Goal: Task Accomplishment & Management: Manage account settings

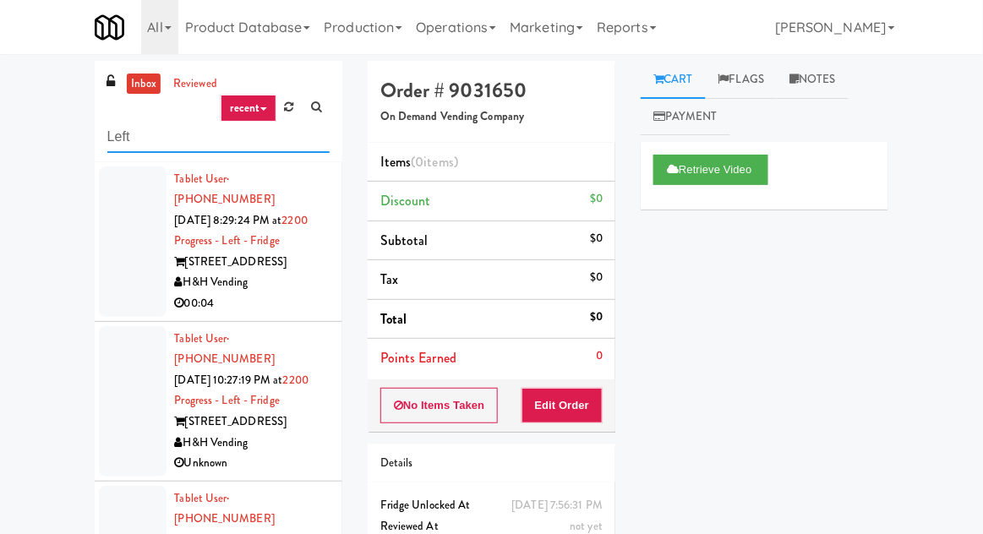
click at [119, 128] on input "Left" at bounding box center [218, 137] width 222 height 31
click at [109, 128] on input "Left" at bounding box center [218, 137] width 222 height 31
type input "Right"
click at [21, 120] on div "inbox reviewed recent all unclear take inventory issue suspicious failed recent…" at bounding box center [491, 371] width 983 height 621
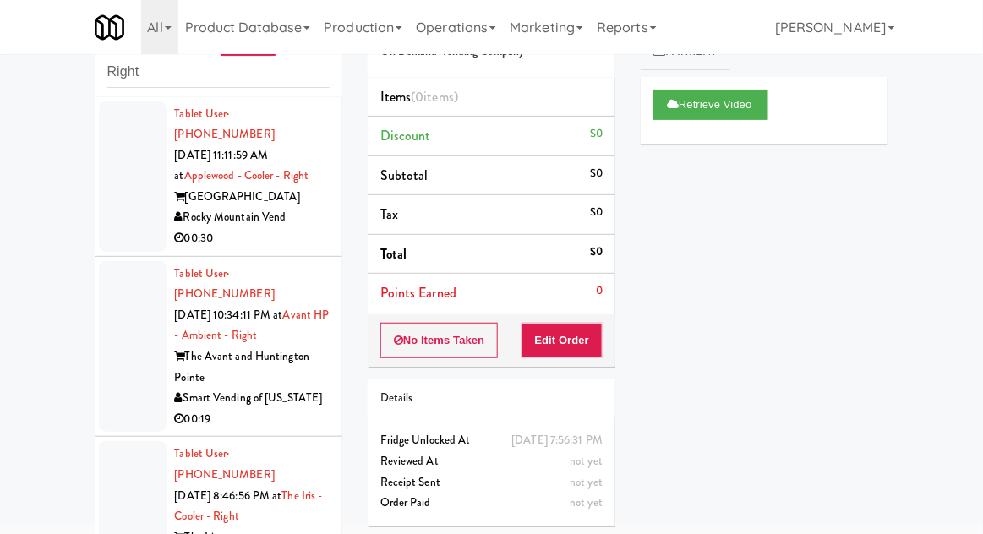
click at [123, 219] on div at bounding box center [133, 176] width 68 height 150
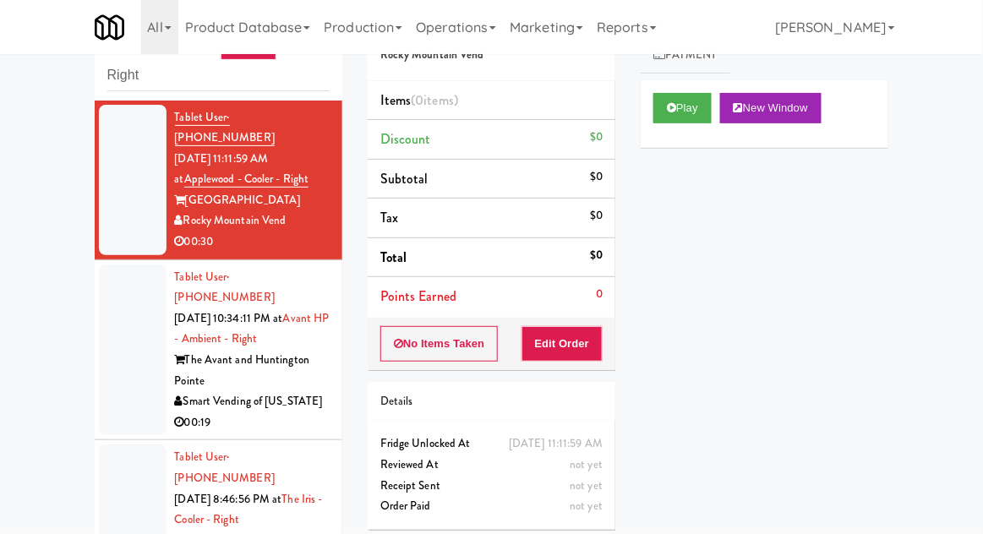
scroll to position [65, 0]
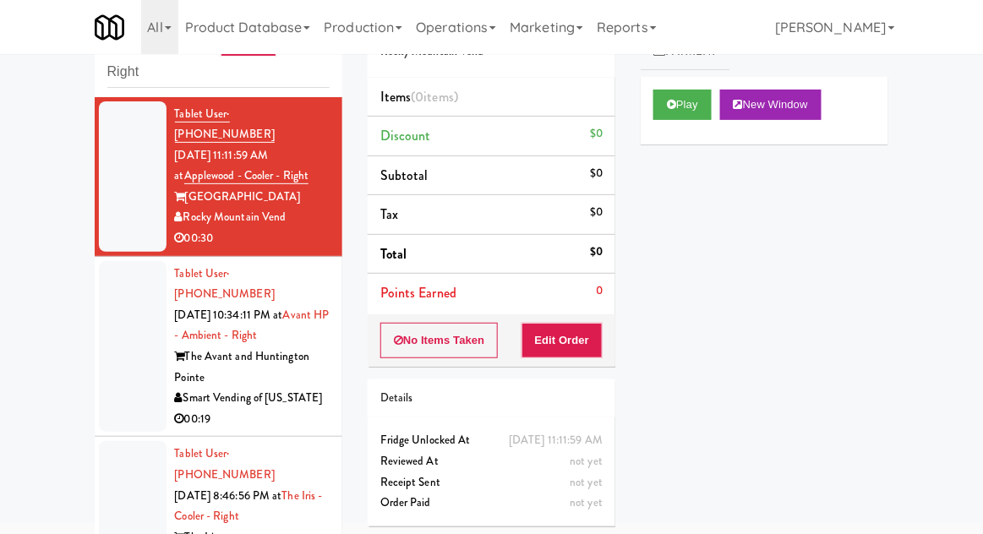
click at [106, 337] on div at bounding box center [133, 347] width 68 height 172
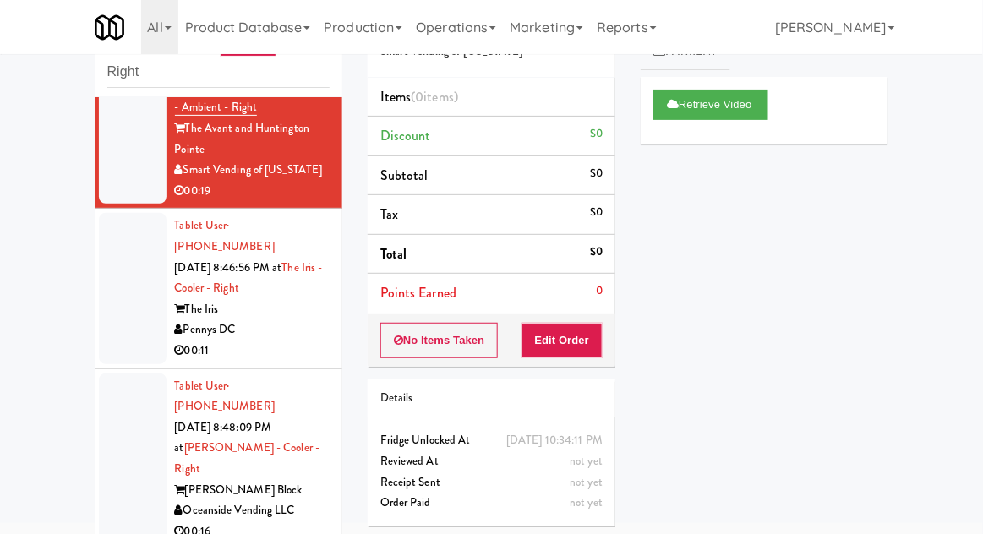
scroll to position [210, 0]
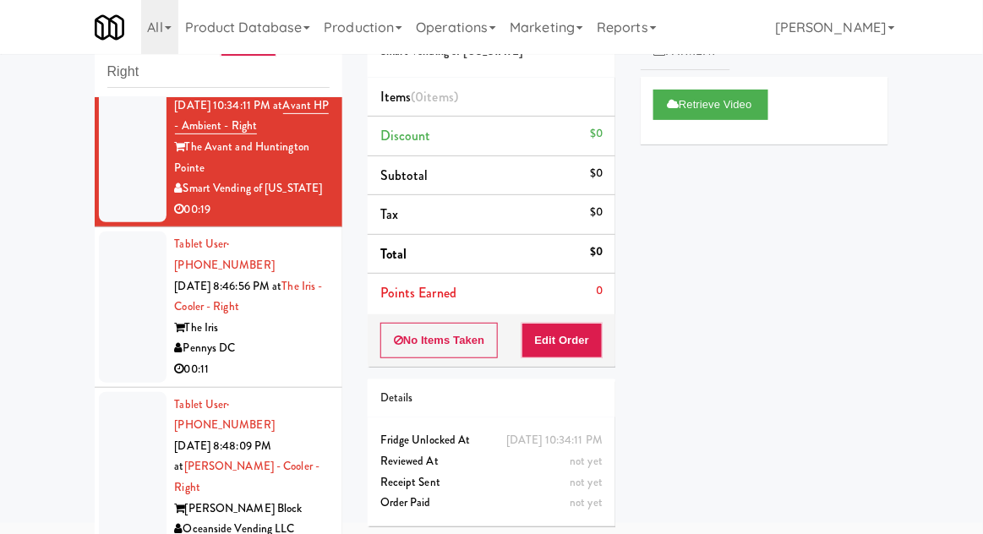
click at [120, 306] on div at bounding box center [133, 307] width 68 height 150
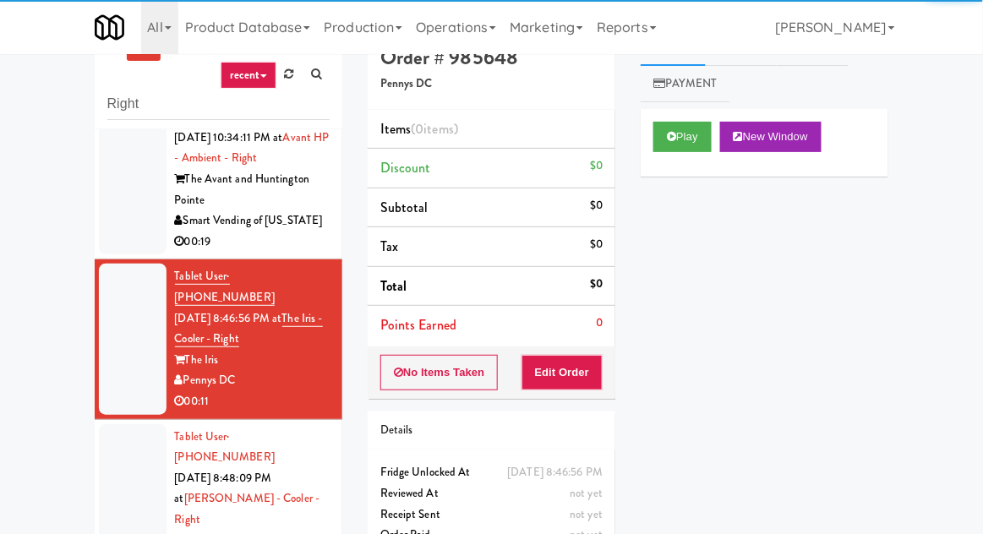
scroll to position [65, 0]
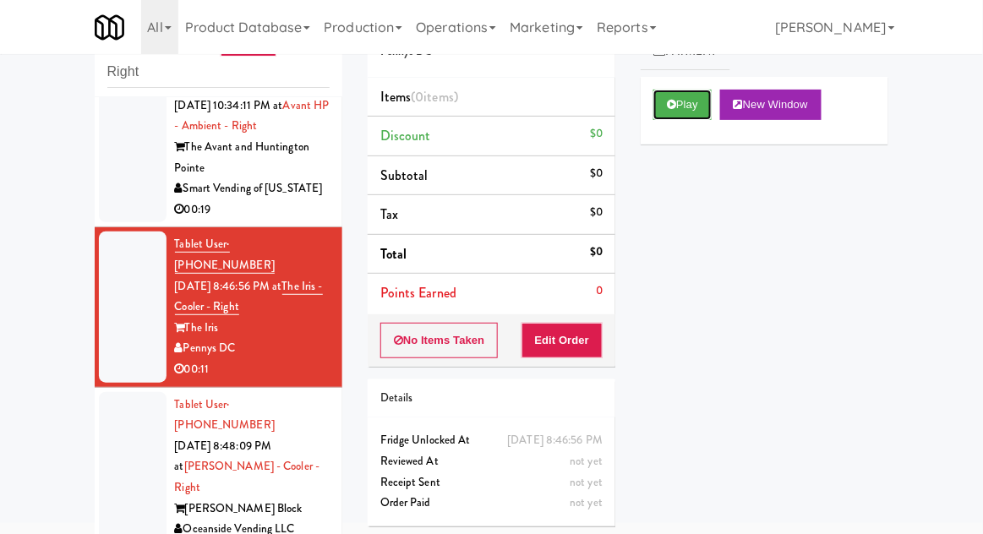
click at [673, 105] on icon at bounding box center [671, 104] width 9 height 11
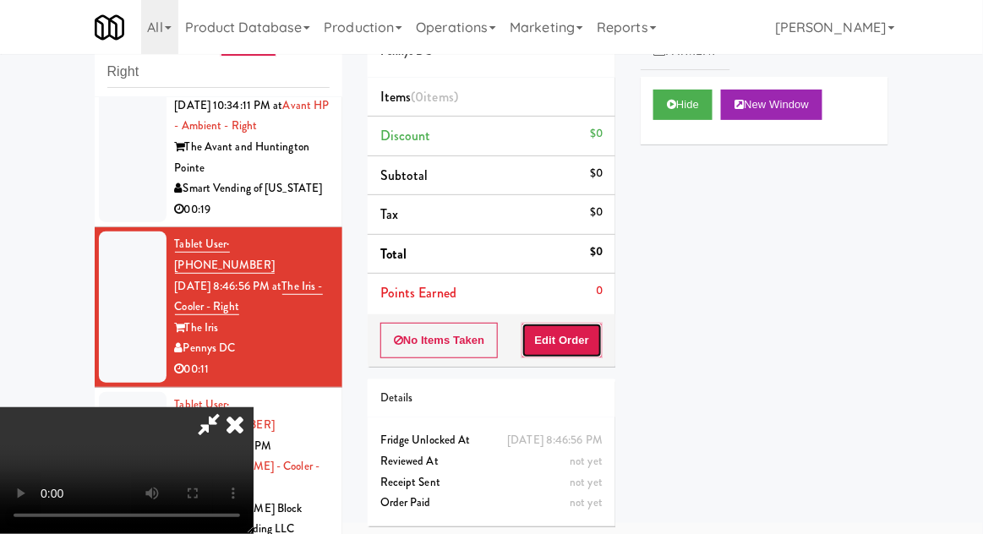
click at [551, 340] on button "Edit Order" at bounding box center [562, 340] width 82 height 35
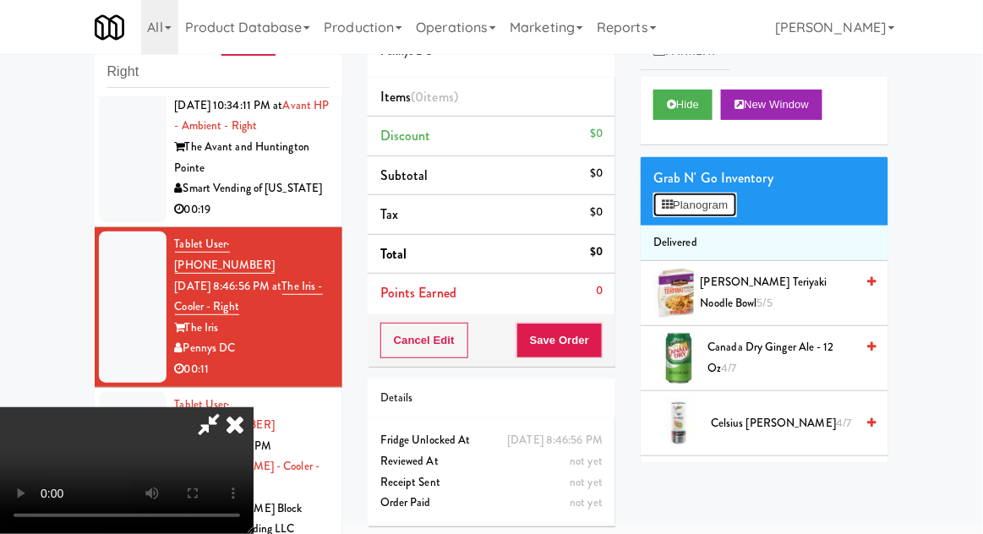
click at [656, 206] on button "Planogram" at bounding box center [694, 205] width 83 height 25
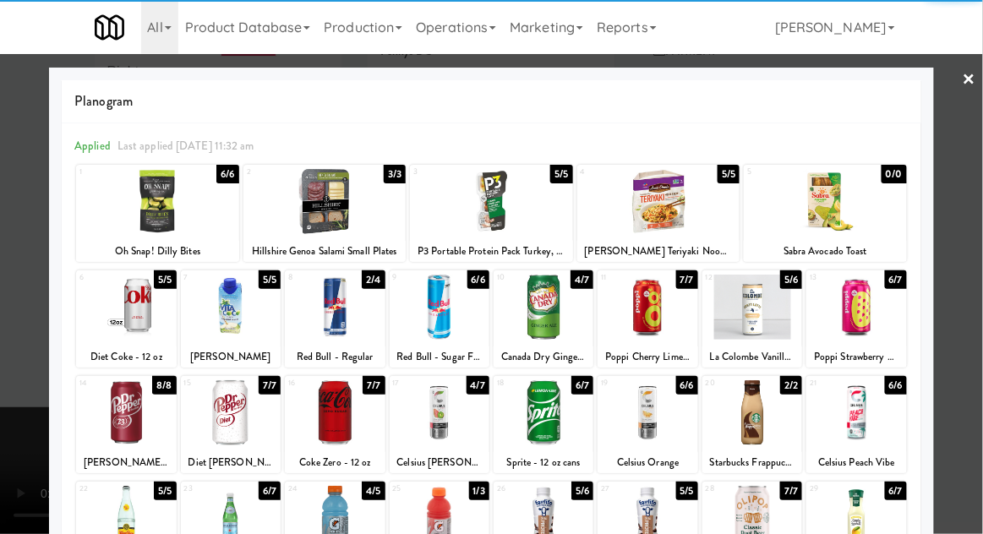
click at [764, 316] on div at bounding box center [752, 307] width 100 height 65
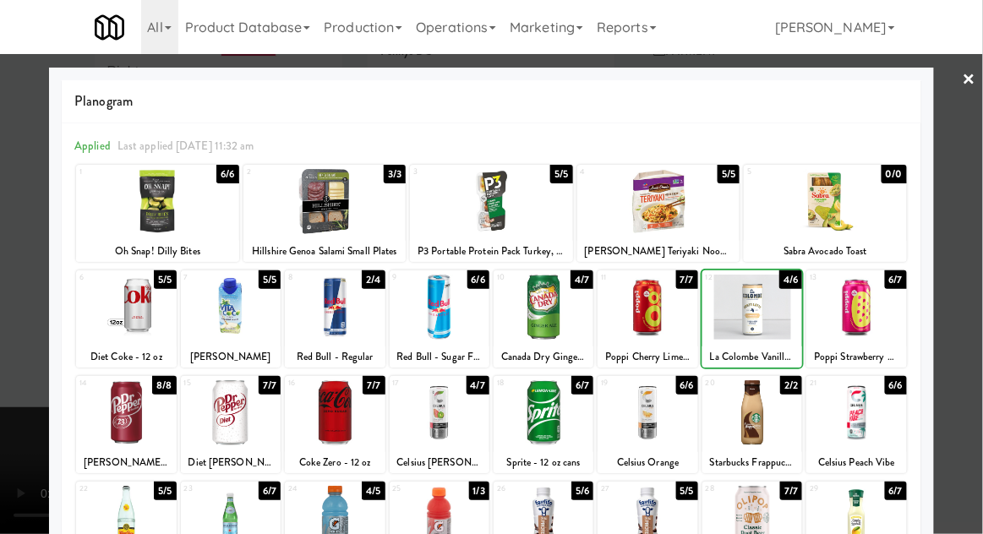
click at [975, 311] on div at bounding box center [491, 267] width 983 height 534
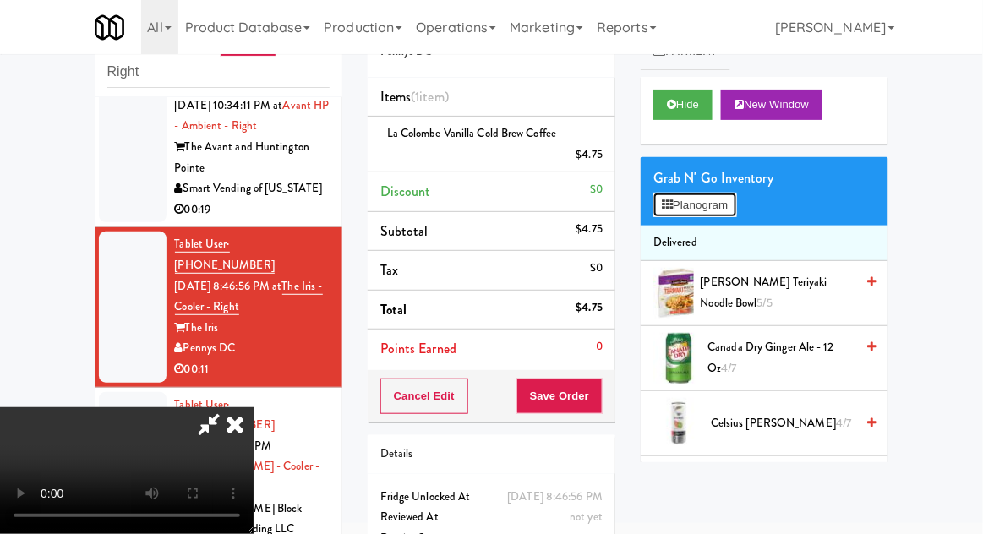
click at [714, 200] on button "Planogram" at bounding box center [694, 205] width 83 height 25
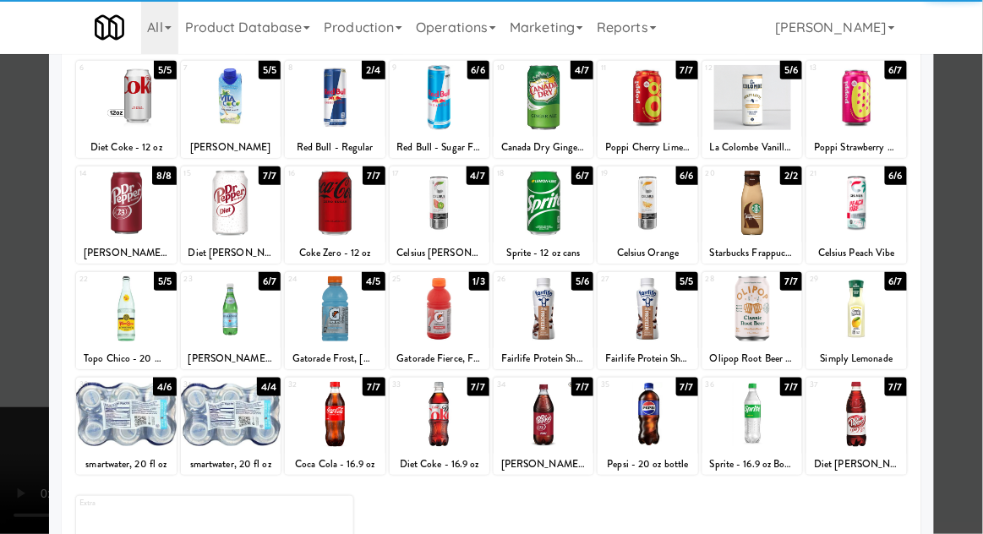
scroll to position [208, 0]
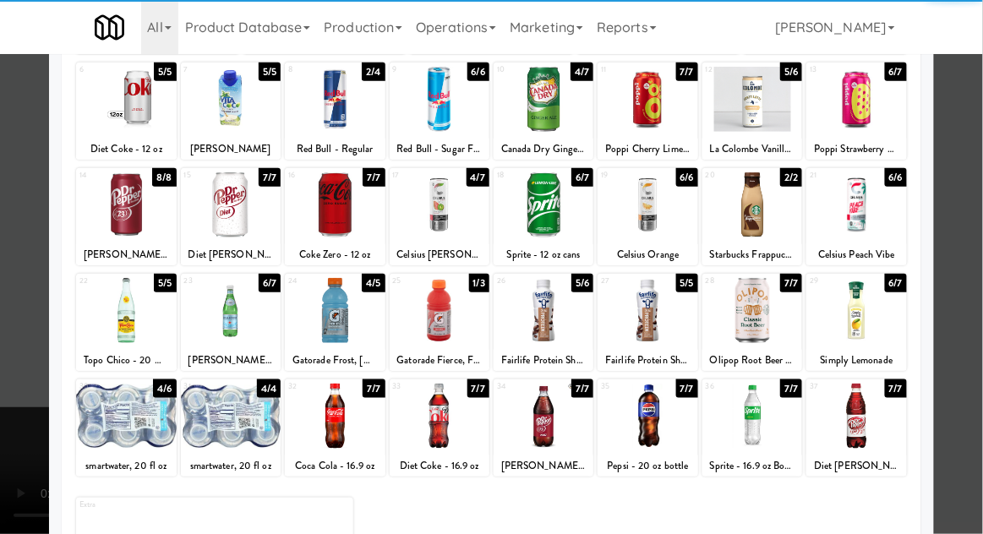
click at [866, 303] on div at bounding box center [856, 310] width 100 height 65
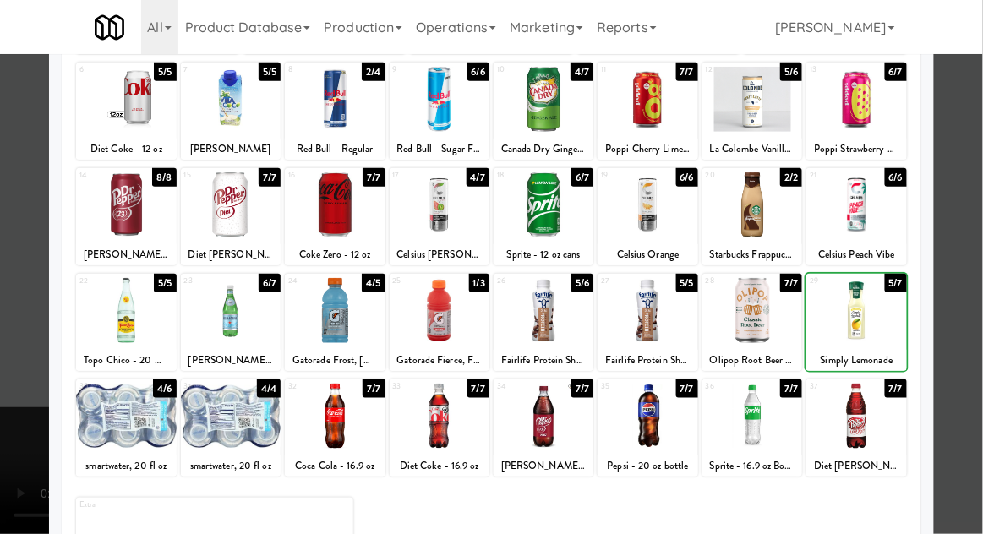
click at [968, 312] on div at bounding box center [491, 267] width 983 height 534
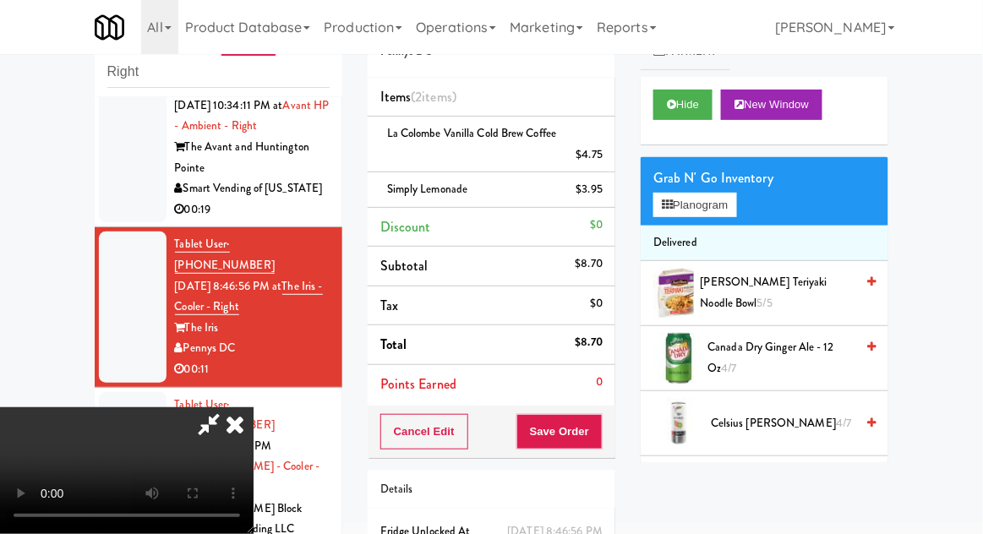
click at [613, 426] on div "Cancel Edit Save Order" at bounding box center [492, 432] width 248 height 52
click at [603, 429] on button "Save Order" at bounding box center [559, 431] width 86 height 35
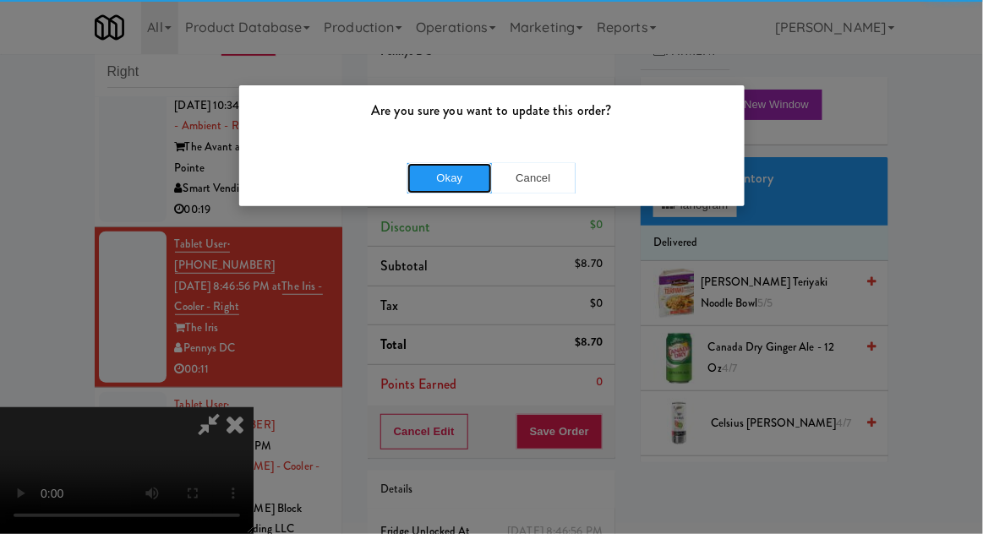
click at [451, 174] on button "Okay" at bounding box center [449, 178] width 85 height 30
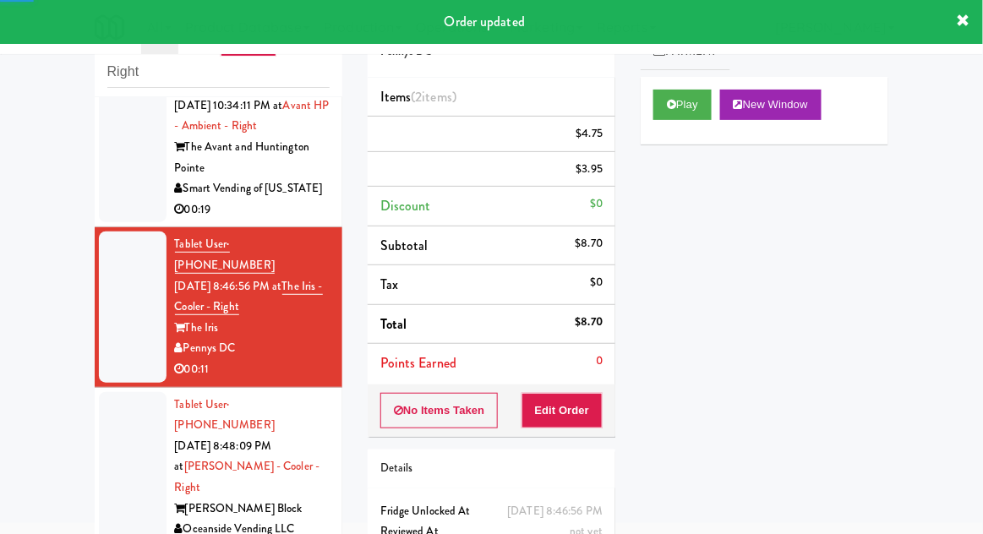
click at [140, 429] on div at bounding box center [133, 478] width 68 height 172
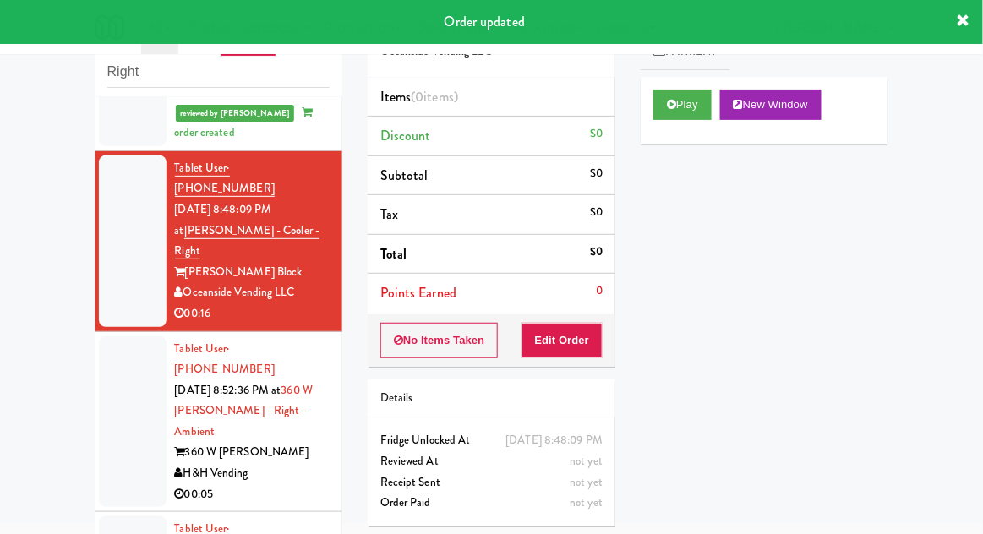
scroll to position [487, 0]
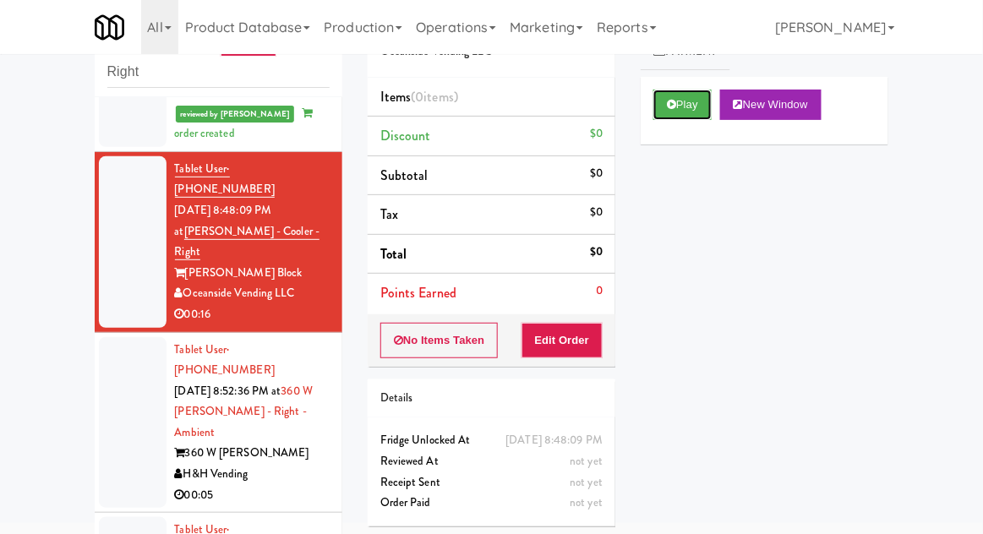
click at [676, 108] on icon at bounding box center [671, 104] width 9 height 11
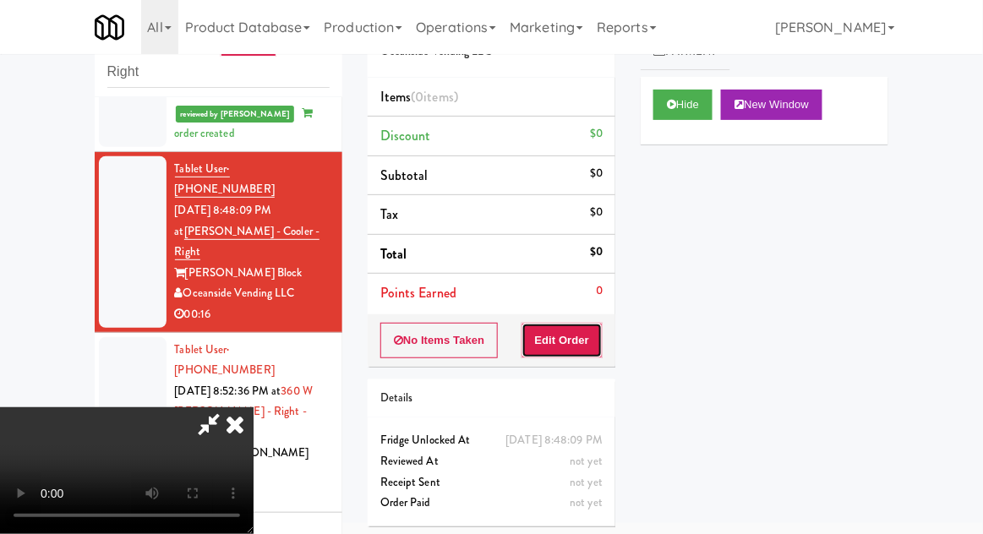
click at [575, 339] on button "Edit Order" at bounding box center [562, 340] width 82 height 35
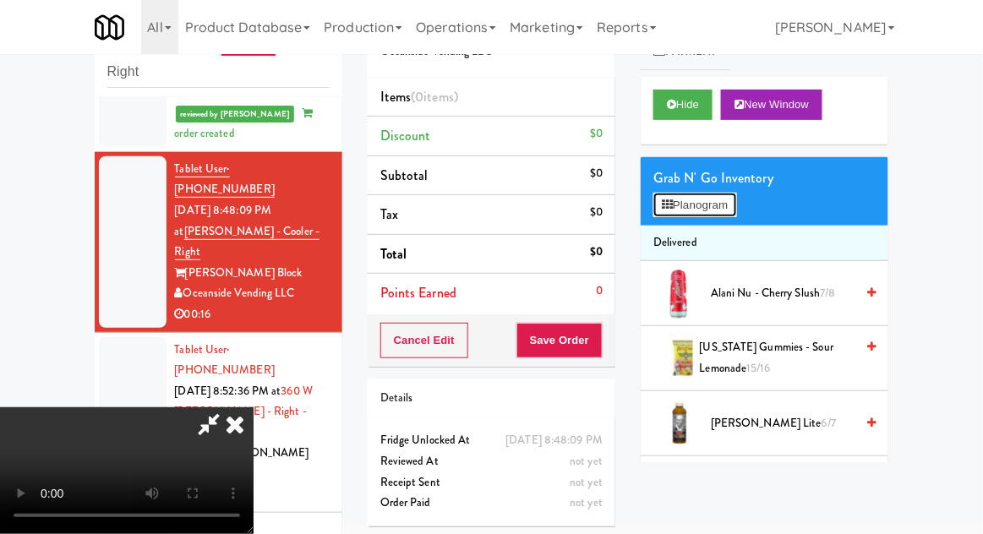
click at [704, 193] on button "Planogram" at bounding box center [694, 205] width 83 height 25
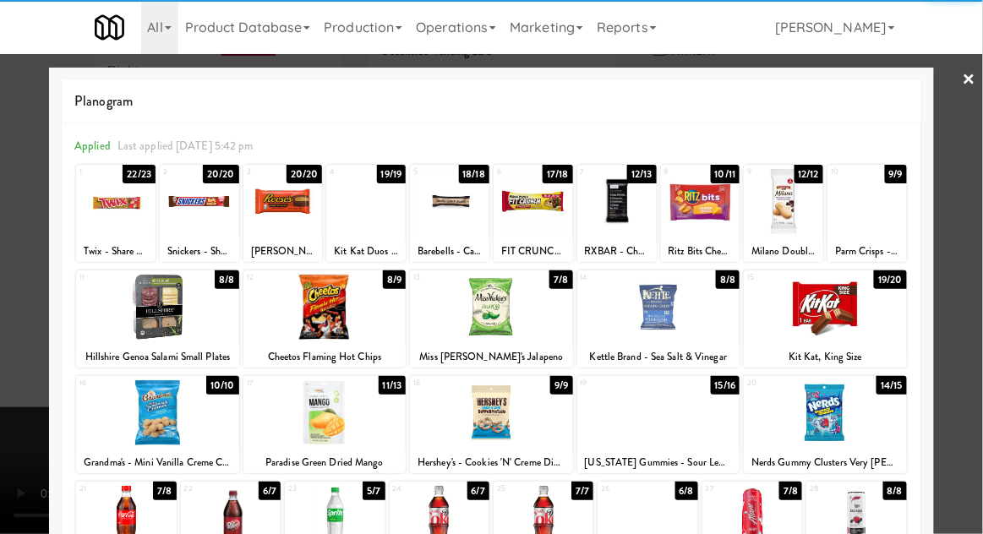
click at [284, 199] on div at bounding box center [282, 201] width 79 height 65
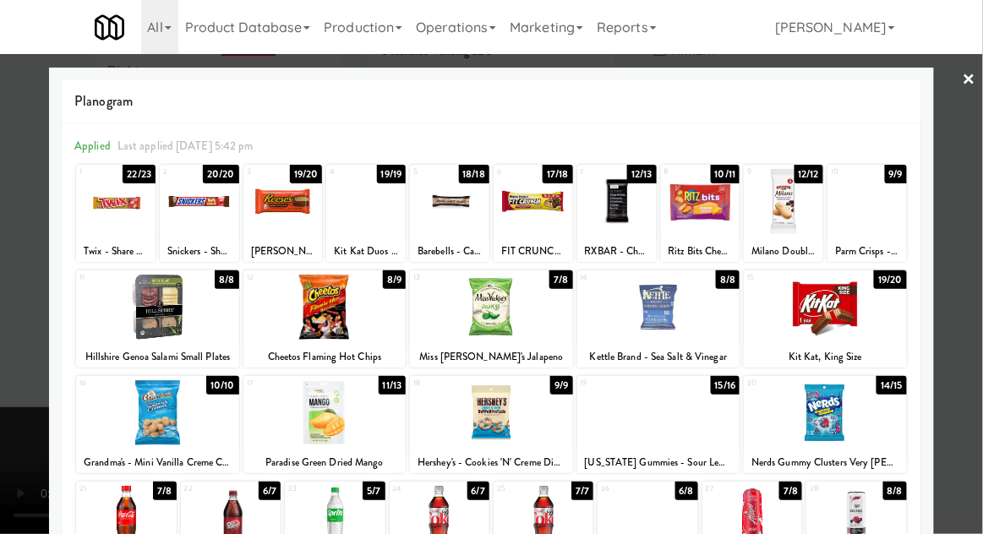
click at [974, 311] on div at bounding box center [491, 267] width 983 height 534
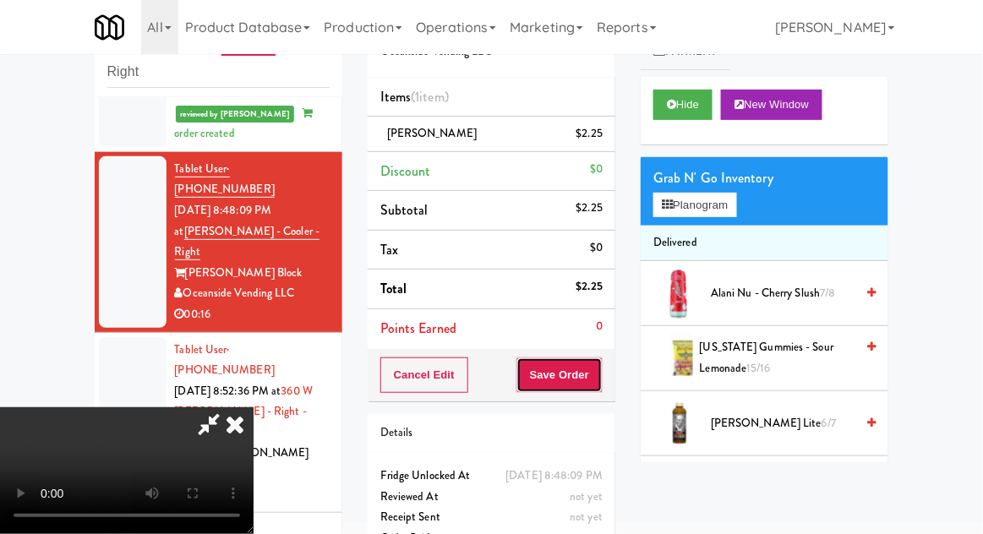
click at [598, 369] on button "Save Order" at bounding box center [559, 375] width 86 height 35
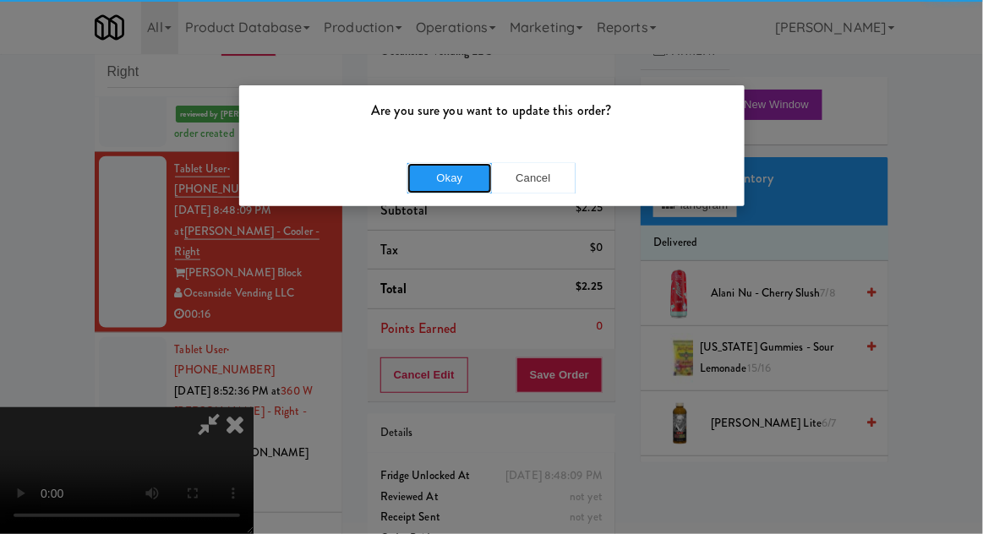
click at [473, 163] on button "Okay" at bounding box center [449, 178] width 85 height 30
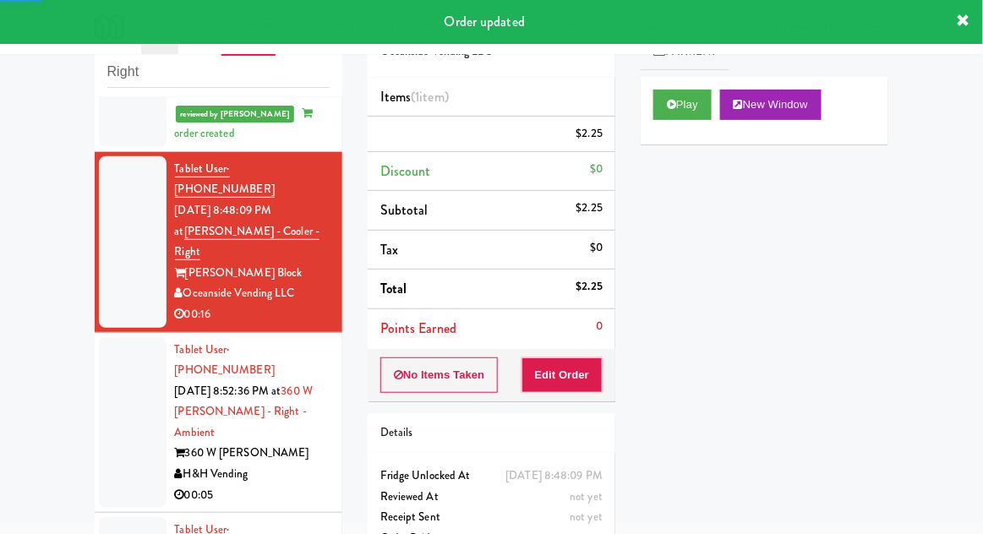
click at [106, 337] on div at bounding box center [133, 423] width 68 height 172
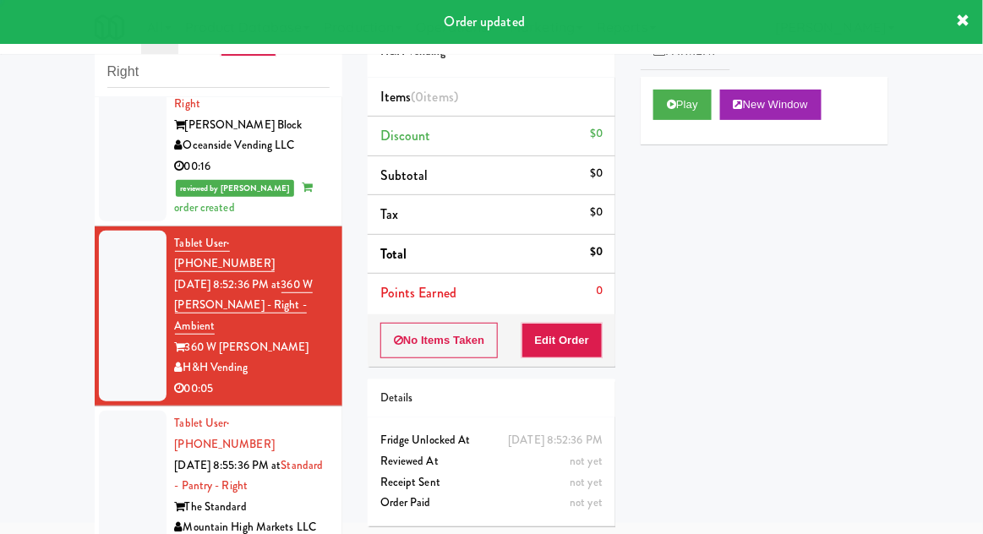
scroll to position [637, 0]
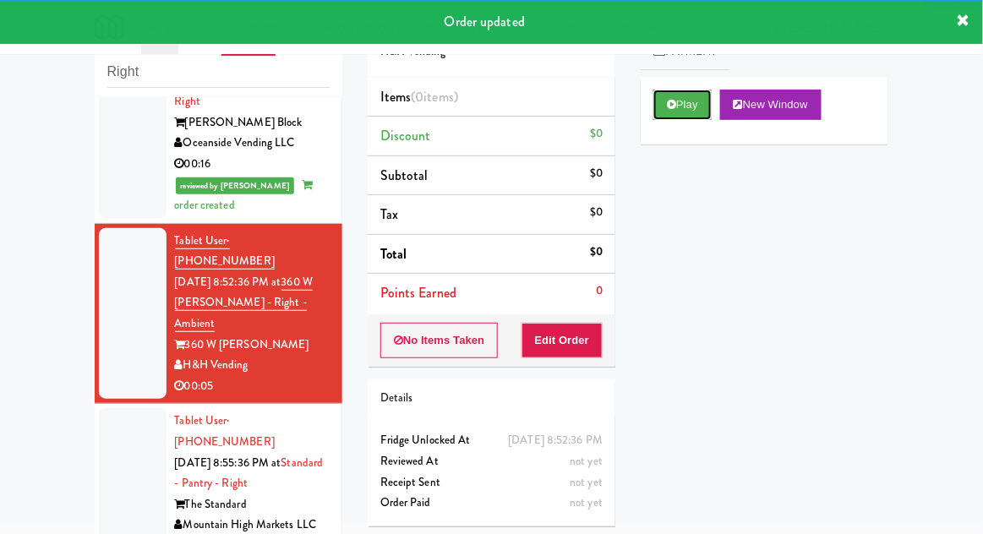
click at [678, 101] on button "Play" at bounding box center [682, 105] width 58 height 30
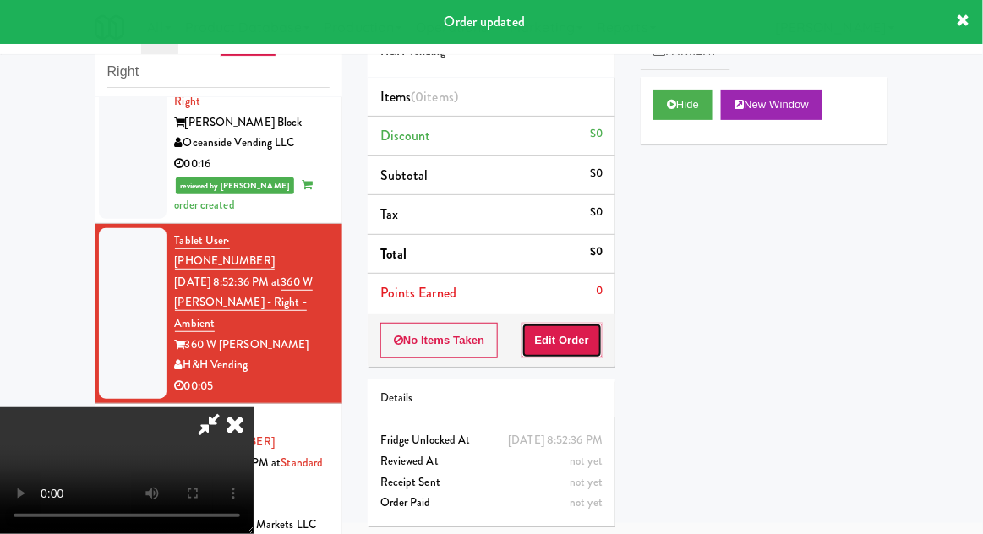
click at [587, 344] on button "Edit Order" at bounding box center [562, 340] width 82 height 35
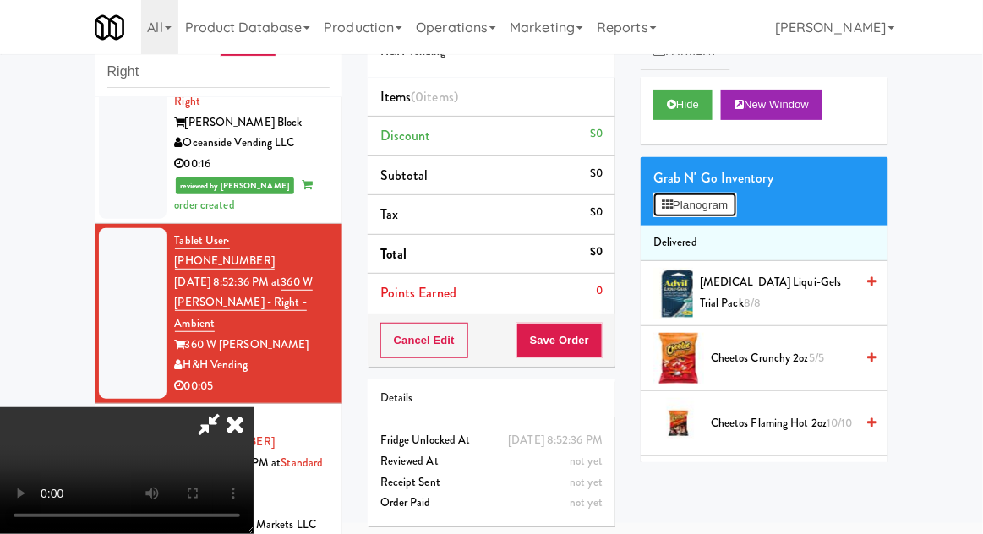
click at [680, 205] on button "Planogram" at bounding box center [694, 205] width 83 height 25
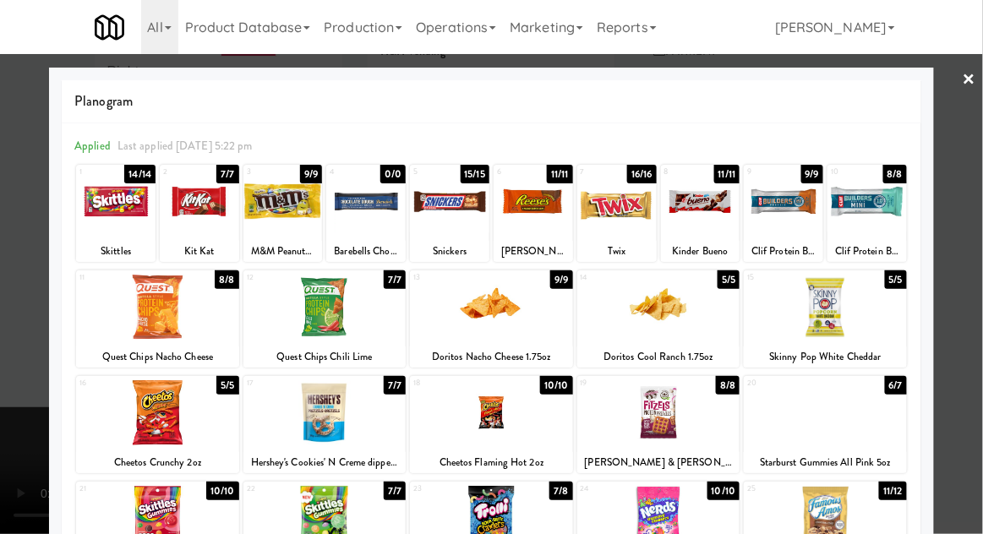
click at [190, 216] on div at bounding box center [199, 201] width 79 height 65
click at [973, 298] on div at bounding box center [491, 267] width 983 height 534
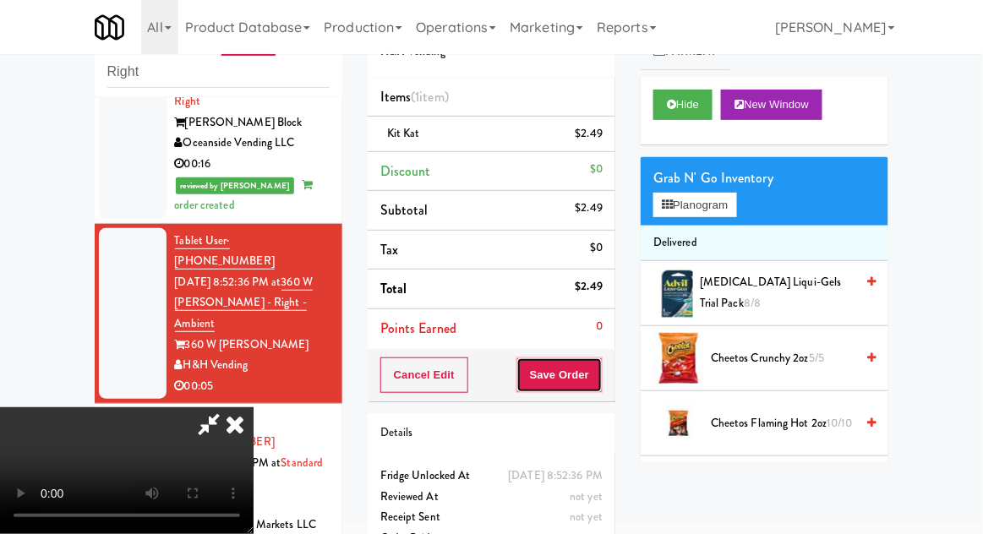
click at [601, 372] on button "Save Order" at bounding box center [559, 375] width 86 height 35
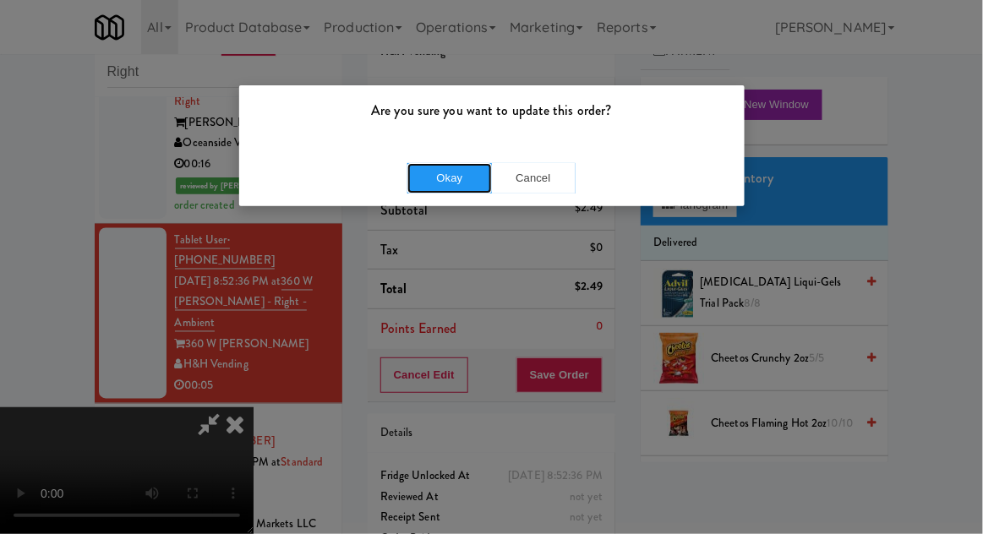
click at [455, 173] on button "Okay" at bounding box center [449, 178] width 85 height 30
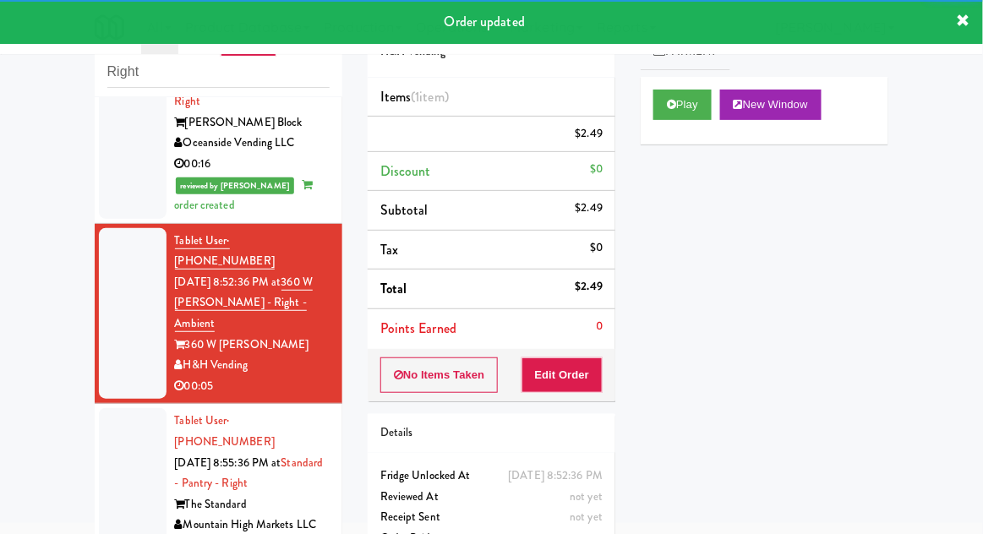
click at [125, 408] on div at bounding box center [133, 483] width 68 height 150
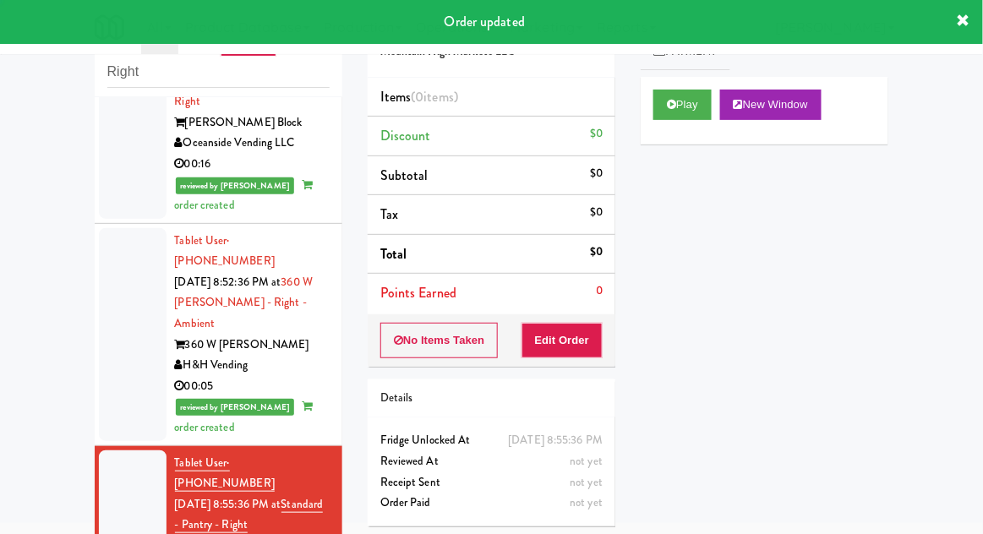
scroll to position [909, 0]
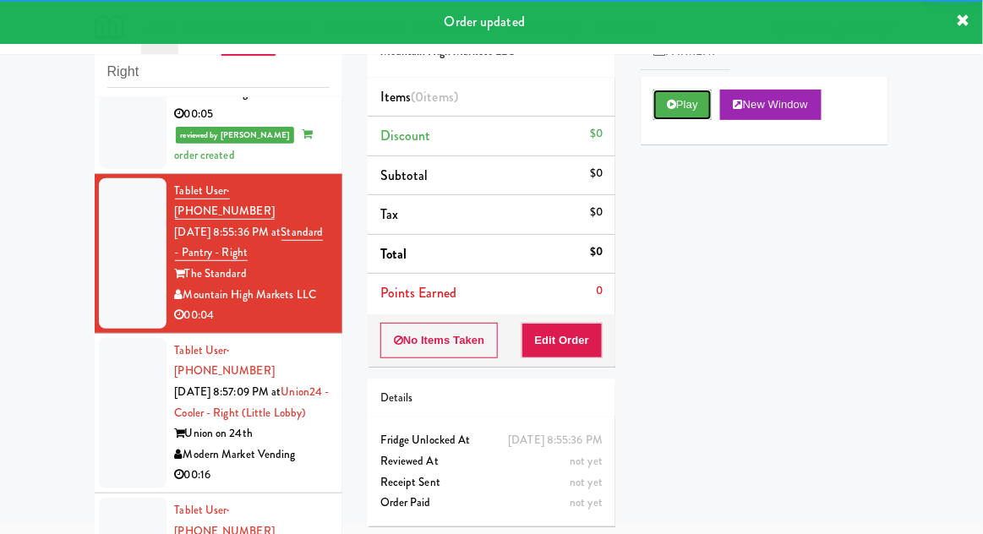
click at [683, 106] on button "Play" at bounding box center [682, 105] width 58 height 30
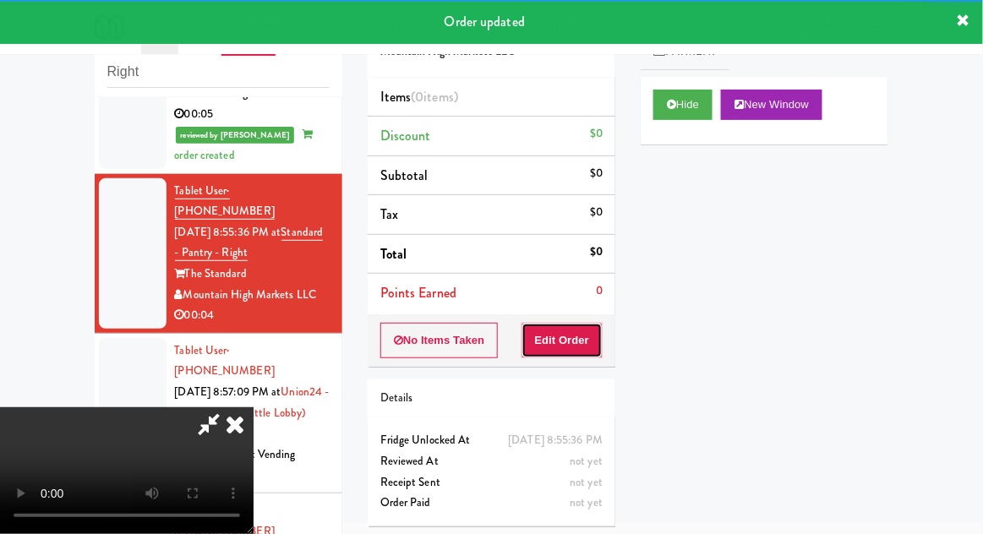
click at [586, 348] on button "Edit Order" at bounding box center [562, 340] width 82 height 35
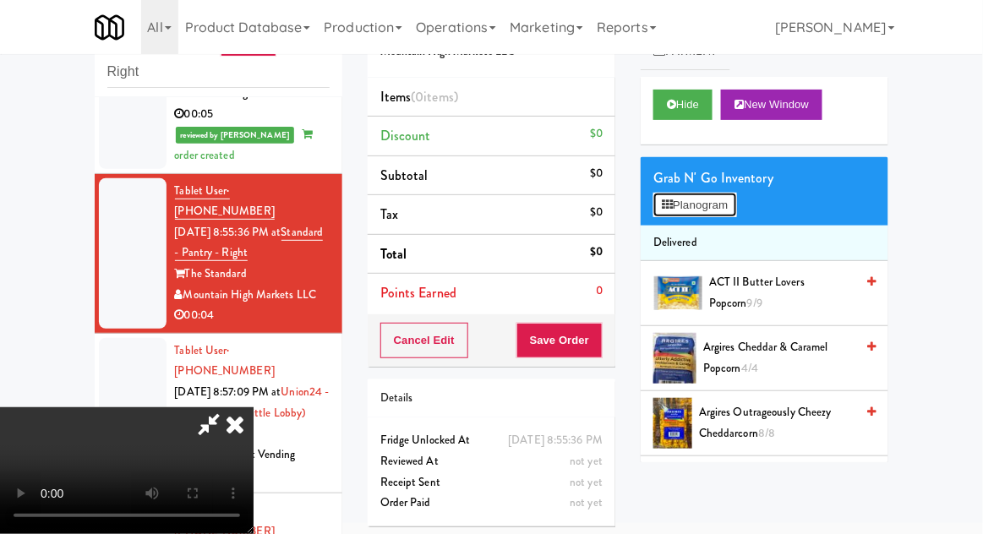
click at [655, 203] on button "Planogram" at bounding box center [694, 205] width 83 height 25
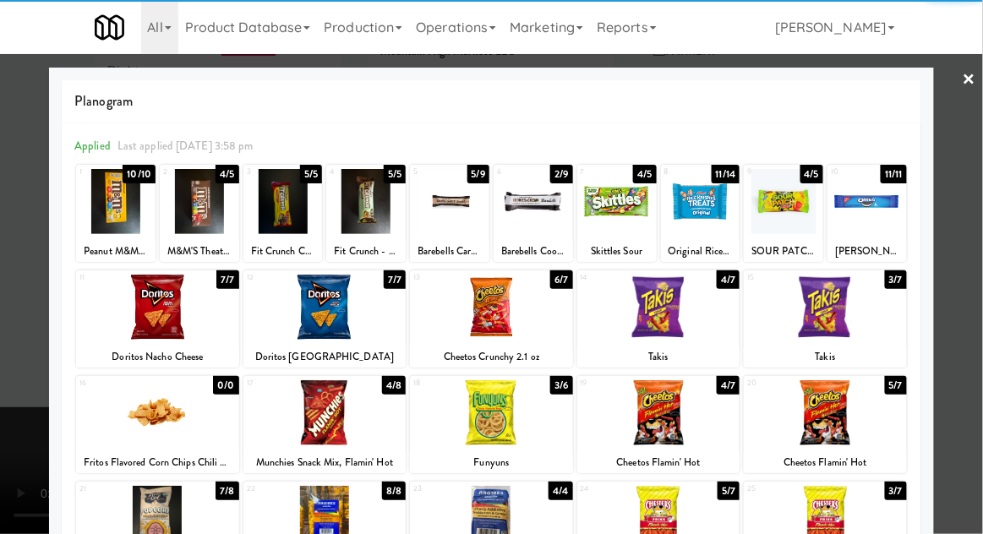
click at [871, 186] on div at bounding box center [866, 201] width 79 height 65
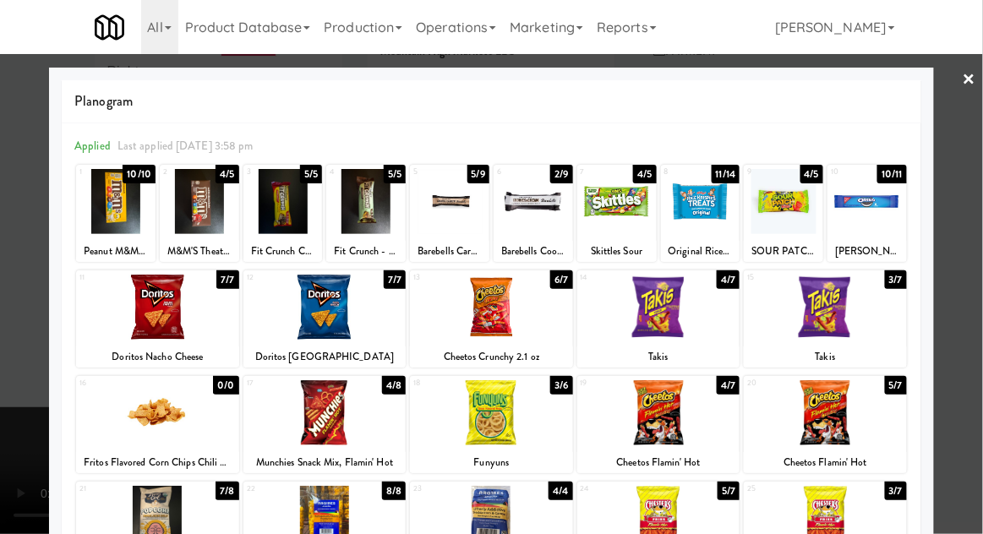
click at [972, 316] on div at bounding box center [491, 267] width 983 height 534
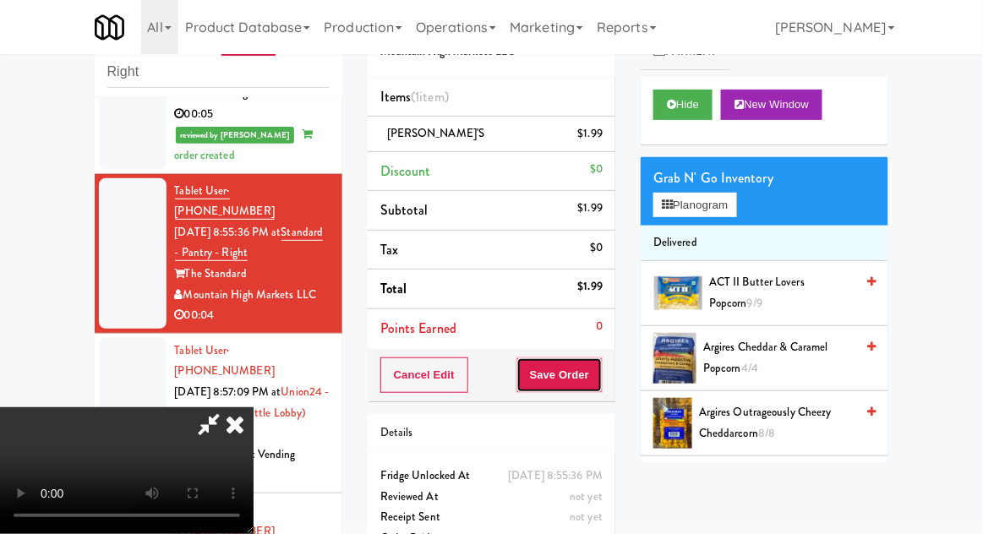
click at [602, 369] on button "Save Order" at bounding box center [559, 375] width 86 height 35
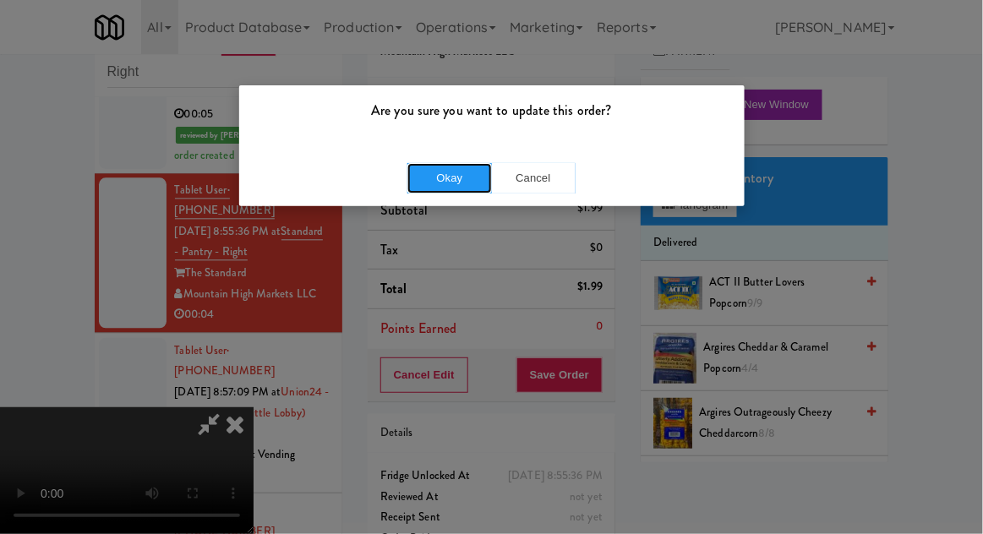
click at [440, 190] on button "Okay" at bounding box center [449, 178] width 85 height 30
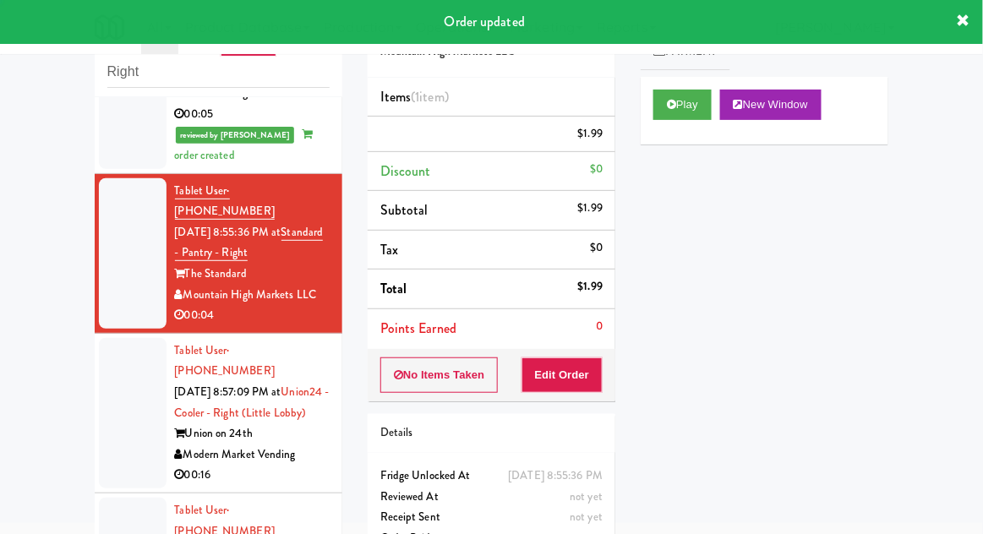
click at [108, 338] on div at bounding box center [133, 413] width 68 height 150
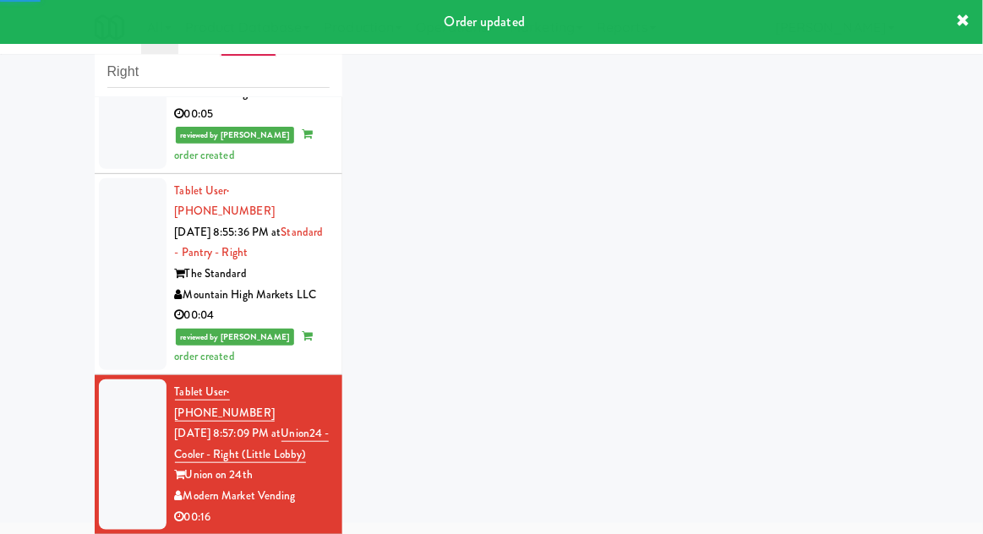
scroll to position [951, 0]
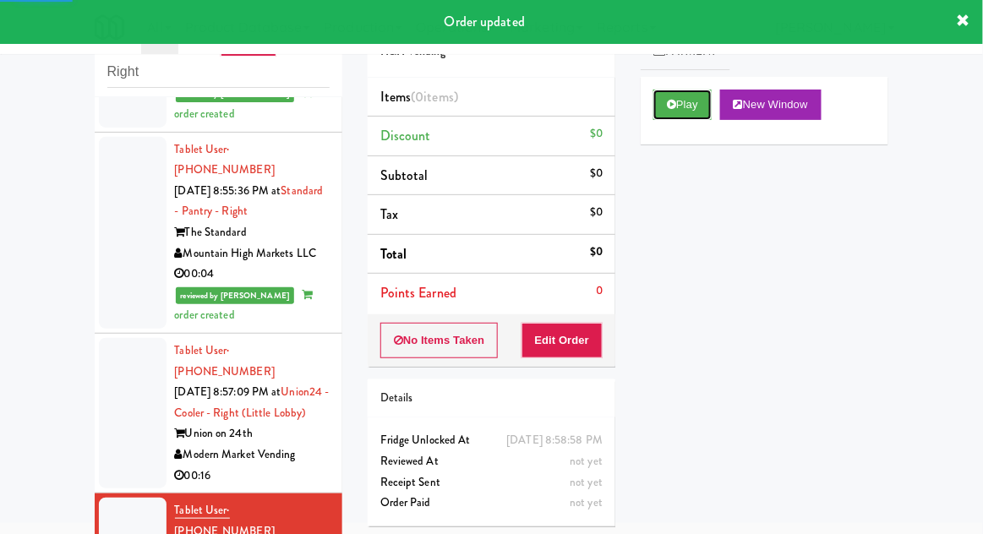
click at [659, 117] on button "Play" at bounding box center [682, 105] width 58 height 30
click at [548, 347] on button "Edit Order" at bounding box center [562, 340] width 82 height 35
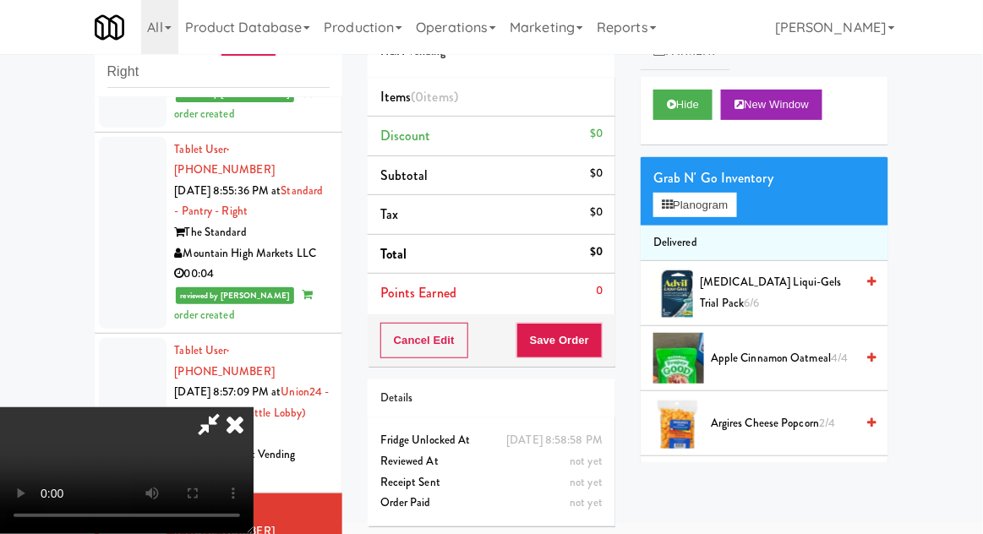
click at [3, 227] on div "inbox reviewed recent all unclear take inventory issue suspicious failed recent…" at bounding box center [491, 306] width 983 height 621
click at [683, 201] on button "Planogram" at bounding box center [694, 205] width 83 height 25
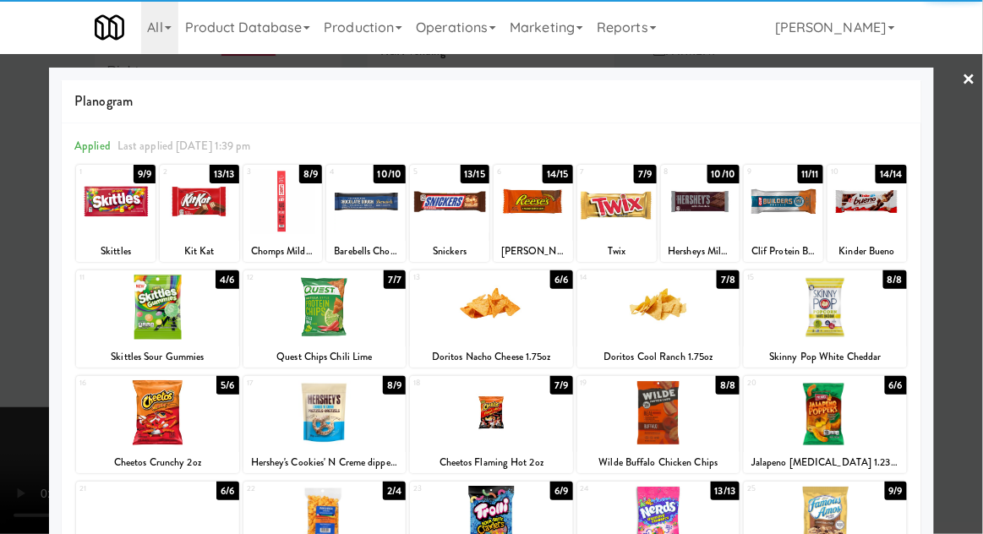
click at [164, 419] on div at bounding box center [157, 412] width 163 height 65
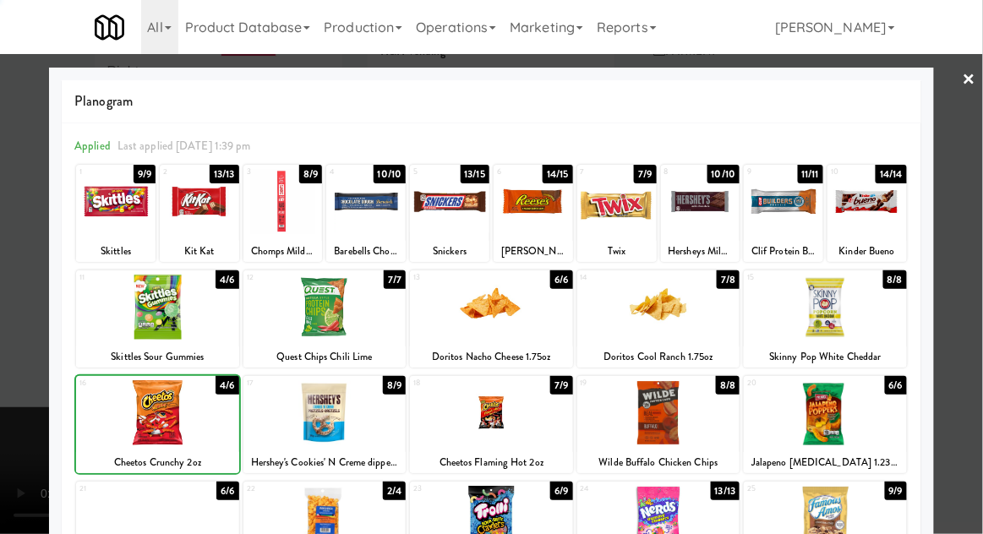
click at [970, 327] on div at bounding box center [491, 267] width 983 height 534
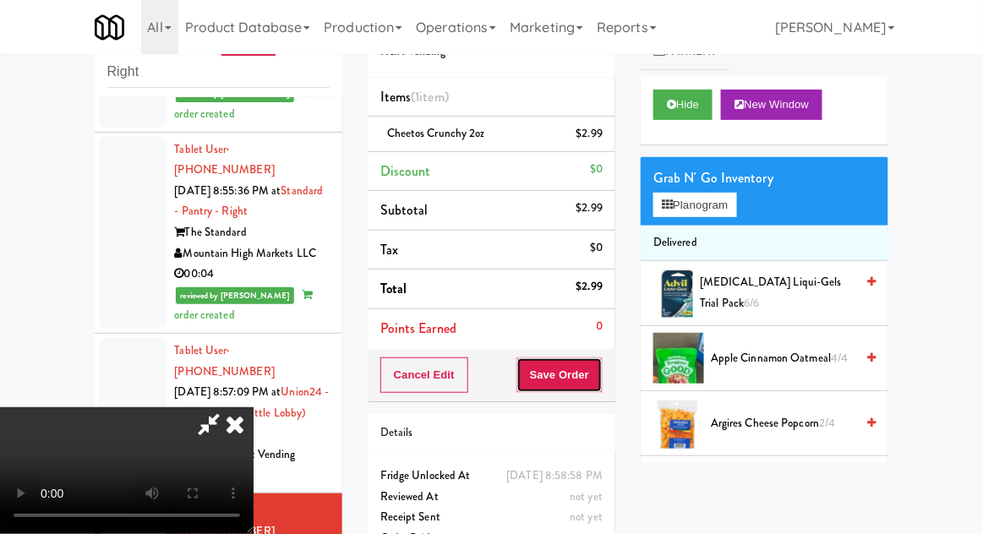
click at [600, 374] on button "Save Order" at bounding box center [559, 375] width 86 height 35
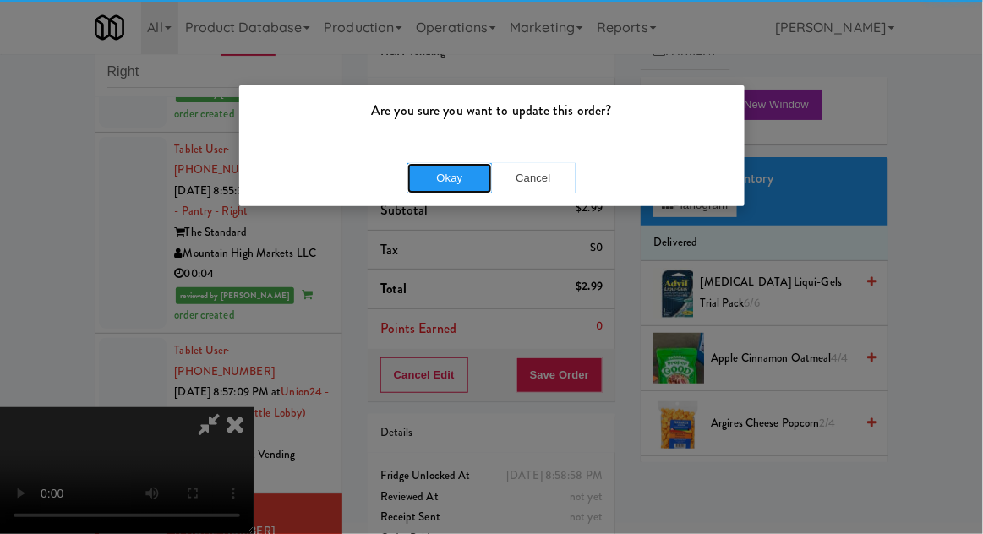
click at [413, 163] on button "Okay" at bounding box center [449, 178] width 85 height 30
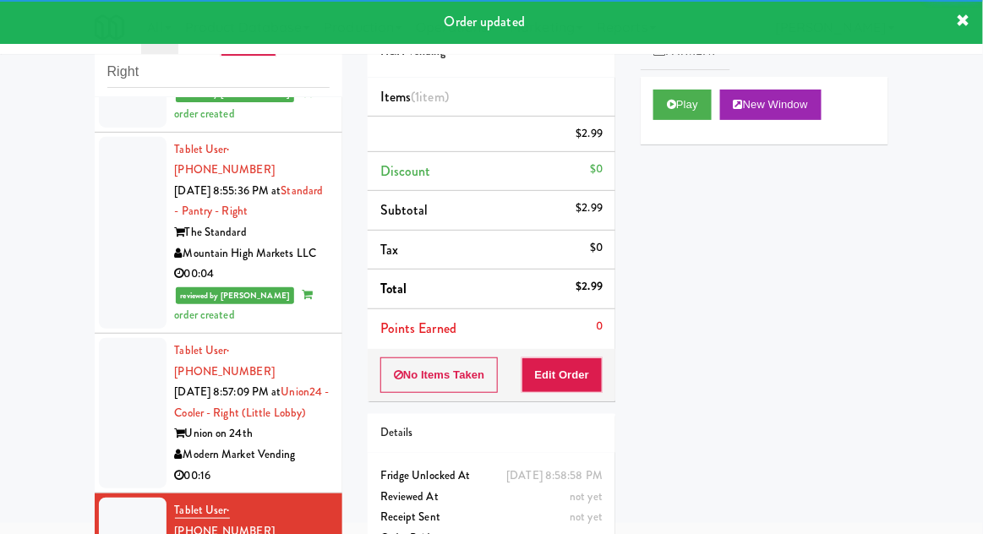
click at [113, 338] on div at bounding box center [133, 413] width 68 height 150
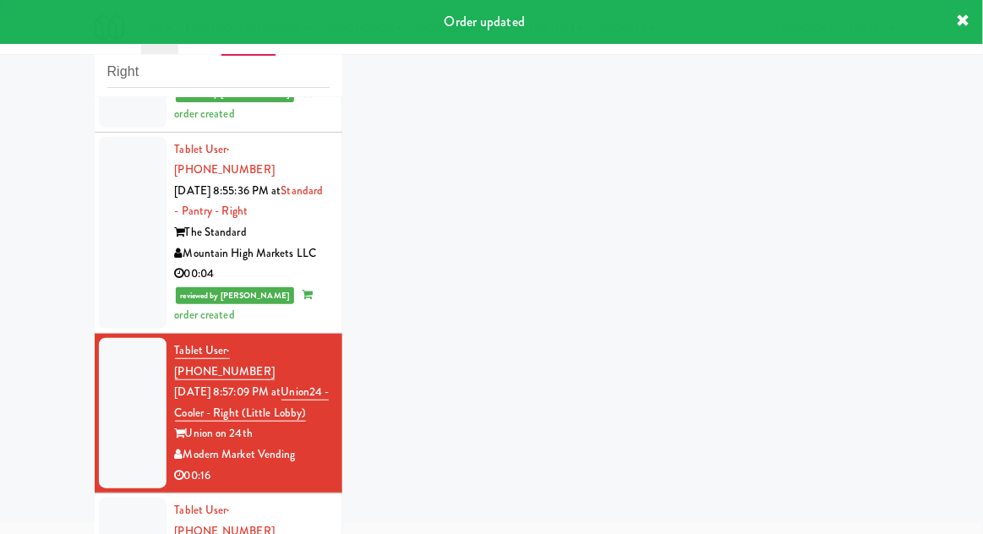
scroll to position [992, 0]
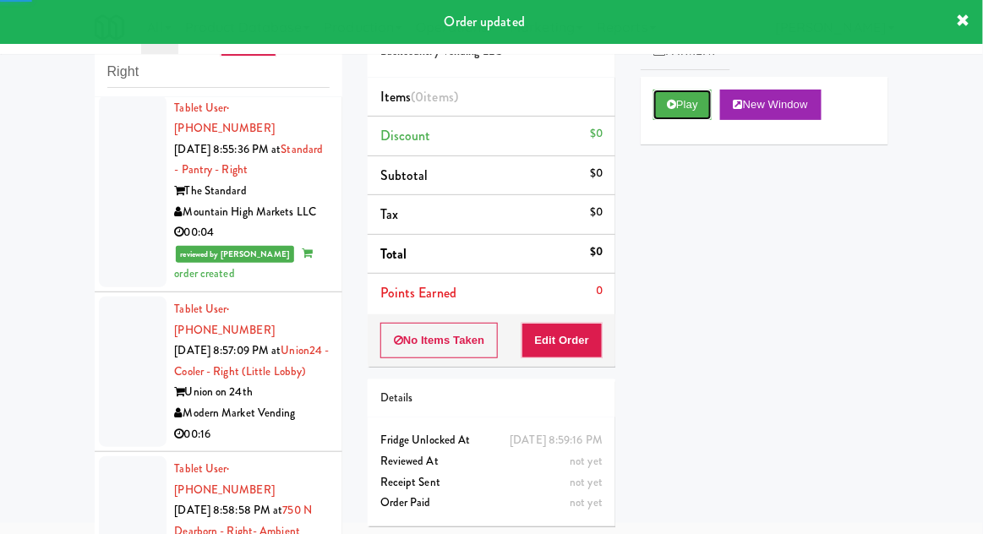
click at [670, 103] on icon at bounding box center [671, 104] width 9 height 11
click at [576, 330] on button "Edit Order" at bounding box center [562, 340] width 82 height 35
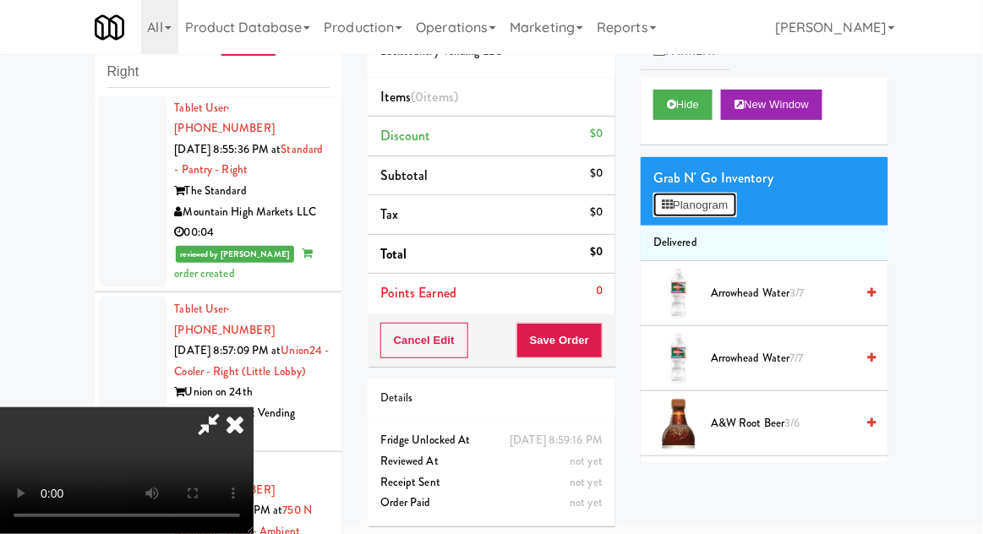
click at [688, 205] on button "Planogram" at bounding box center [694, 205] width 83 height 25
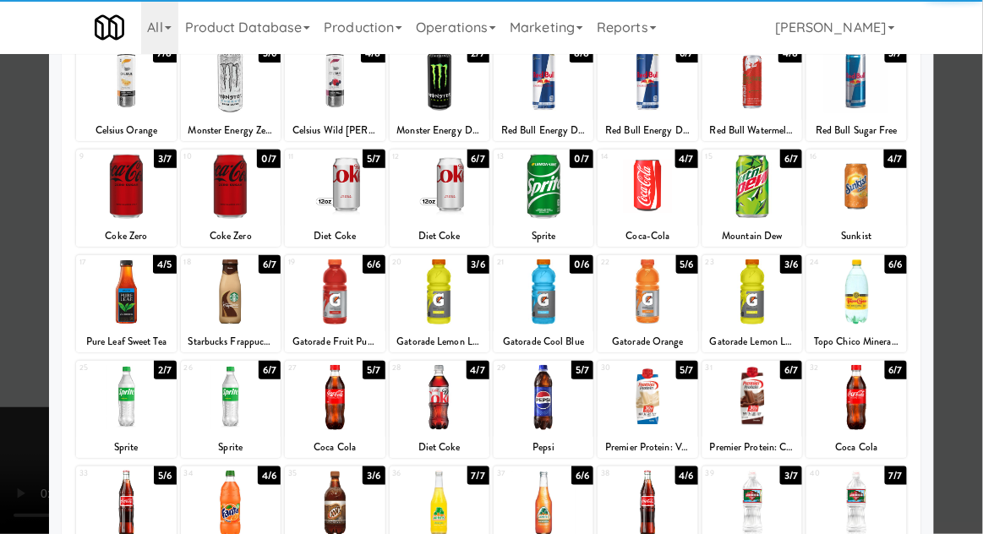
scroll to position [120, 0]
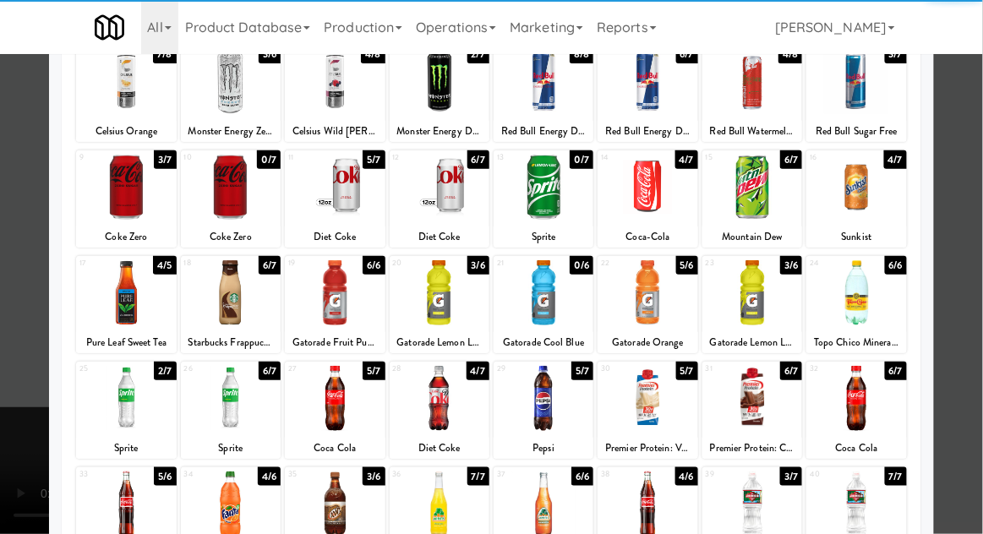
click at [232, 392] on div at bounding box center [231, 398] width 100 height 65
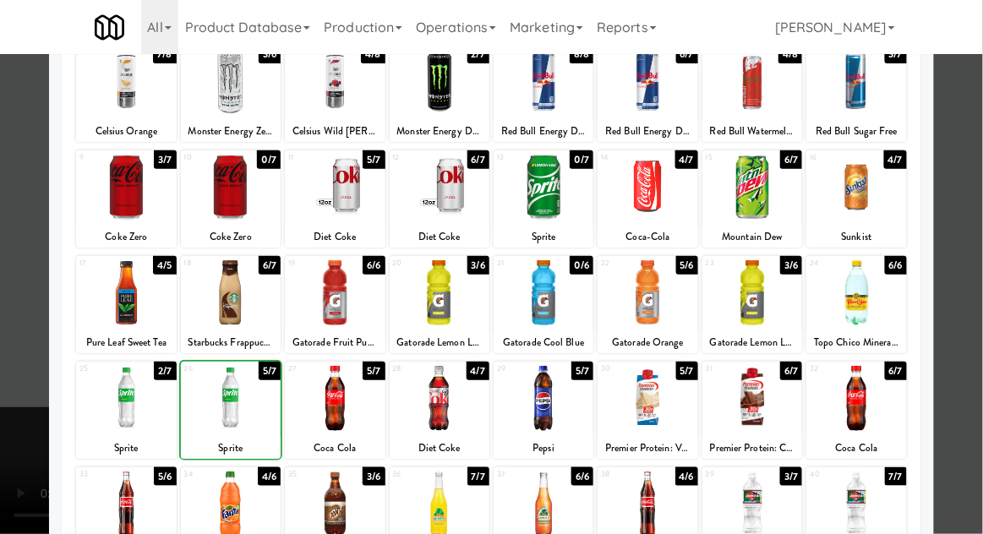
click at [964, 326] on div at bounding box center [491, 267] width 983 height 534
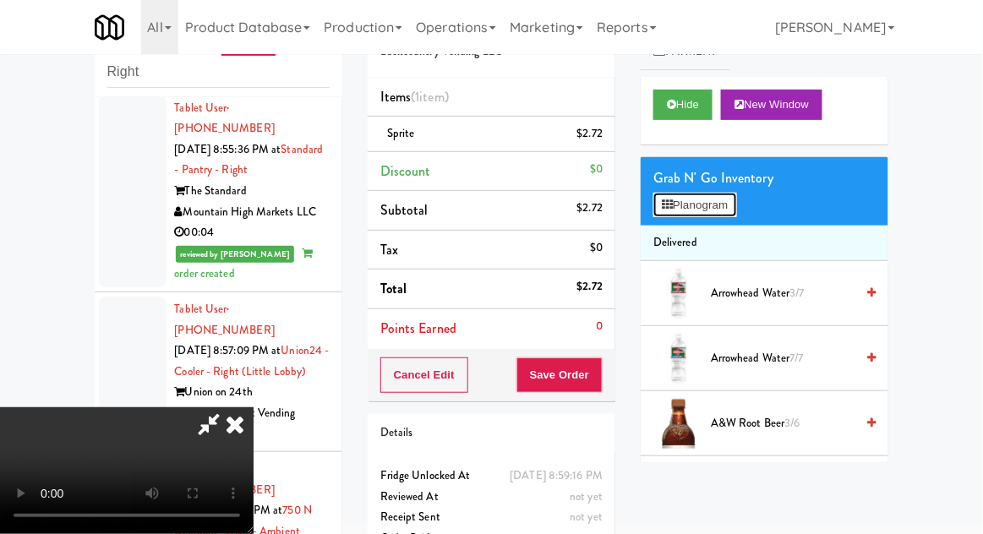
click at [680, 213] on button "Planogram" at bounding box center [694, 205] width 83 height 25
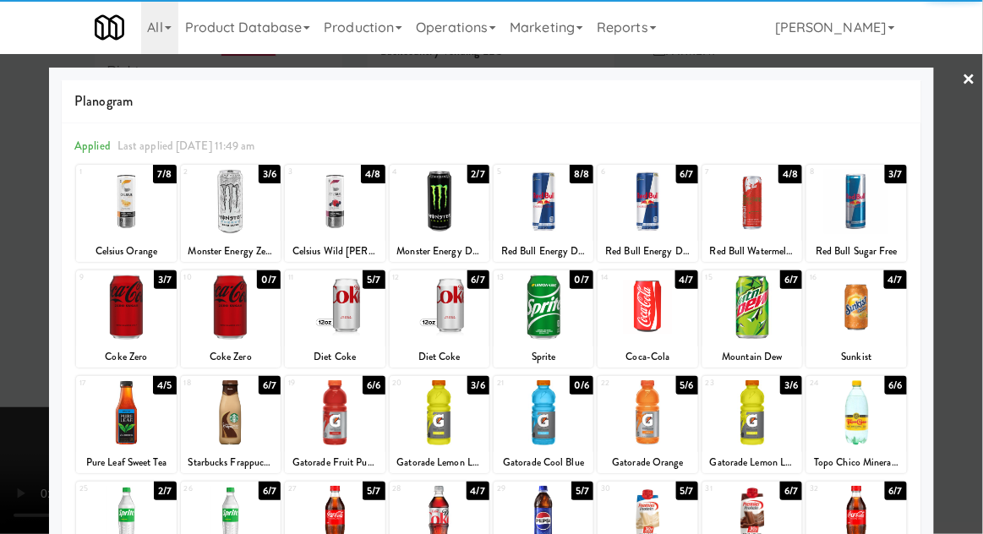
click at [761, 308] on div at bounding box center [752, 307] width 100 height 65
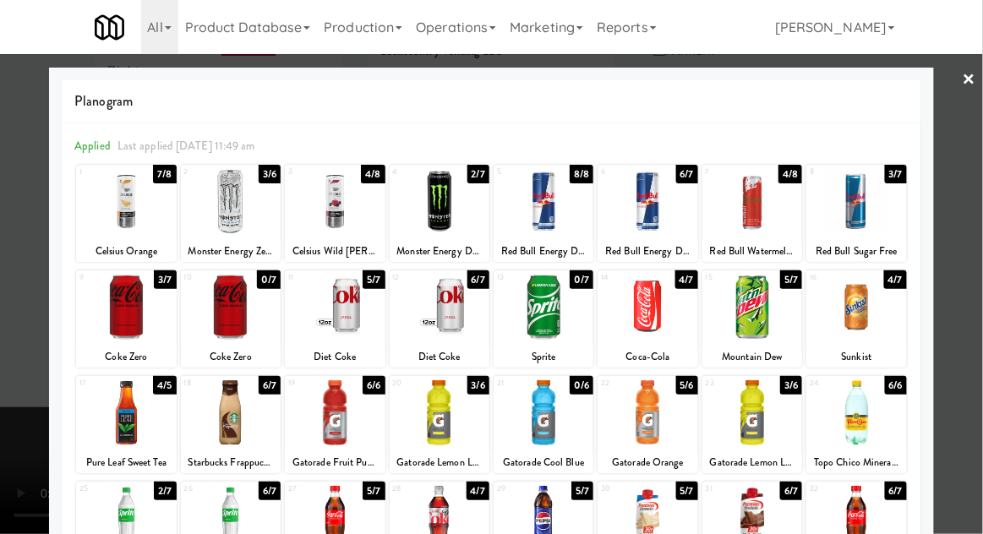
click at [977, 321] on div at bounding box center [491, 267] width 983 height 534
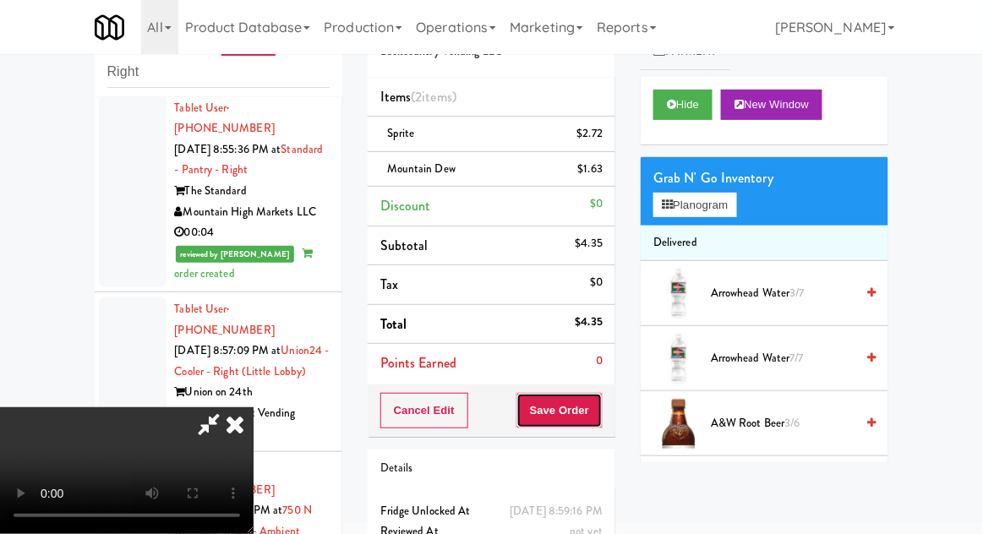
click at [595, 412] on button "Save Order" at bounding box center [559, 410] width 86 height 35
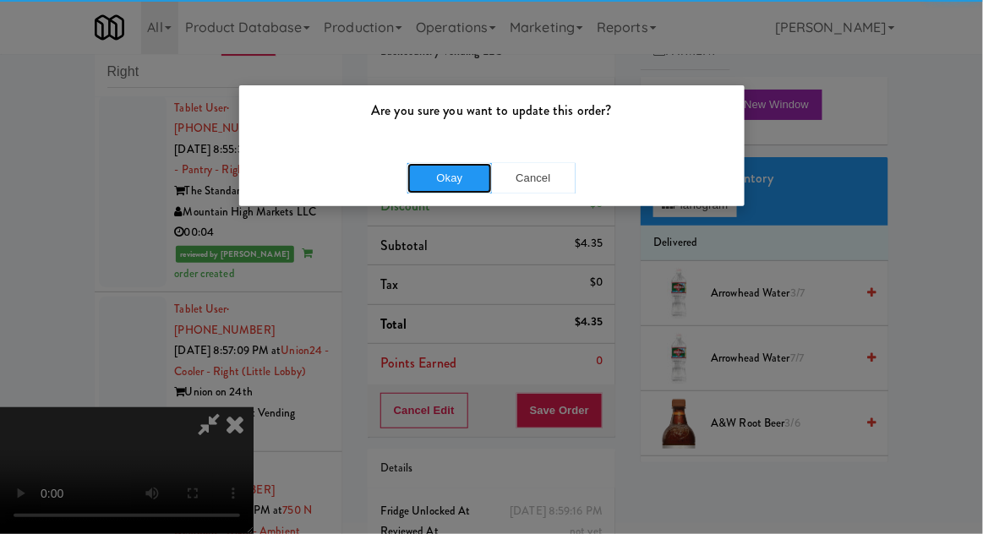
click at [459, 173] on button "Okay" at bounding box center [449, 178] width 85 height 30
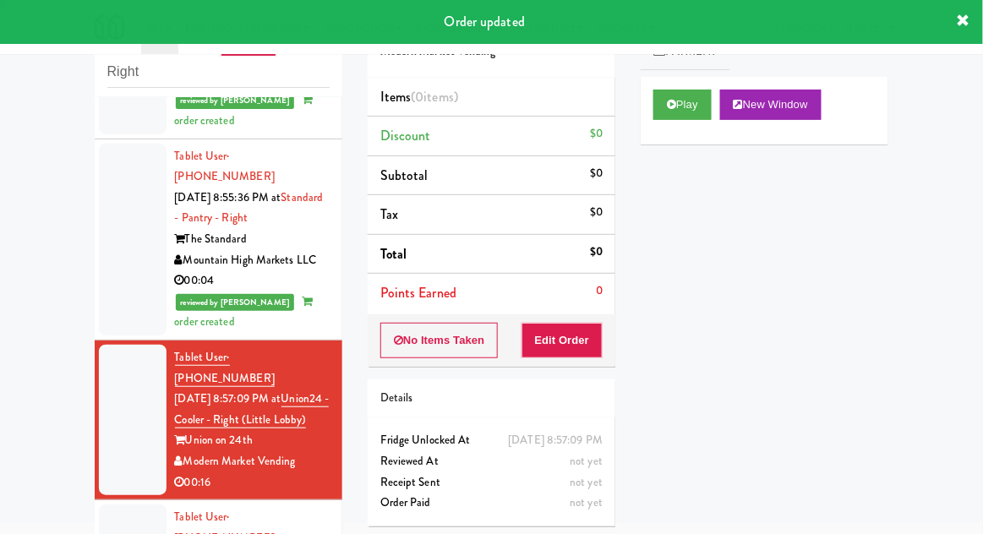
scroll to position [1034, 0]
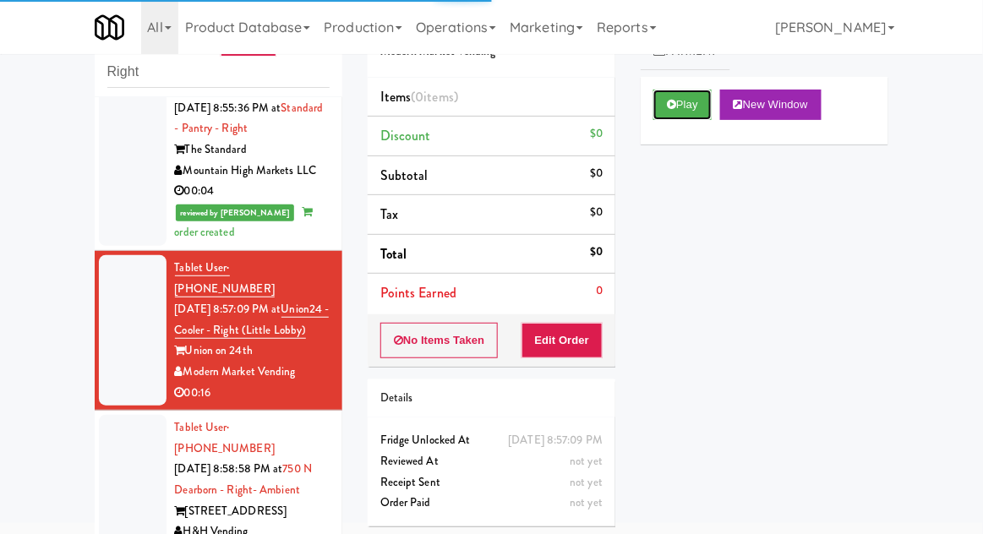
click at [685, 110] on button "Play" at bounding box center [682, 105] width 58 height 30
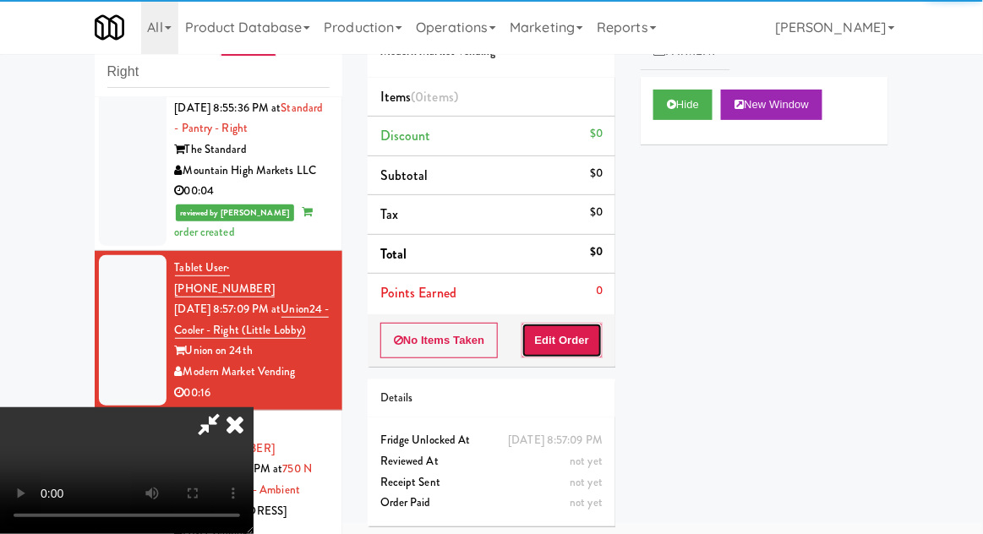
click at [561, 341] on button "Edit Order" at bounding box center [562, 340] width 82 height 35
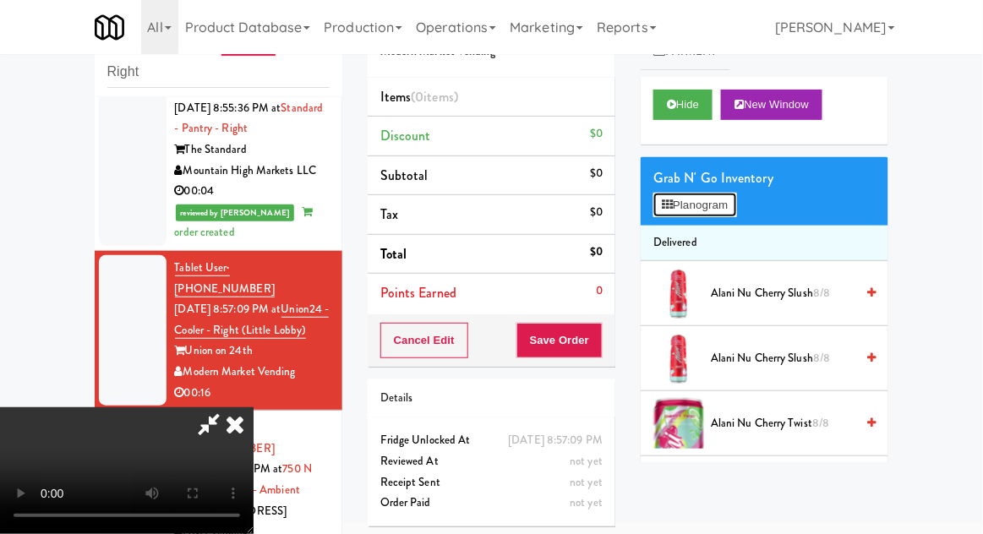
click at [680, 210] on button "Planogram" at bounding box center [694, 205] width 83 height 25
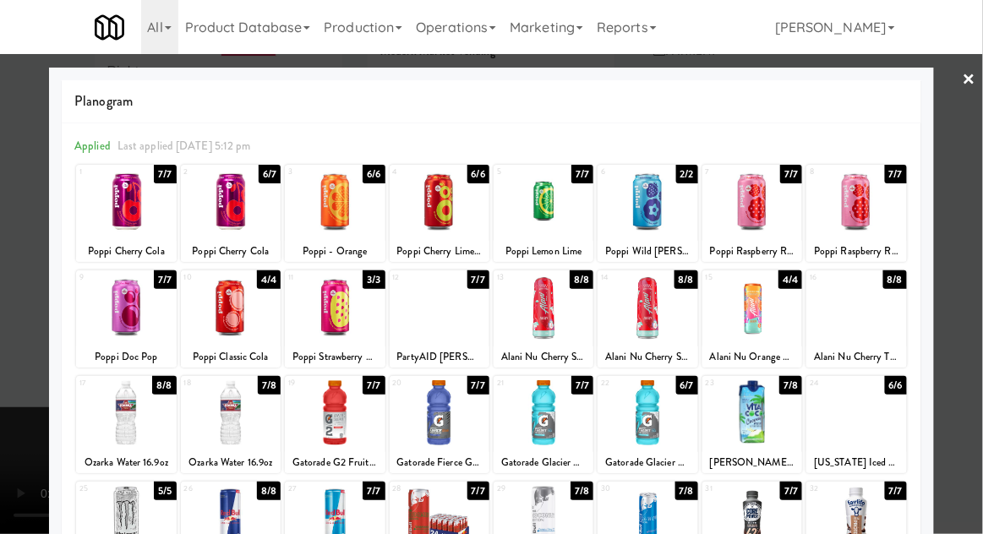
click at [434, 411] on div at bounding box center [440, 412] width 100 height 65
click at [977, 317] on div at bounding box center [491, 267] width 983 height 534
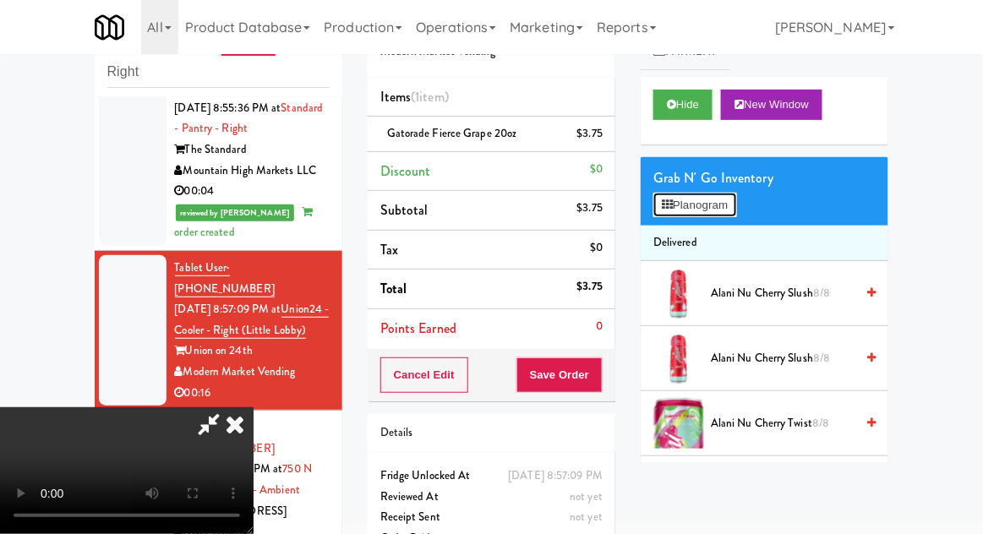
click at [692, 200] on button "Planogram" at bounding box center [694, 205] width 83 height 25
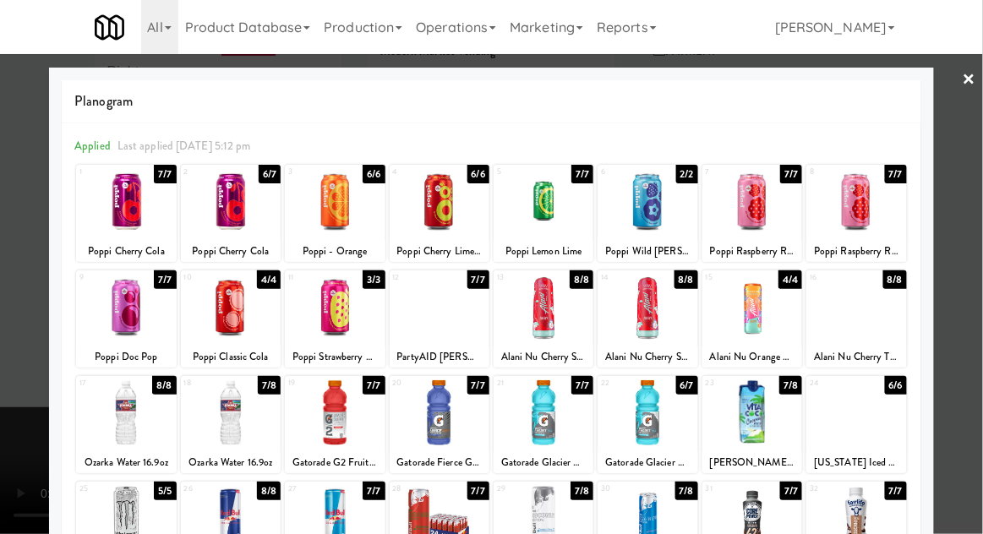
click at [970, 323] on div at bounding box center [491, 267] width 983 height 534
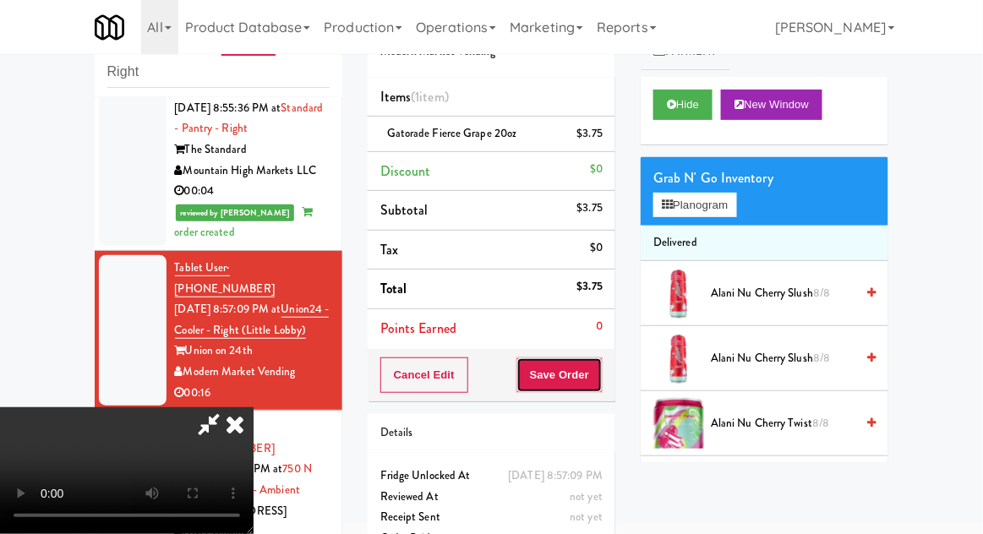
click at [600, 380] on button "Save Order" at bounding box center [559, 375] width 86 height 35
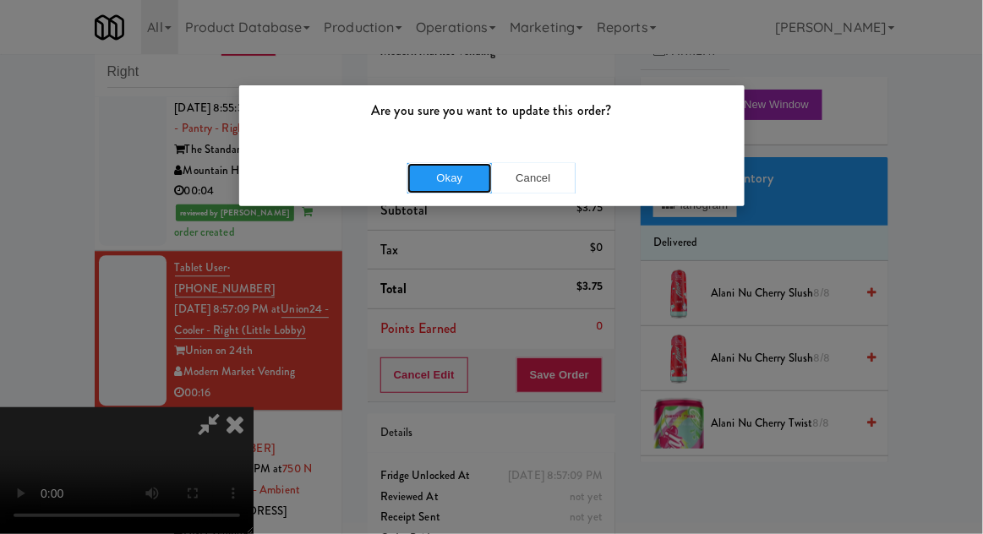
click at [438, 166] on button "Okay" at bounding box center [449, 178] width 85 height 30
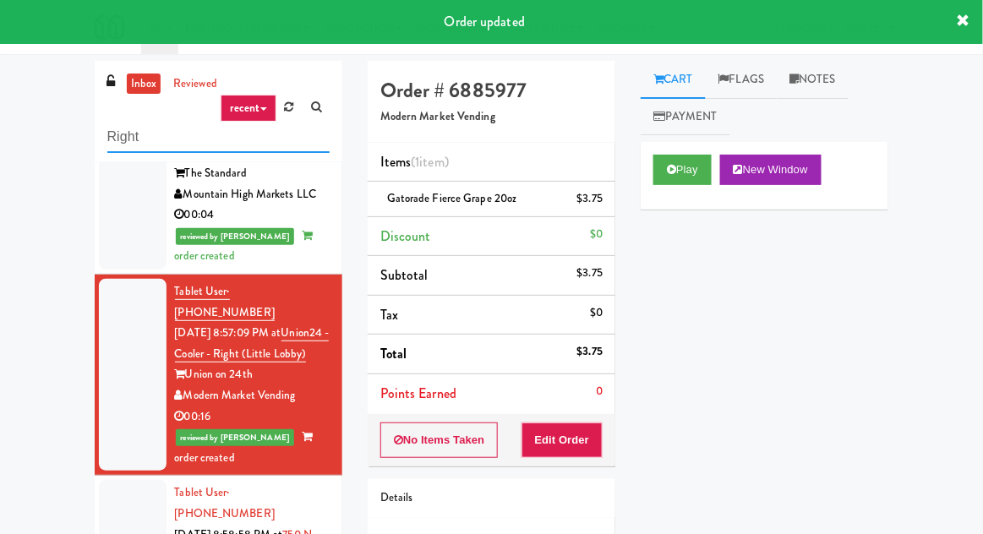
click at [122, 132] on input "Right" at bounding box center [218, 137] width 222 height 31
click at [123, 136] on input "Right" at bounding box center [218, 137] width 222 height 31
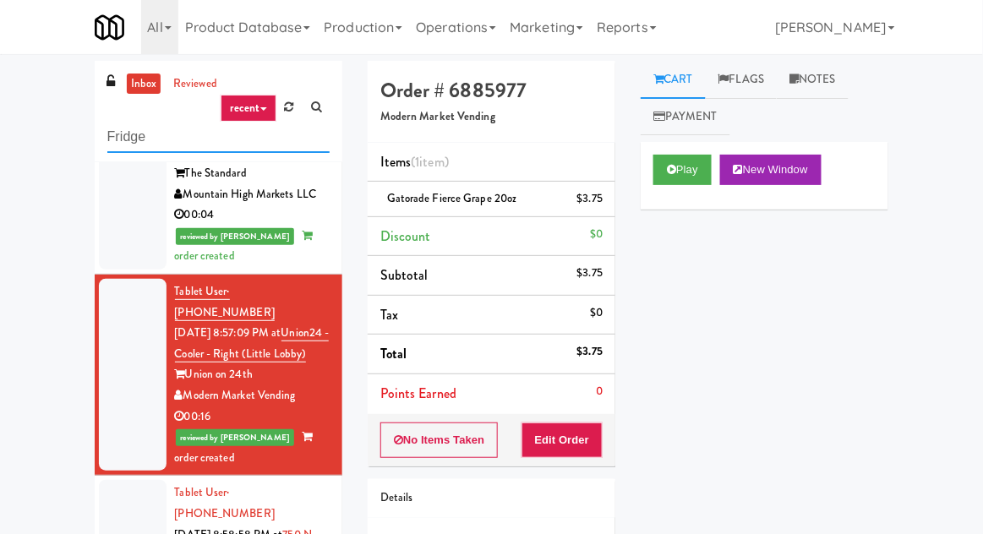
type input "Fridge"
click at [33, 105] on div "inbox reviewed recent all unclear take inventory issue suspicious failed recent…" at bounding box center [491, 371] width 983 height 621
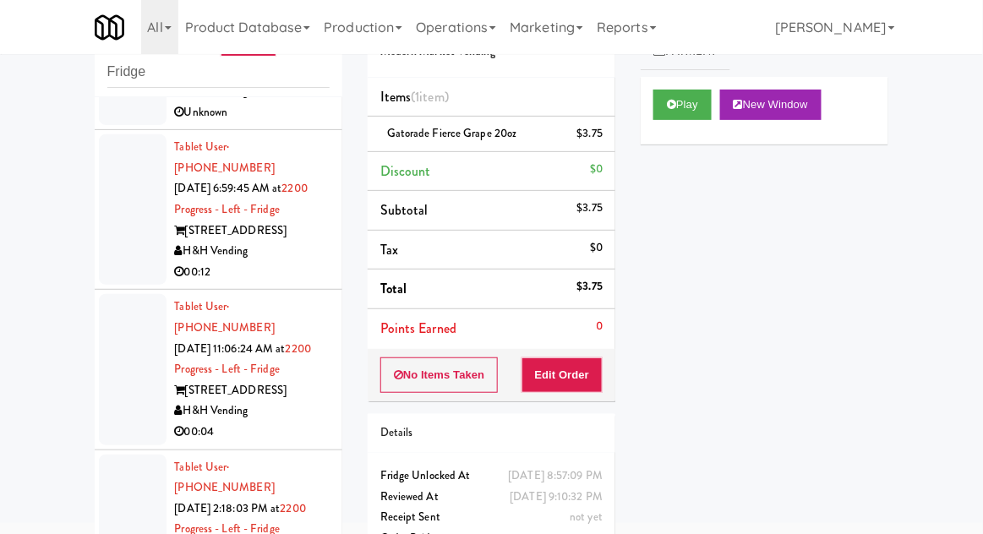
scroll to position [764, 0]
click at [123, 296] on div at bounding box center [133, 371] width 68 height 150
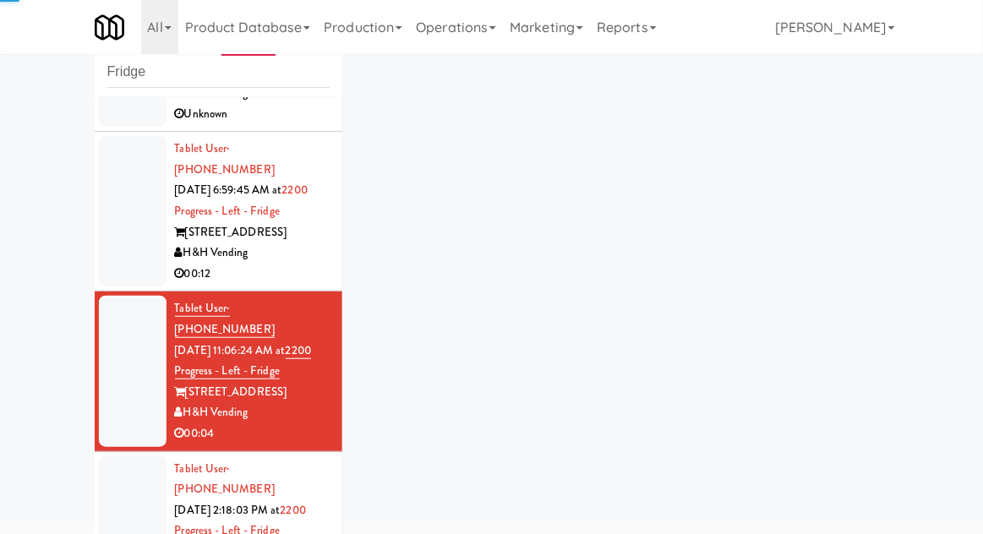
click at [117, 456] on div at bounding box center [133, 531] width 68 height 150
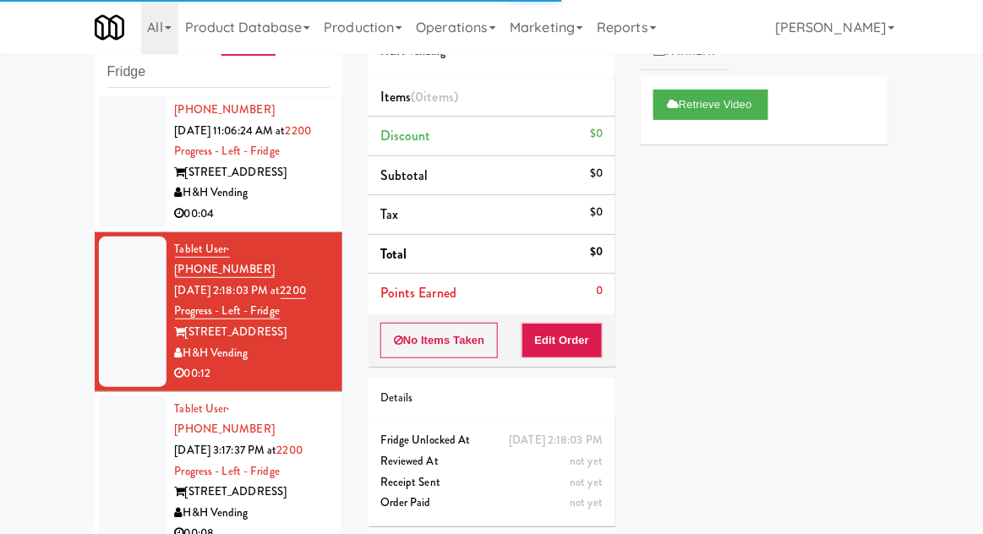
click at [118, 396] on div at bounding box center [133, 471] width 68 height 150
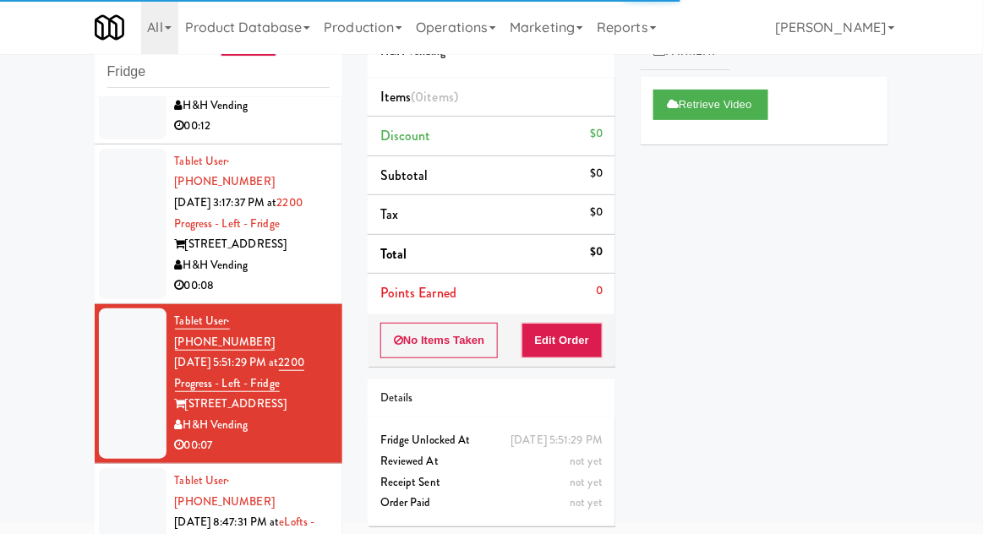
scroll to position [1226, 0]
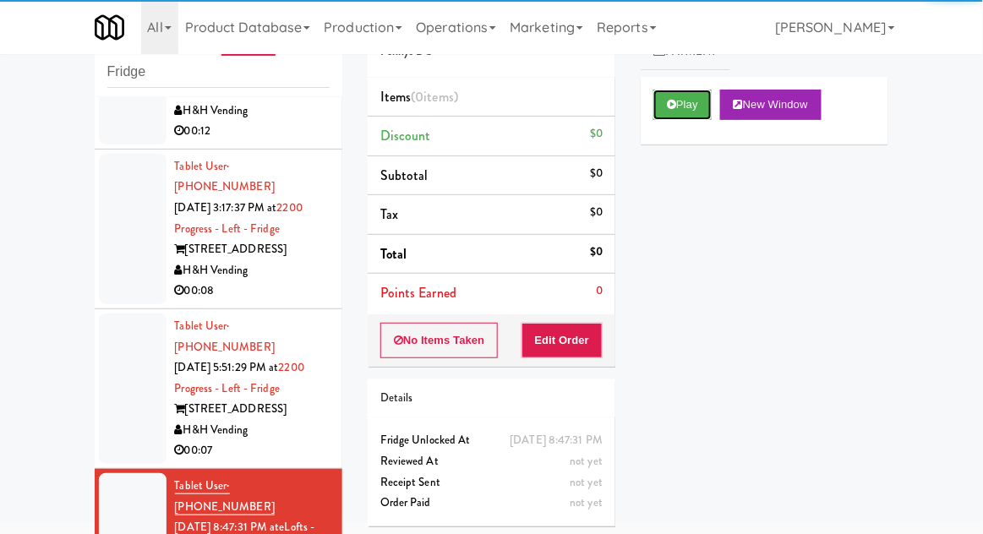
click at [661, 104] on button "Play" at bounding box center [682, 105] width 58 height 30
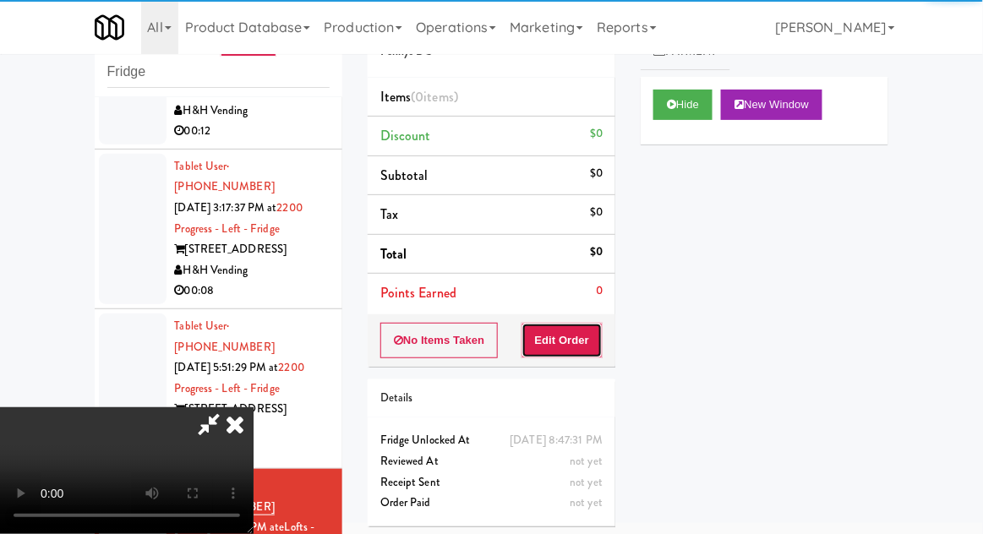
click at [584, 333] on button "Edit Order" at bounding box center [562, 340] width 82 height 35
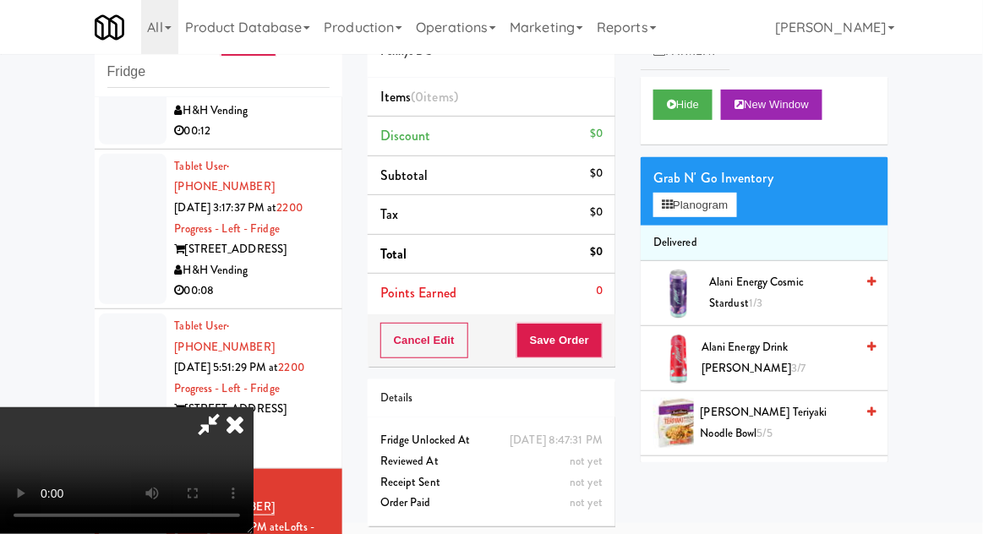
scroll to position [62, 0]
click at [690, 205] on button "Planogram" at bounding box center [694, 205] width 83 height 25
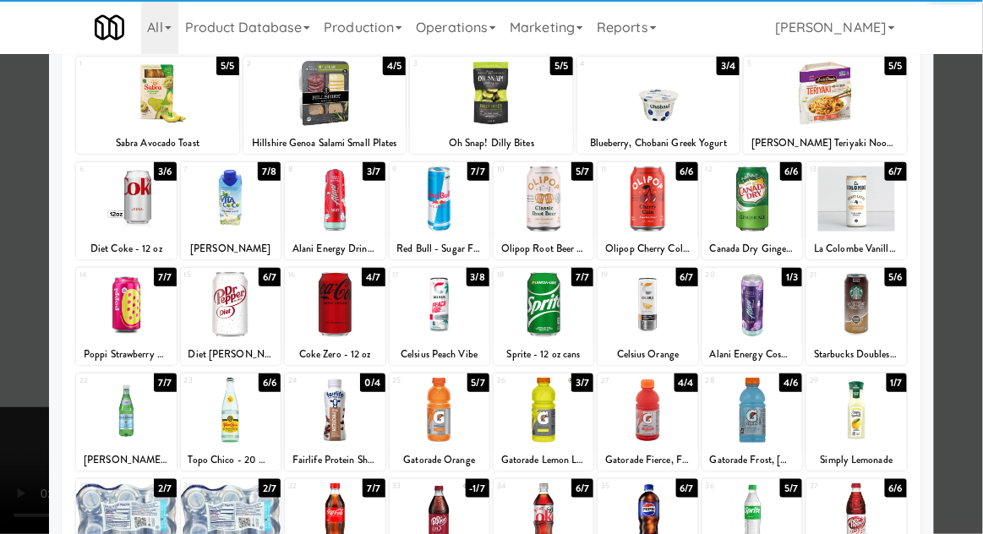
scroll to position [194, 0]
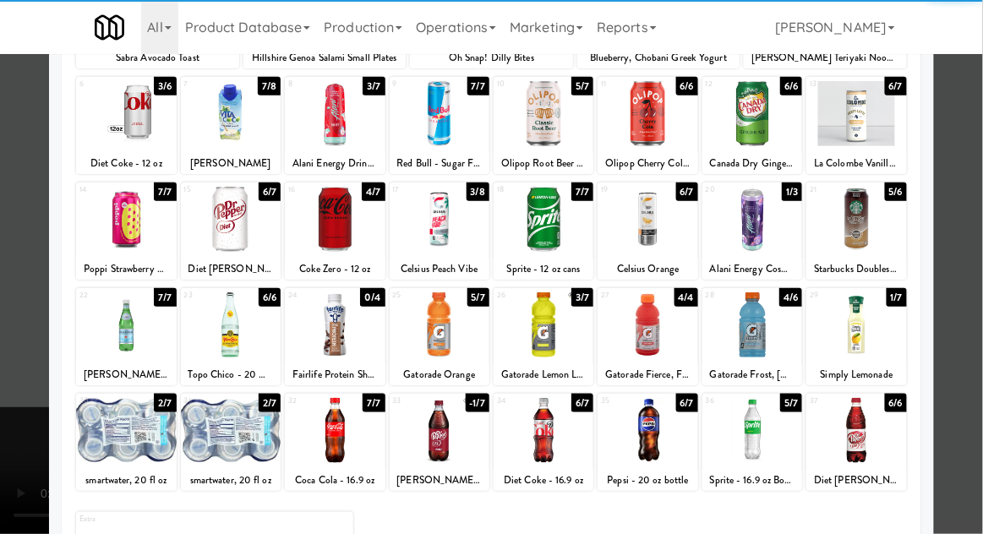
click at [767, 445] on div at bounding box center [752, 430] width 100 height 65
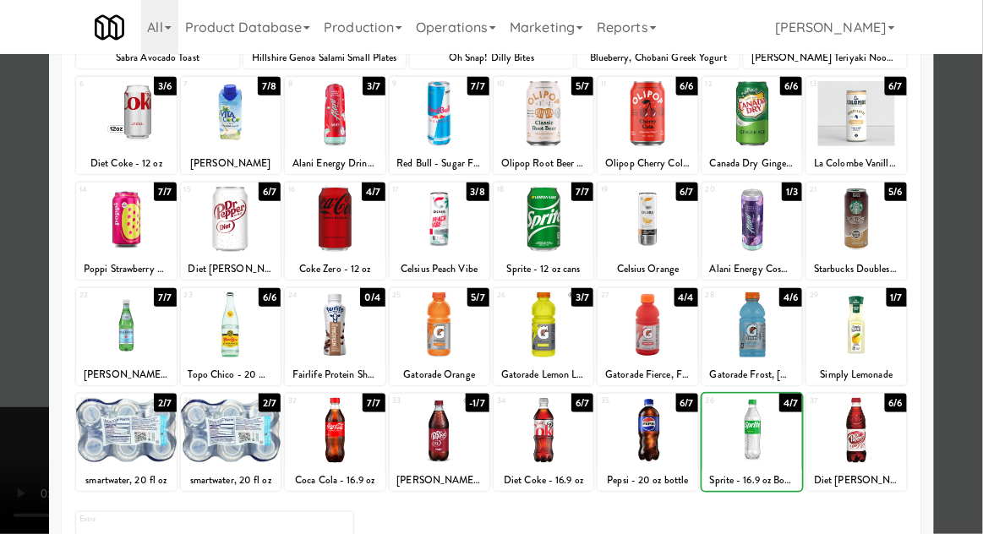
click at [975, 328] on div at bounding box center [491, 267] width 983 height 534
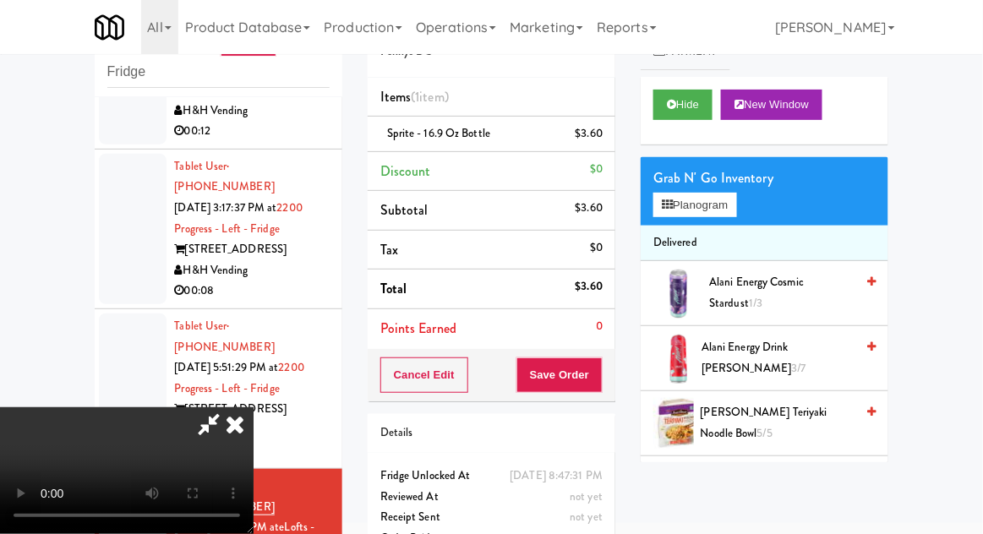
click at [698, 228] on li "Delivered" at bounding box center [765, 243] width 248 height 35
click at [680, 199] on button "Planogram" at bounding box center [694, 205] width 83 height 25
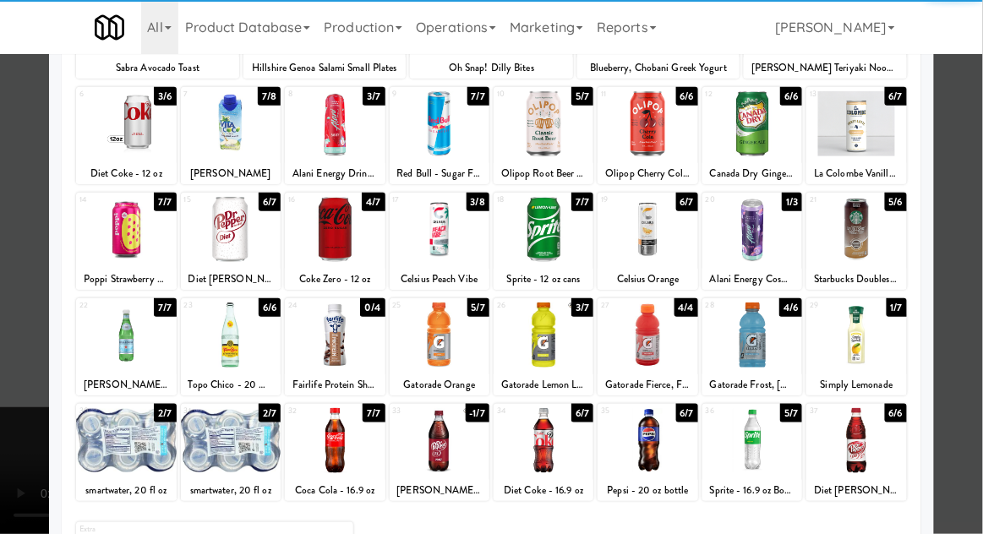
scroll to position [179, 0]
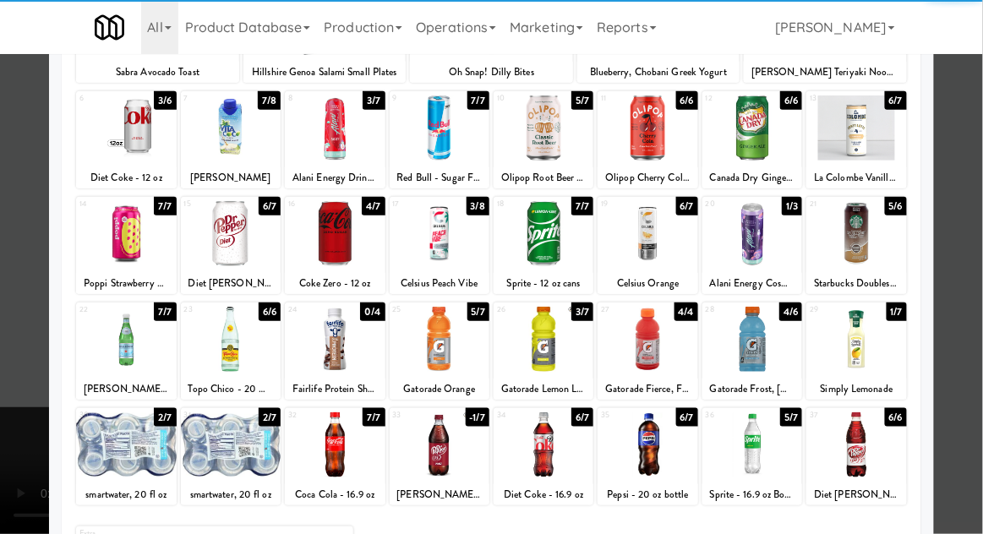
click at [870, 354] on div at bounding box center [856, 339] width 100 height 65
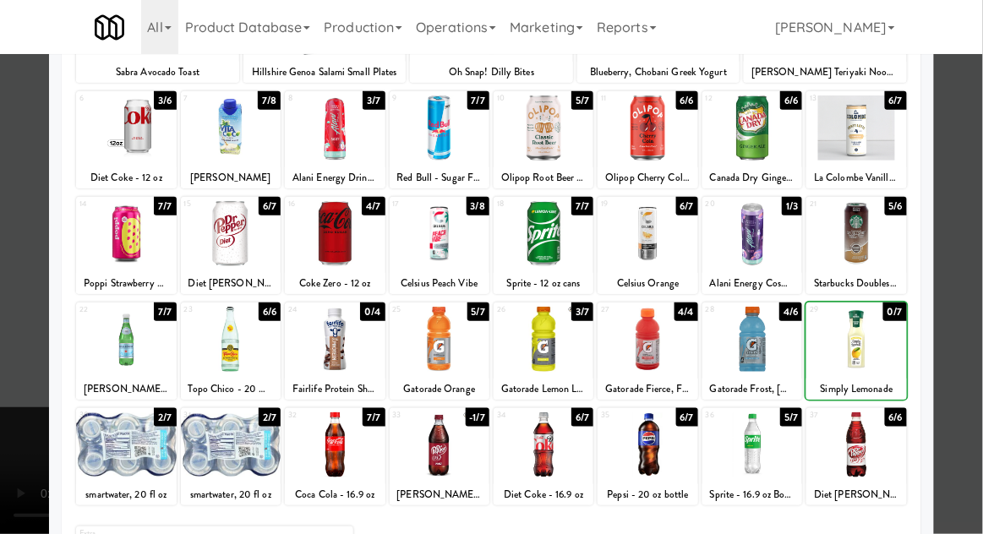
click at [964, 342] on div at bounding box center [491, 267] width 983 height 534
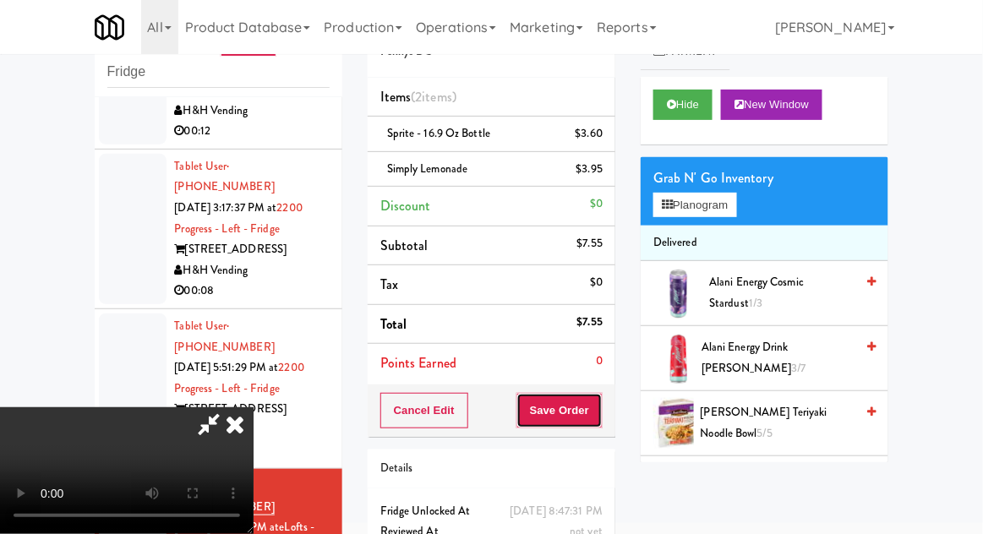
click at [596, 412] on button "Save Order" at bounding box center [559, 410] width 86 height 35
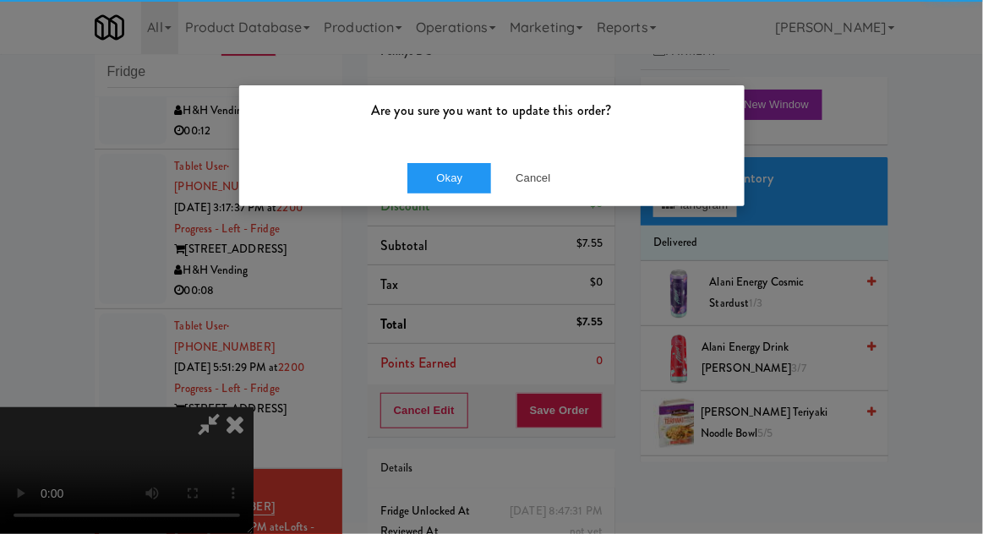
click at [462, 205] on div "Okay Cancel" at bounding box center [491, 178] width 505 height 57
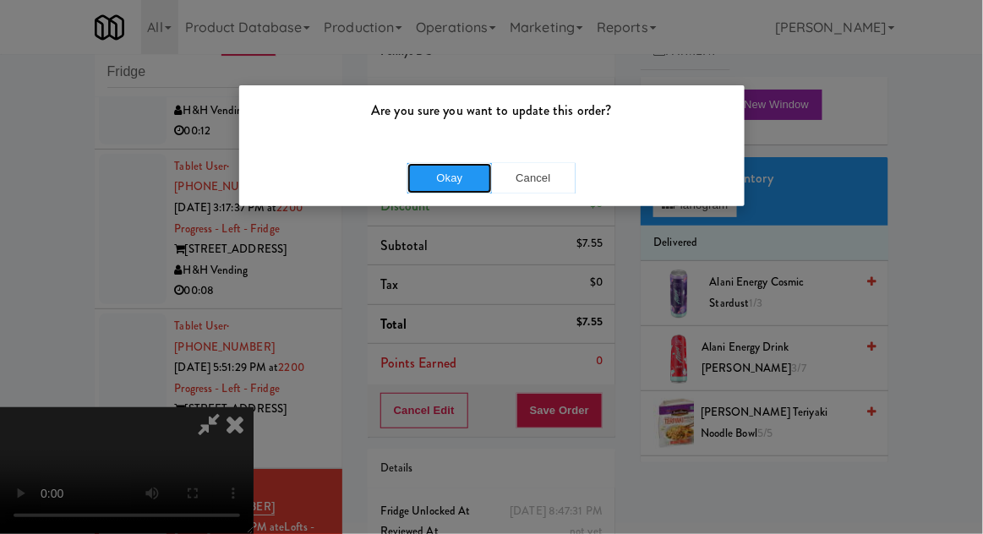
click at [427, 175] on button "Okay" at bounding box center [449, 178] width 85 height 30
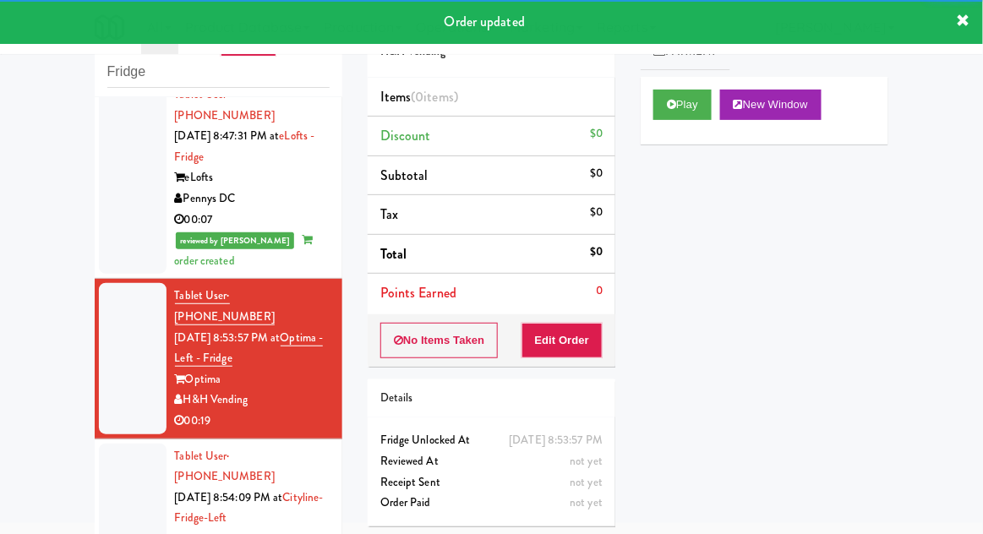
scroll to position [1614, 0]
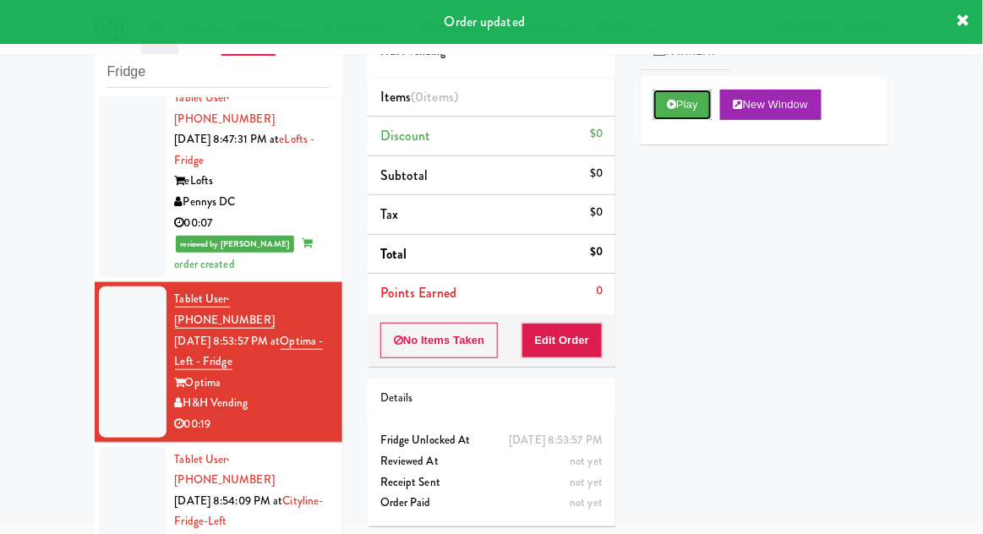
click at [675, 117] on button "Play" at bounding box center [682, 105] width 58 height 30
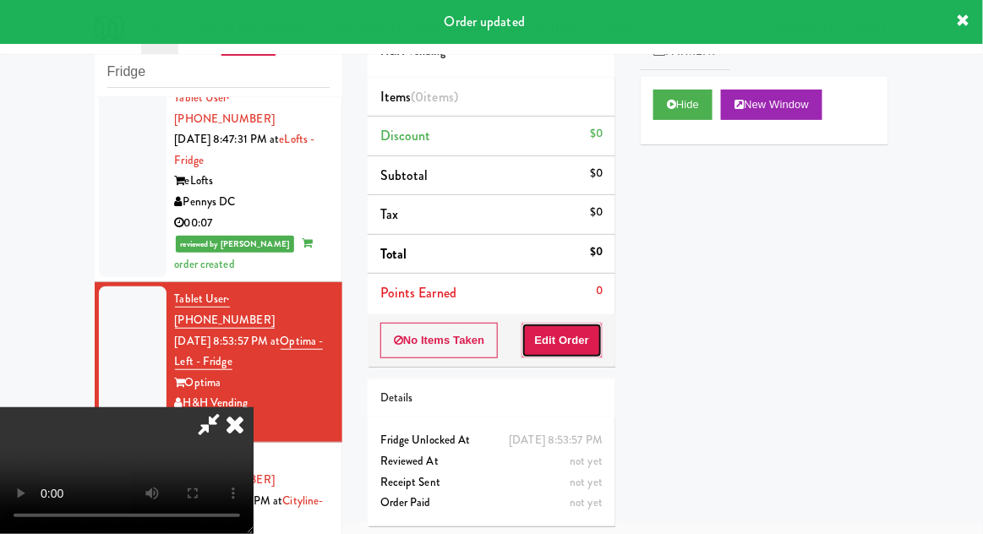
click at [580, 343] on button "Edit Order" at bounding box center [562, 340] width 82 height 35
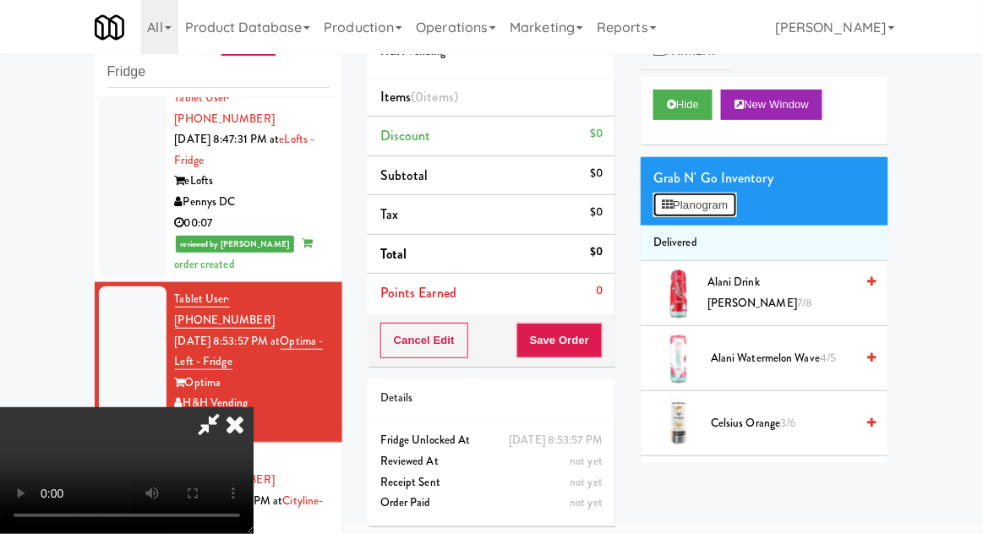
click at [679, 210] on button "Planogram" at bounding box center [694, 205] width 83 height 25
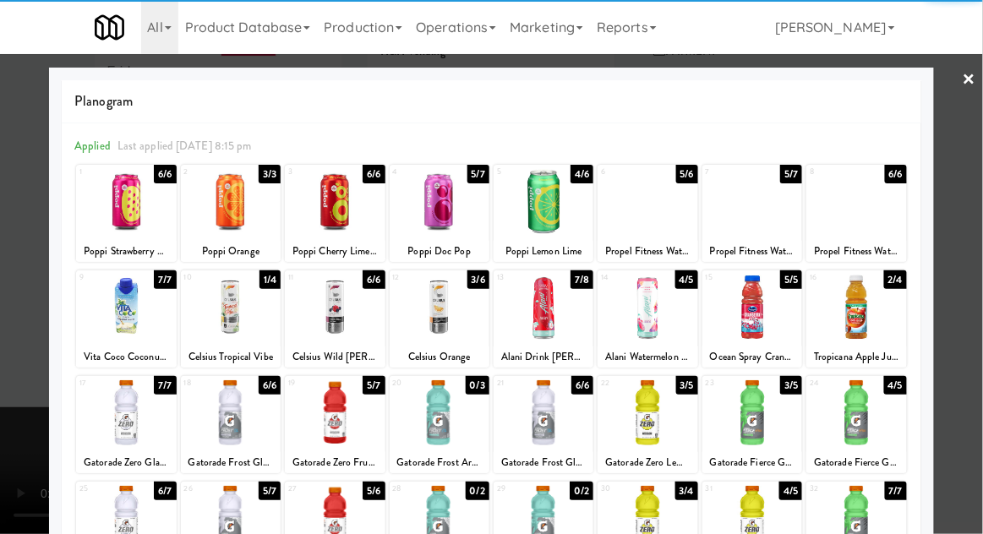
click at [129, 227] on div at bounding box center [126, 201] width 100 height 65
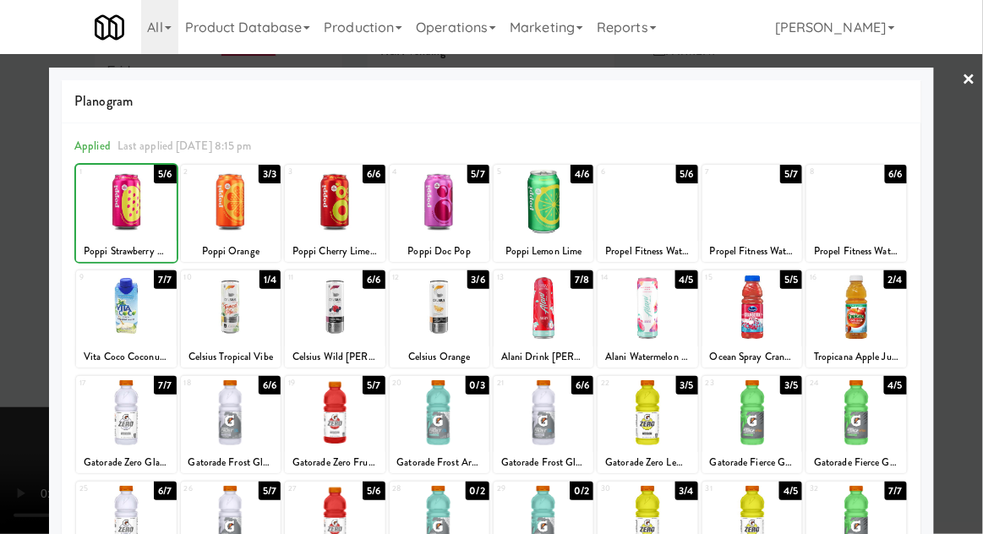
click at [975, 318] on div at bounding box center [491, 267] width 983 height 534
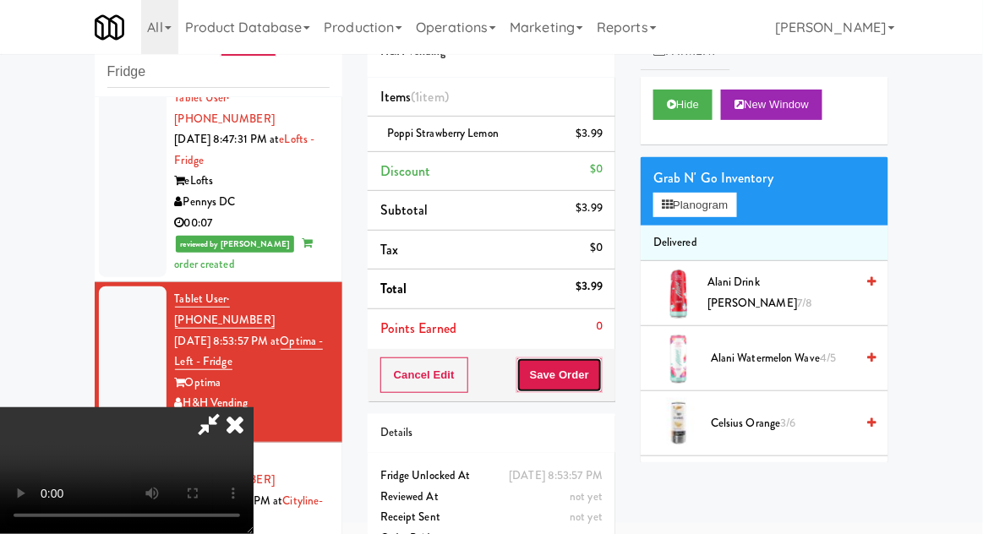
click at [600, 374] on button "Save Order" at bounding box center [559, 375] width 86 height 35
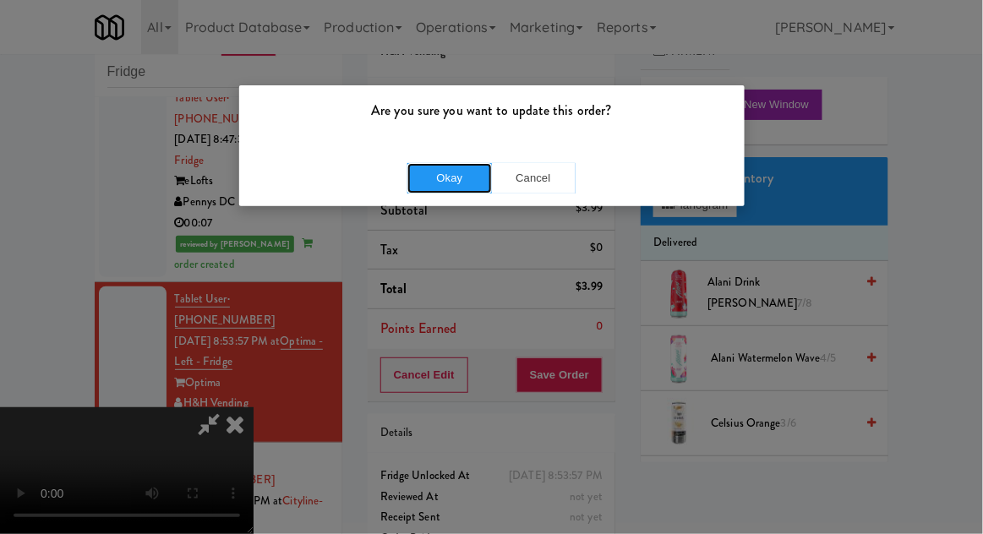
click at [450, 177] on button "Okay" at bounding box center [449, 178] width 85 height 30
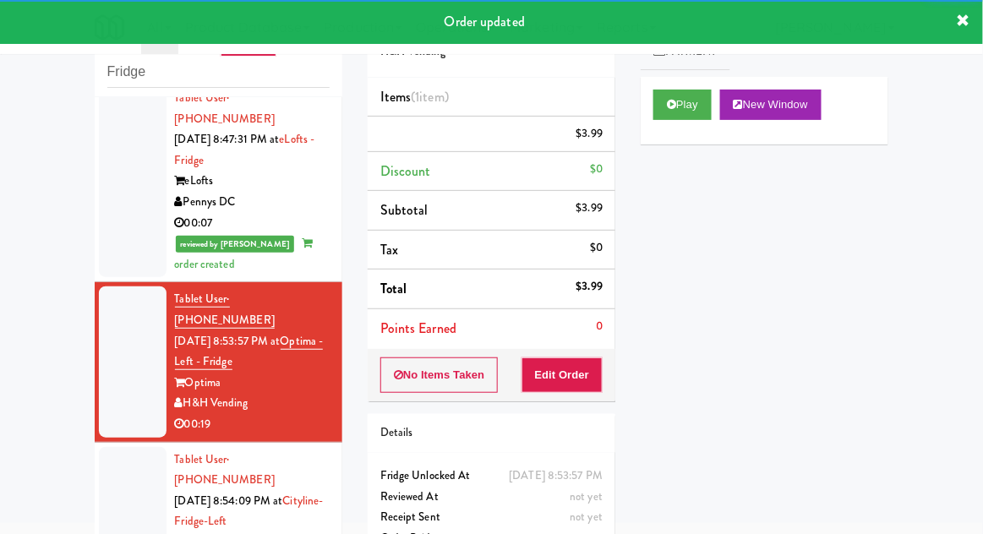
click at [122, 447] on div at bounding box center [133, 522] width 68 height 150
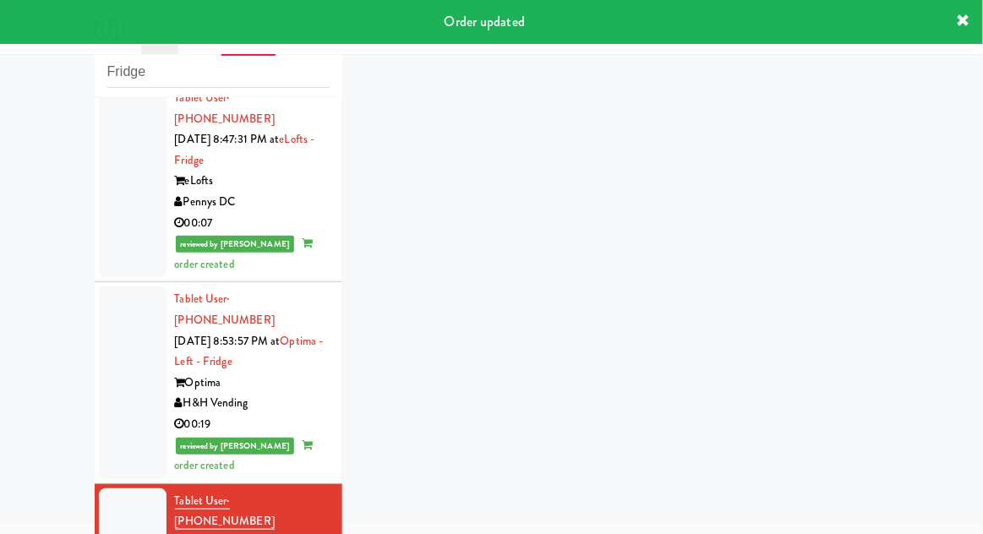
scroll to position [1660, 0]
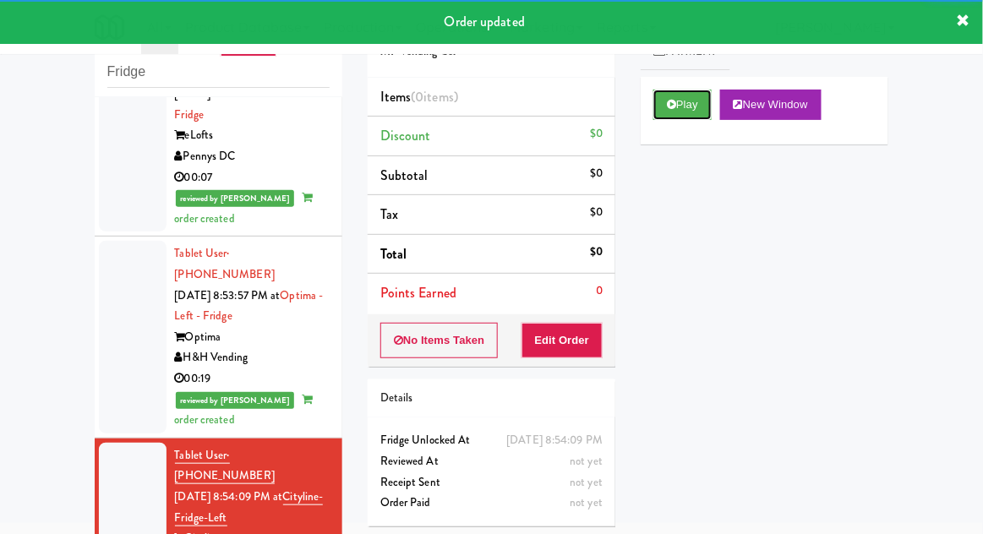
click at [676, 114] on button "Play" at bounding box center [682, 105] width 58 height 30
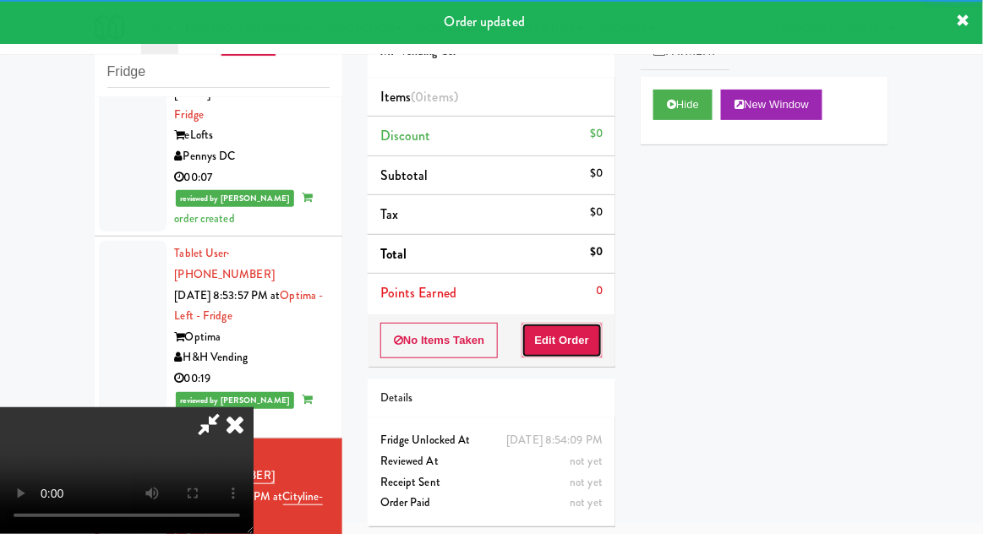
click at [573, 353] on button "Edit Order" at bounding box center [562, 340] width 82 height 35
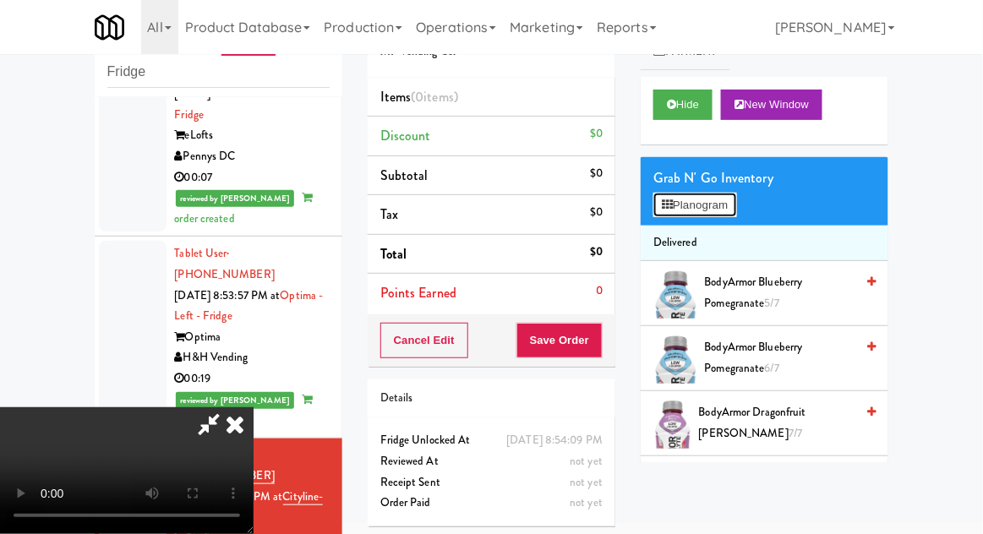
click at [719, 206] on button "Planogram" at bounding box center [694, 205] width 83 height 25
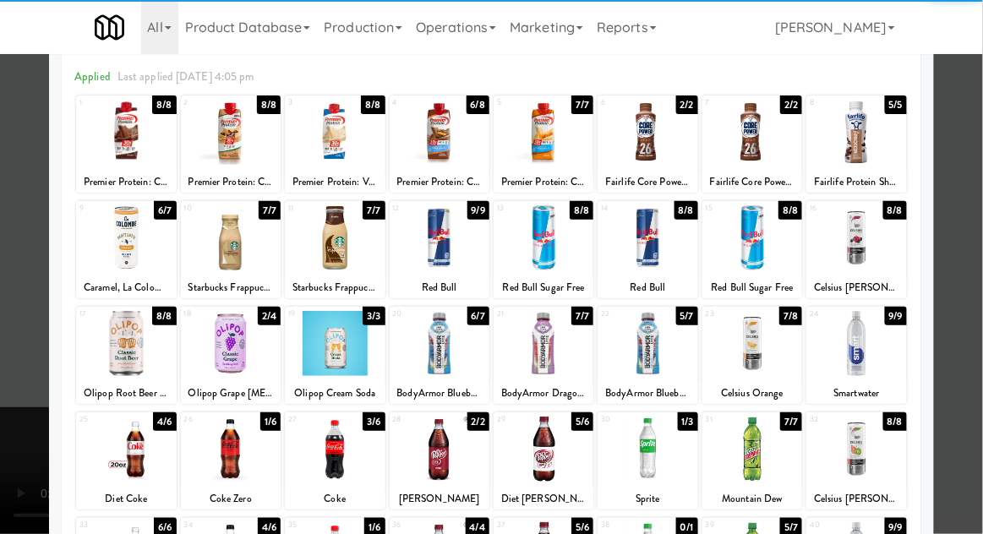
scroll to position [105, 0]
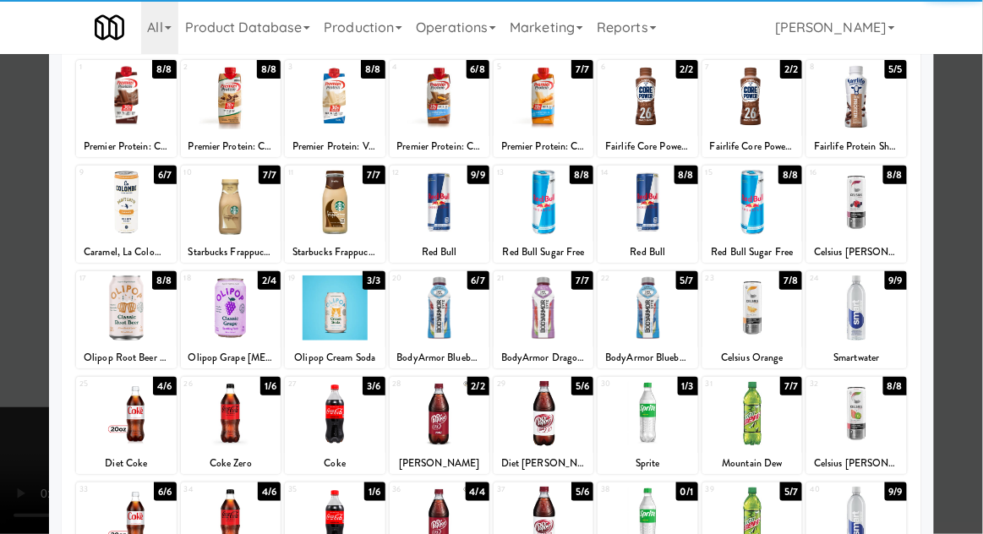
click at [136, 419] on div at bounding box center [126, 413] width 100 height 65
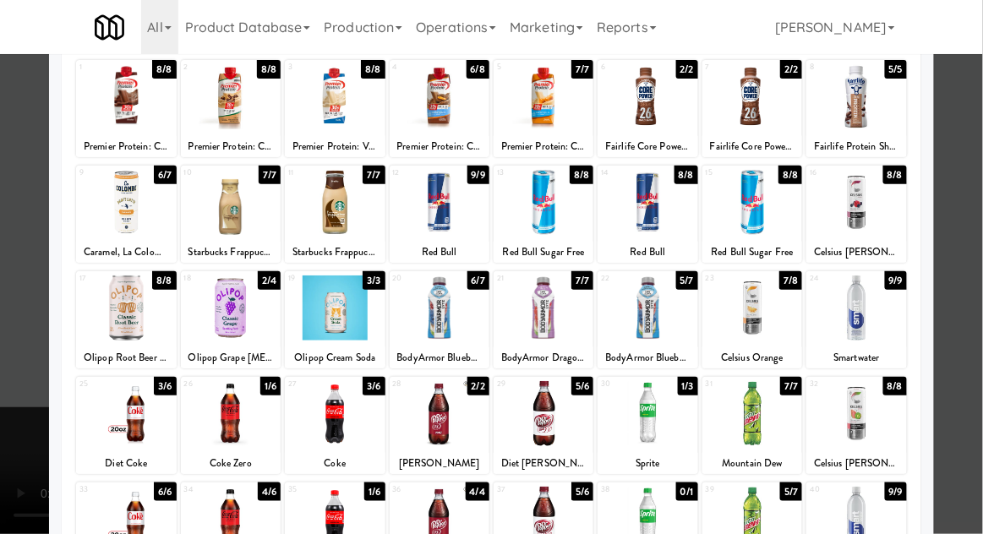
click at [969, 316] on div at bounding box center [491, 267] width 983 height 534
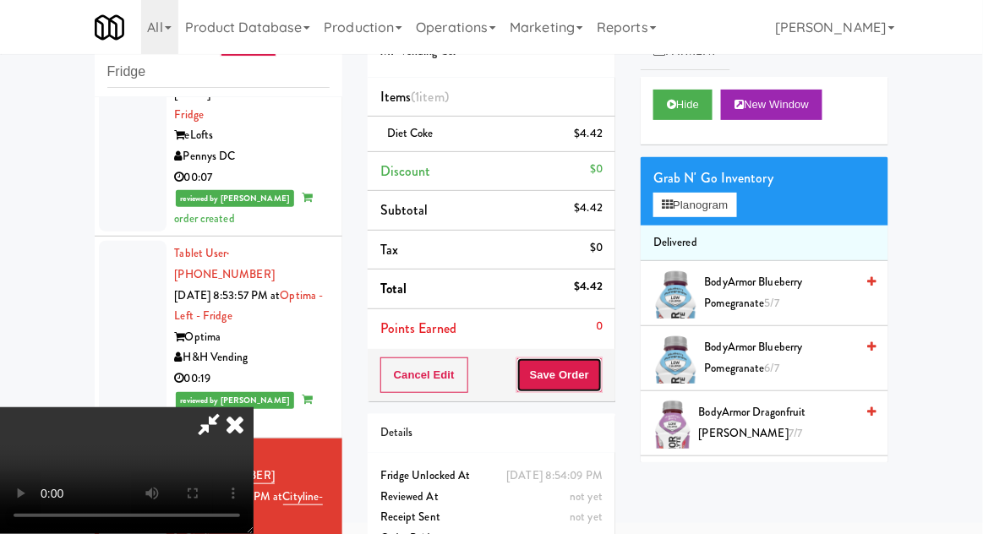
click at [600, 374] on button "Save Order" at bounding box center [559, 375] width 86 height 35
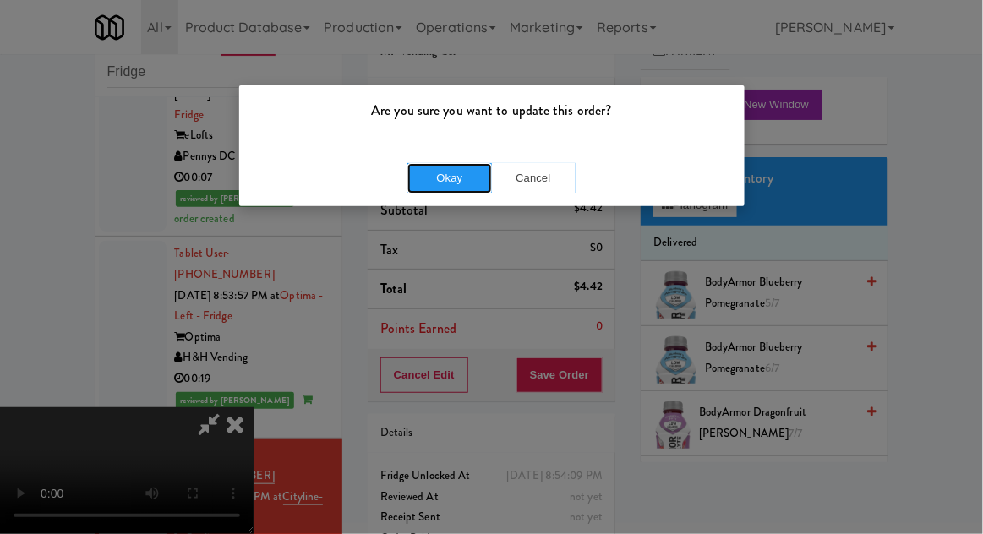
click at [440, 178] on button "Okay" at bounding box center [449, 178] width 85 height 30
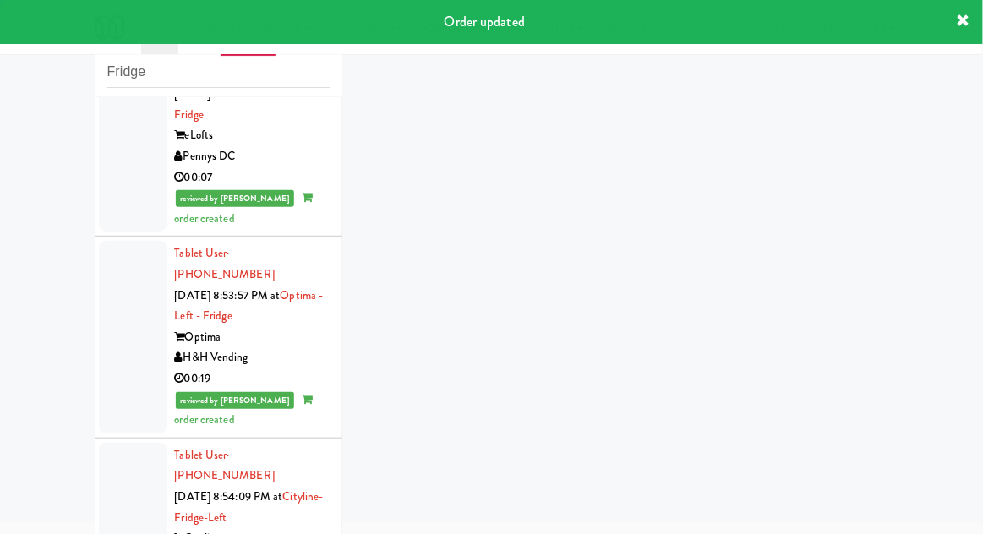
scroll to position [1701, 0]
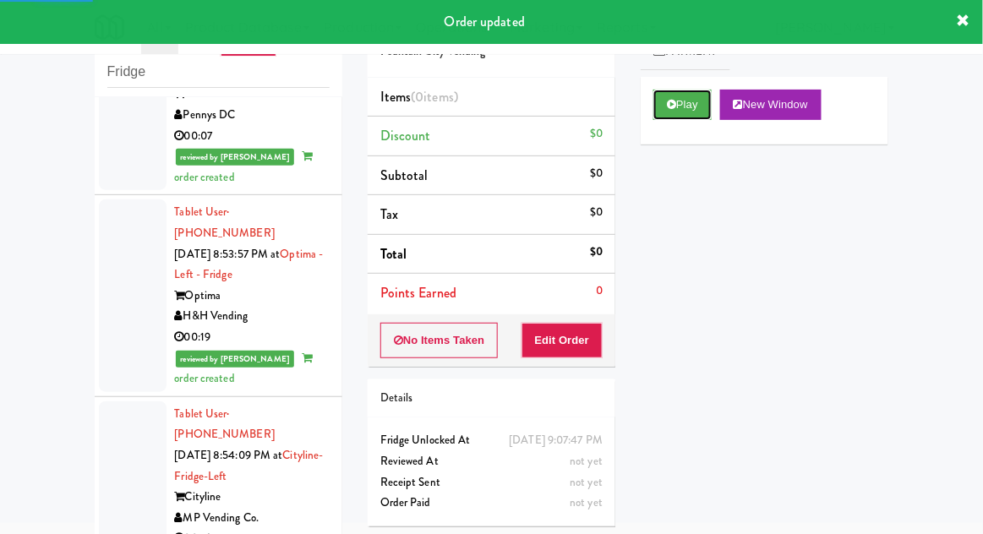
click at [663, 105] on button "Play" at bounding box center [682, 105] width 58 height 30
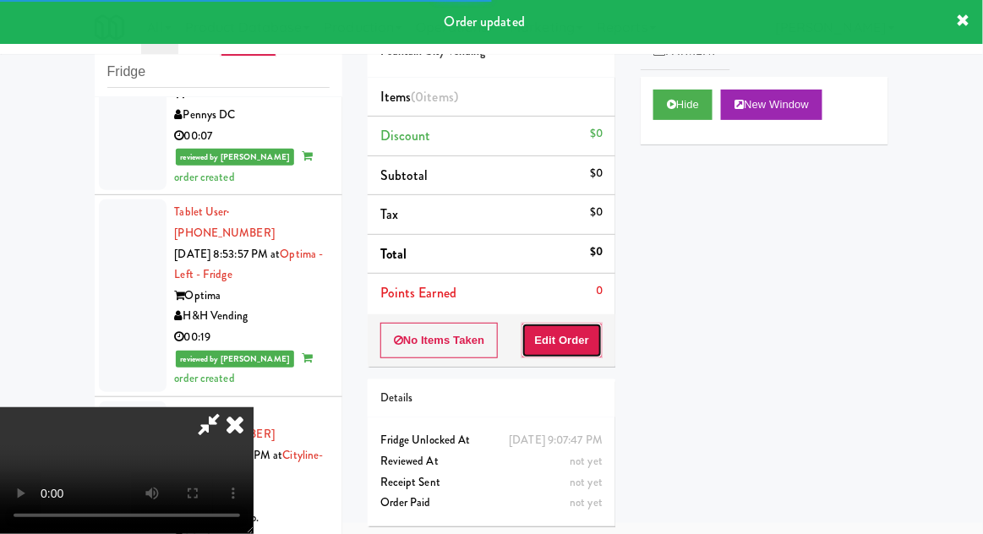
click at [598, 342] on button "Edit Order" at bounding box center [562, 340] width 82 height 35
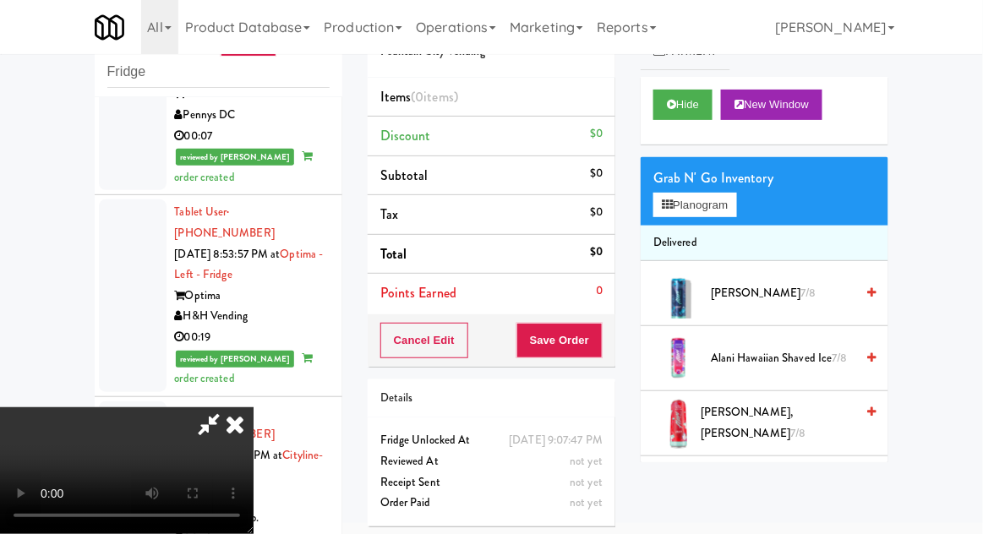
scroll to position [0, 0]
click at [676, 209] on button "Planogram" at bounding box center [694, 205] width 83 height 25
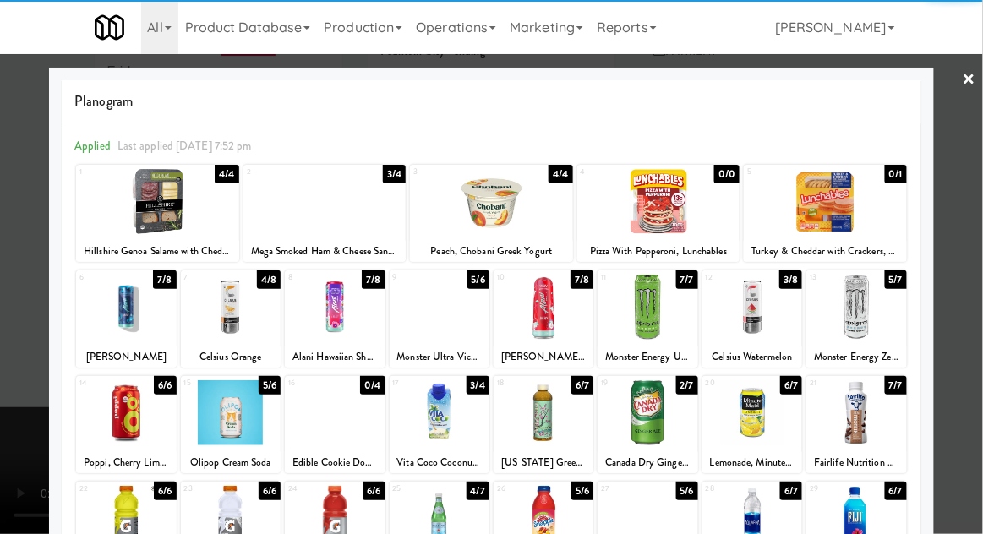
click at [749, 410] on div at bounding box center [752, 412] width 100 height 65
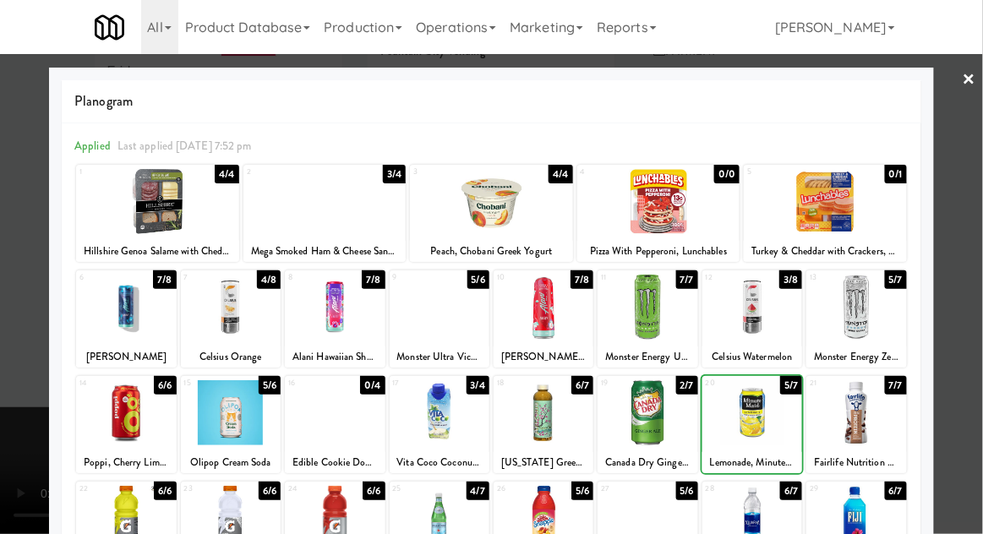
click at [971, 329] on div at bounding box center [491, 267] width 983 height 534
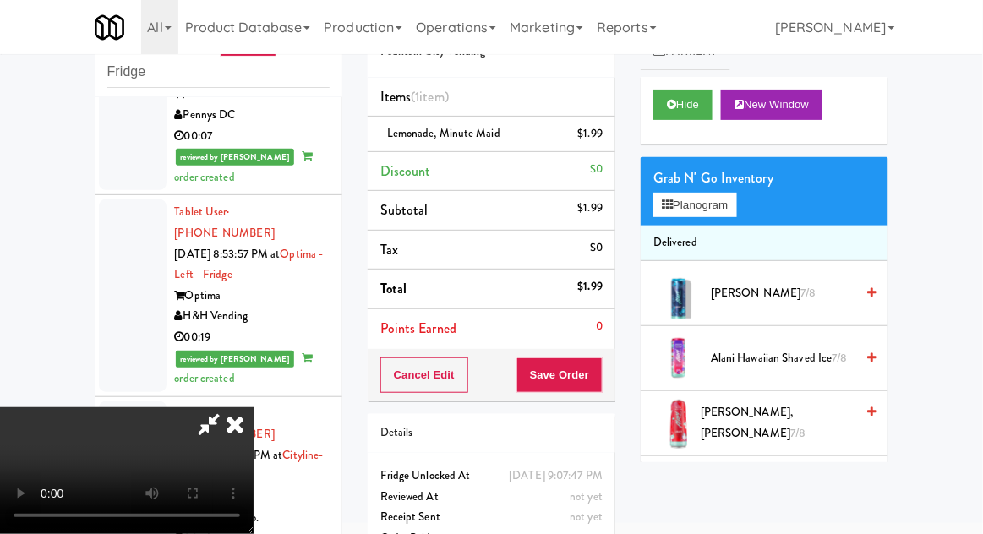
scroll to position [62, 0]
click at [680, 210] on button "Planogram" at bounding box center [694, 205] width 83 height 25
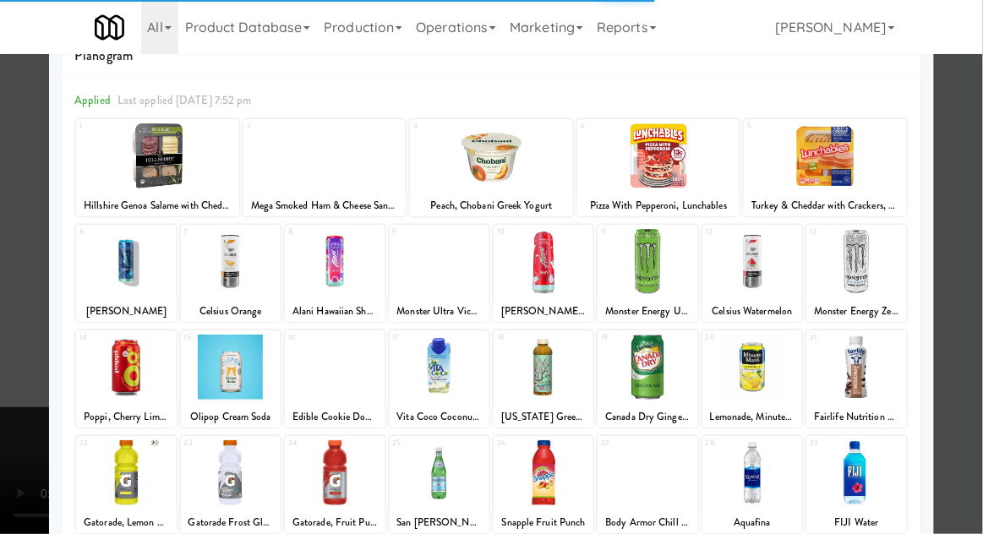
scroll to position [143, 0]
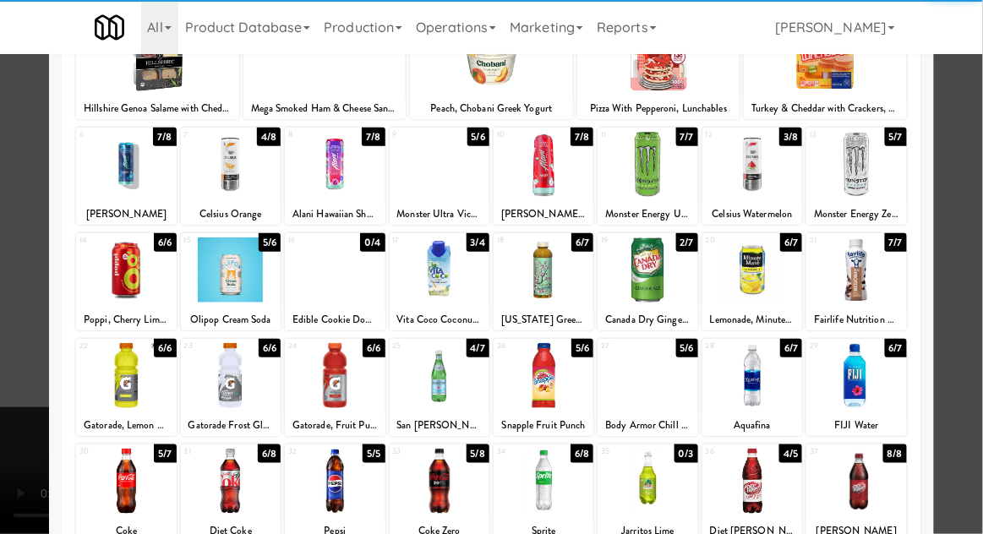
click at [547, 372] on div at bounding box center [544, 375] width 100 height 65
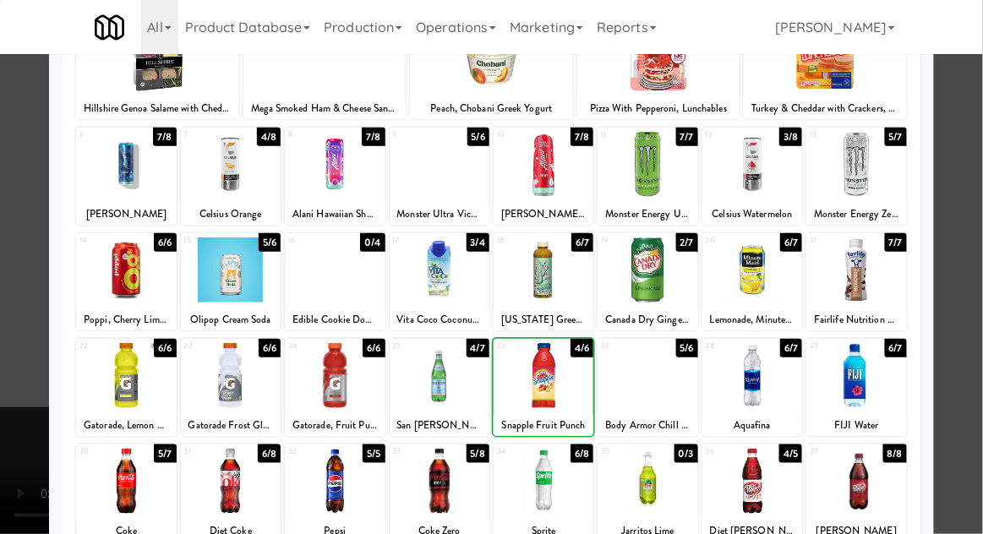
click at [974, 314] on div at bounding box center [491, 267] width 983 height 534
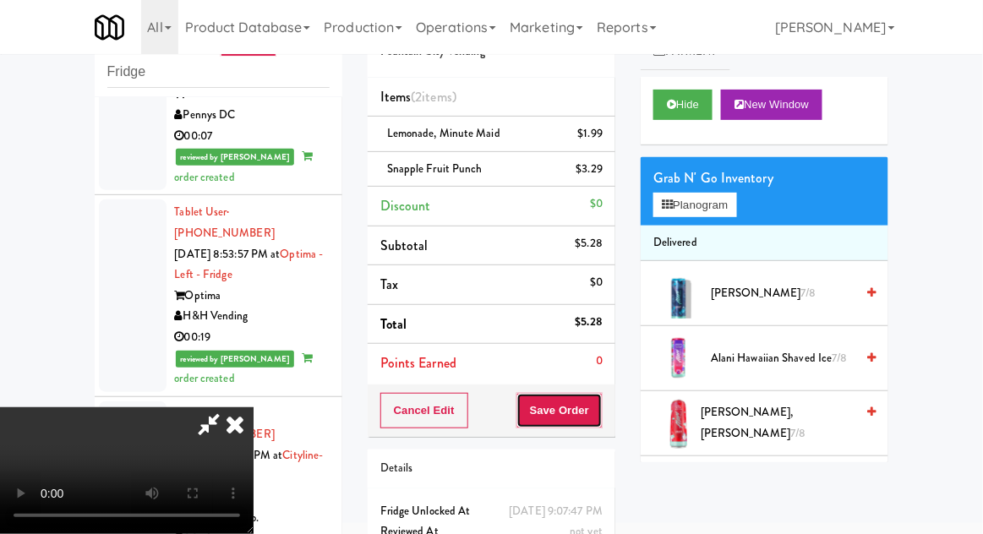
click at [592, 402] on button "Save Order" at bounding box center [559, 410] width 86 height 35
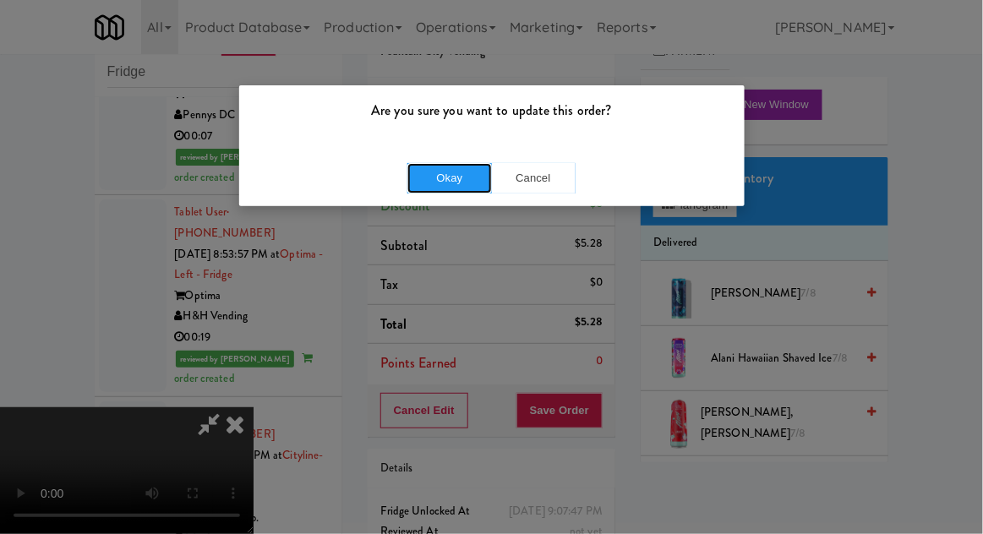
click at [435, 177] on button "Okay" at bounding box center [449, 178] width 85 height 30
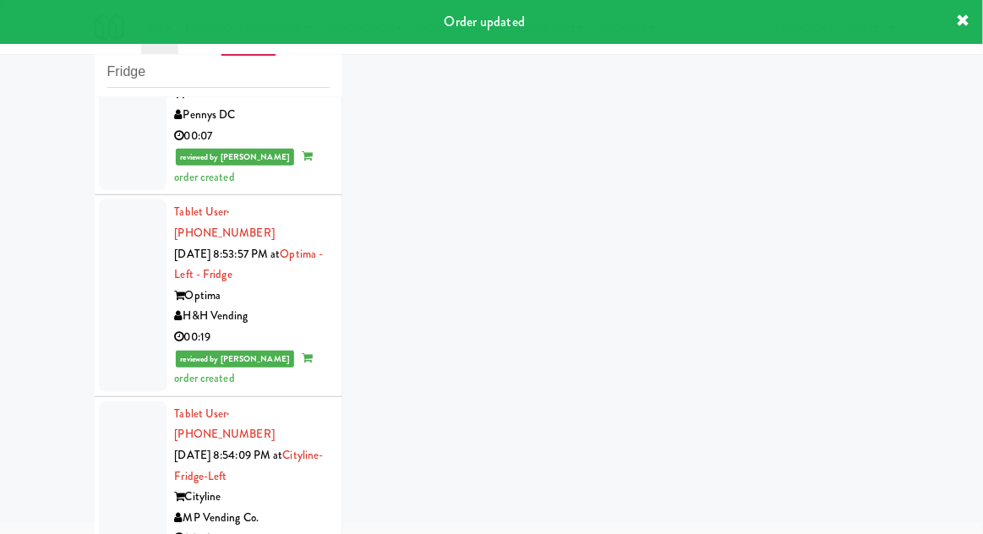
scroll to position [1743, 0]
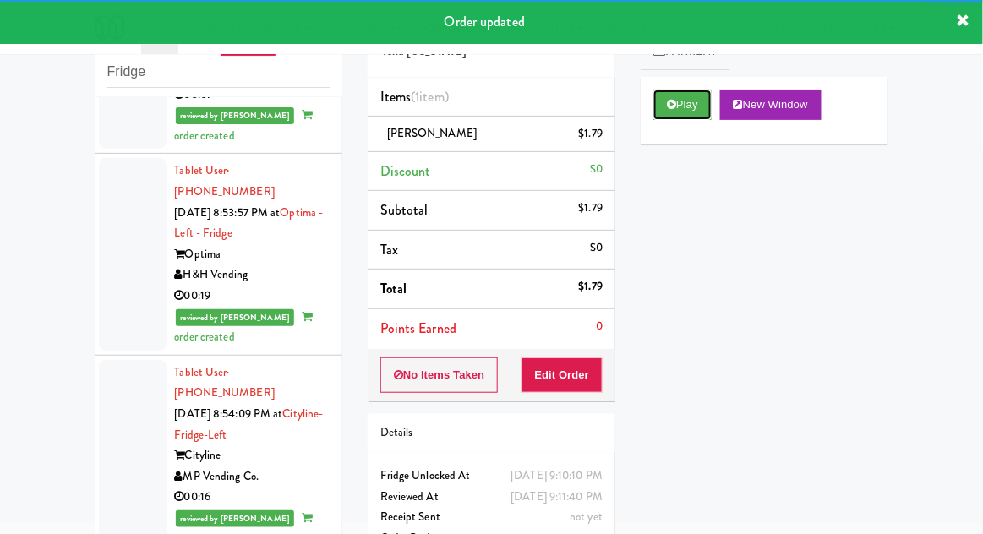
click at [685, 109] on button "Play" at bounding box center [682, 105] width 58 height 30
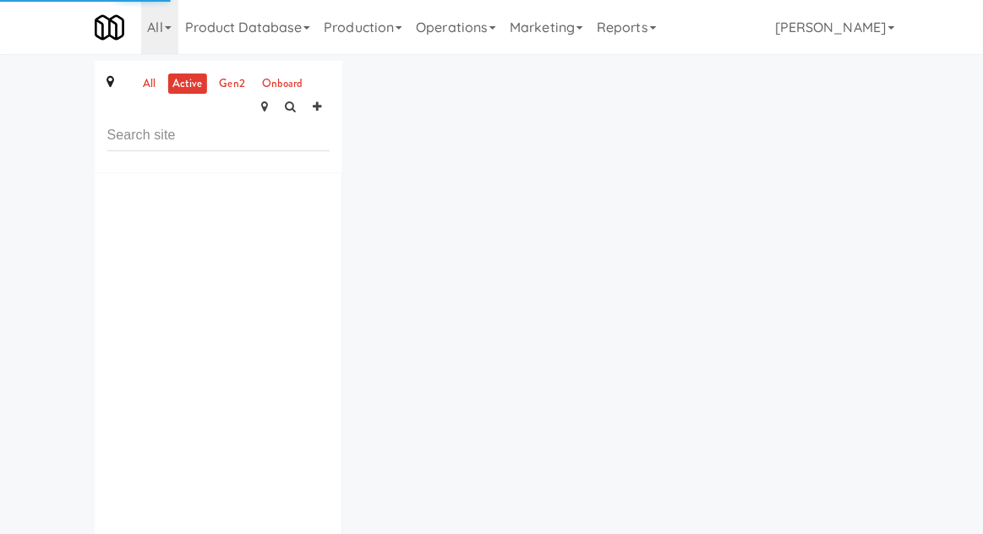
click at [44, 82] on div "all active gen2 onboard ×" at bounding box center [491, 335] width 983 height 548
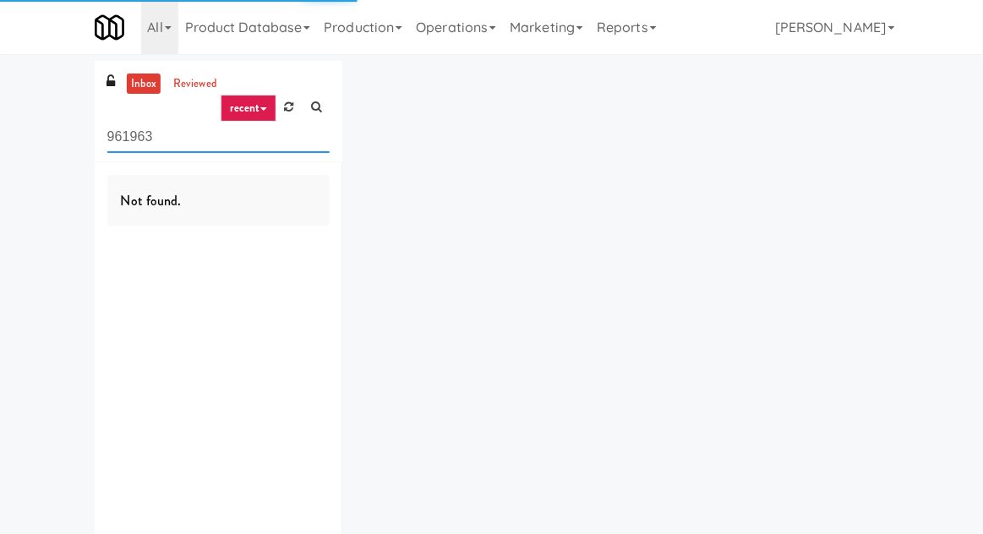
scroll to position [62, 0]
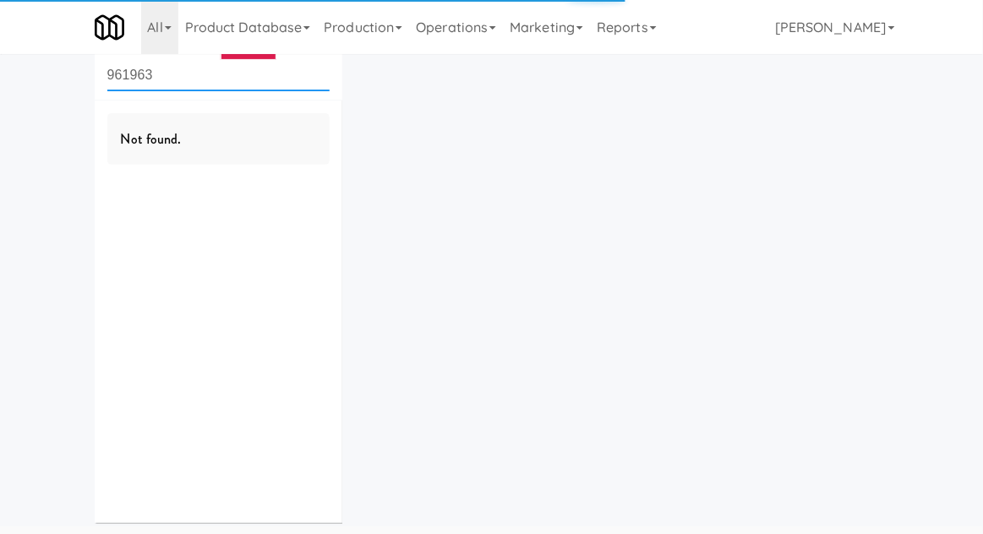
click at [125, 82] on input "961963" at bounding box center [218, 75] width 222 height 31
click at [132, 68] on input "961963" at bounding box center [218, 75] width 222 height 31
click at [139, 82] on input "961963" at bounding box center [218, 75] width 222 height 31
click at [127, 72] on input "961963" at bounding box center [218, 75] width 222 height 31
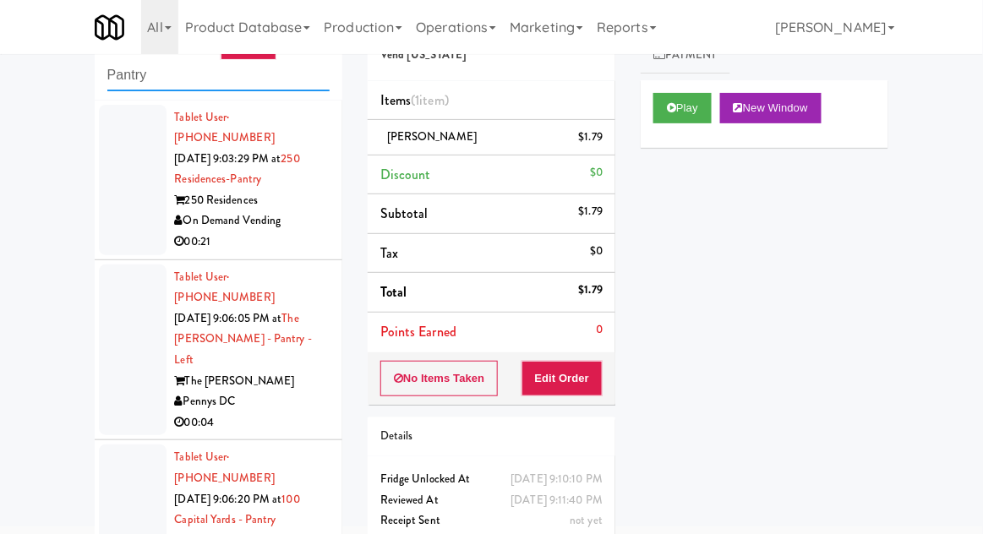
type input "Pantry"
click at [41, 115] on div "inbox reviewed recent all unclear take inventory issue suspicious failed recent…" at bounding box center [491, 309] width 983 height 621
click at [128, 216] on div at bounding box center [133, 180] width 68 height 150
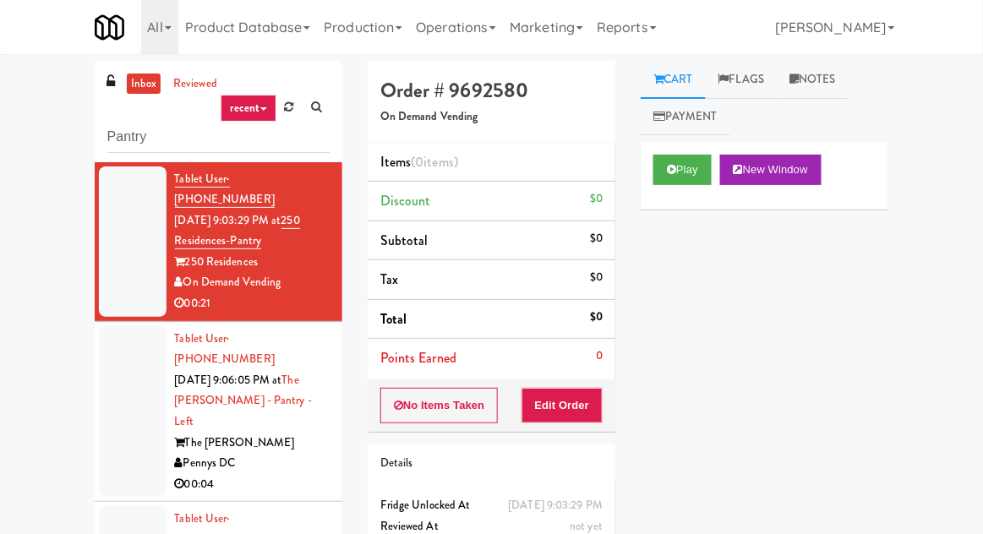
click at [101, 386] on div at bounding box center [133, 412] width 68 height 172
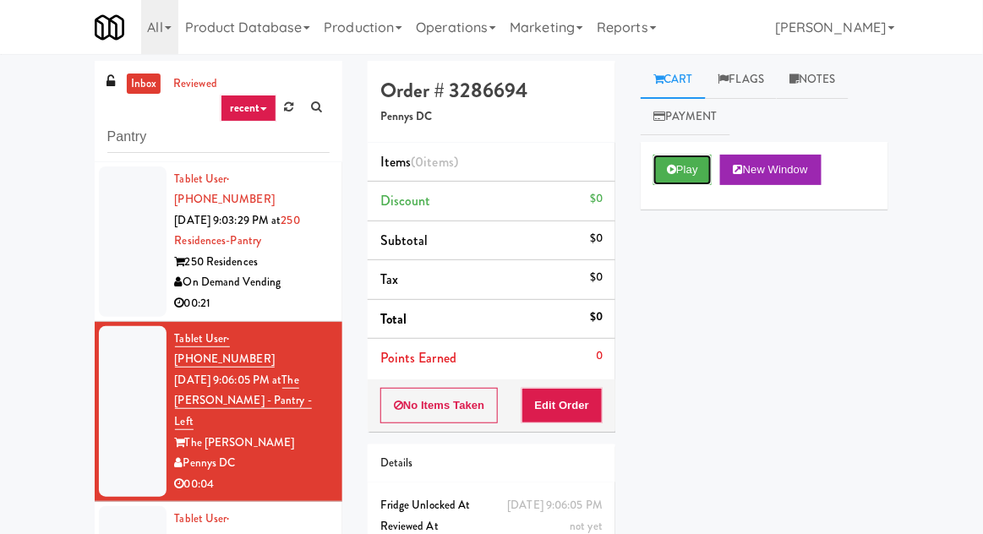
click at [671, 184] on button "Play" at bounding box center [682, 170] width 58 height 30
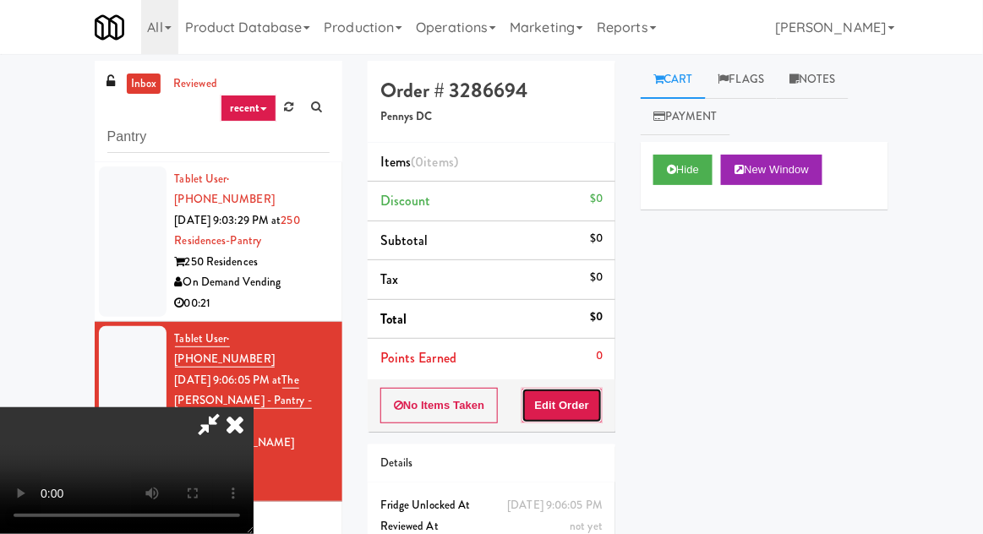
click at [580, 414] on button "Edit Order" at bounding box center [562, 405] width 82 height 35
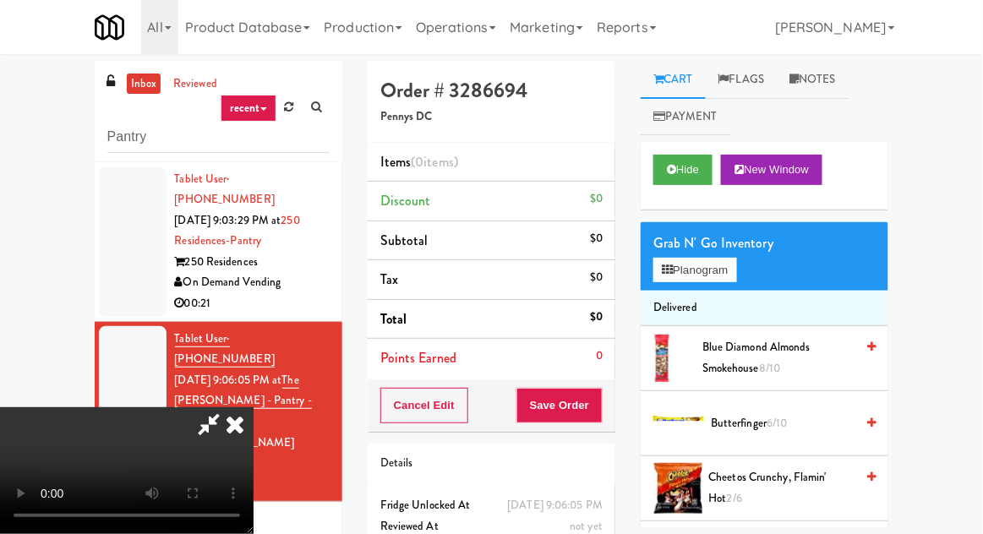
scroll to position [60, 0]
click at [738, 479] on span "Cheetos Crunchy, Flamin' Hot 2/6" at bounding box center [782, 487] width 146 height 41
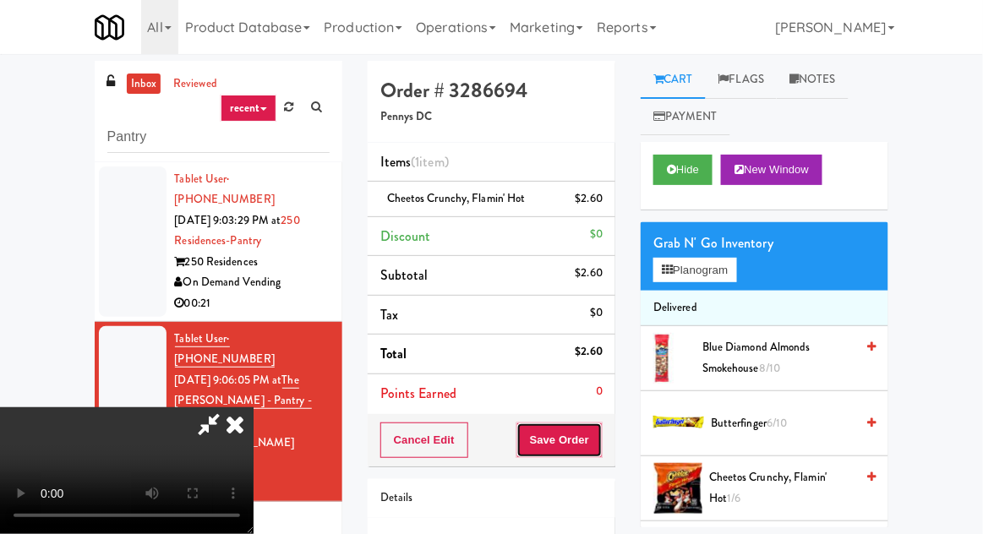
click at [596, 438] on button "Save Order" at bounding box center [559, 440] width 86 height 35
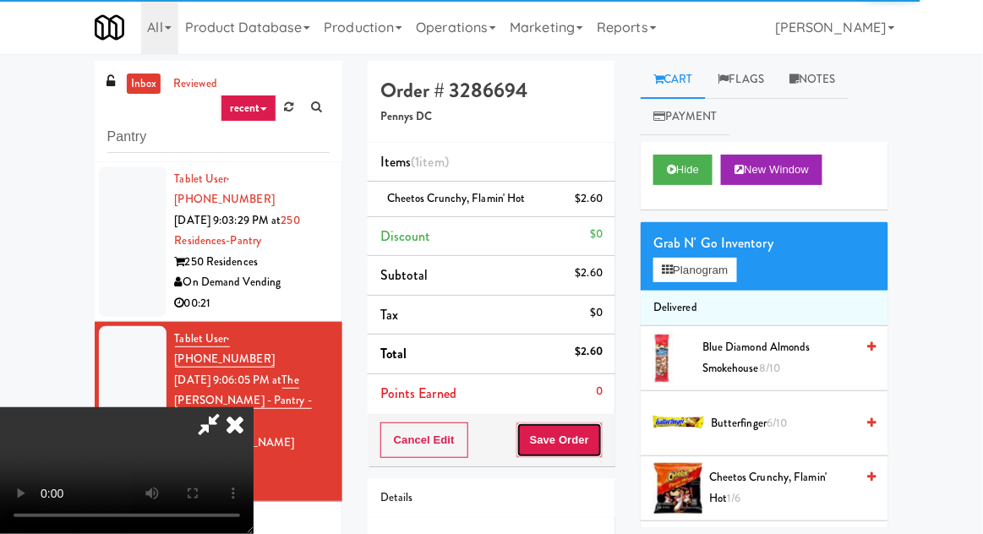
click at [595, 429] on button "Save Order" at bounding box center [559, 440] width 86 height 35
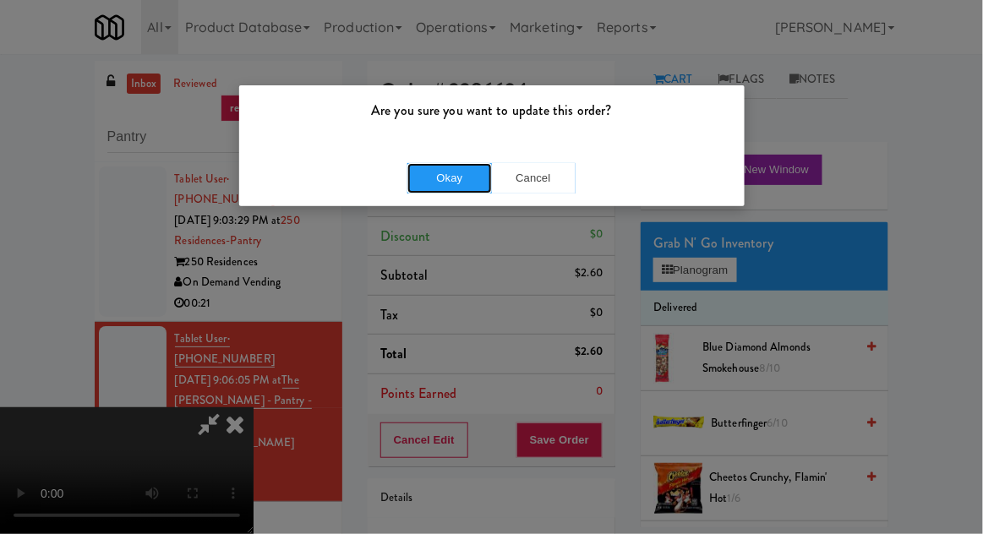
click at [451, 177] on button "Okay" at bounding box center [449, 178] width 85 height 30
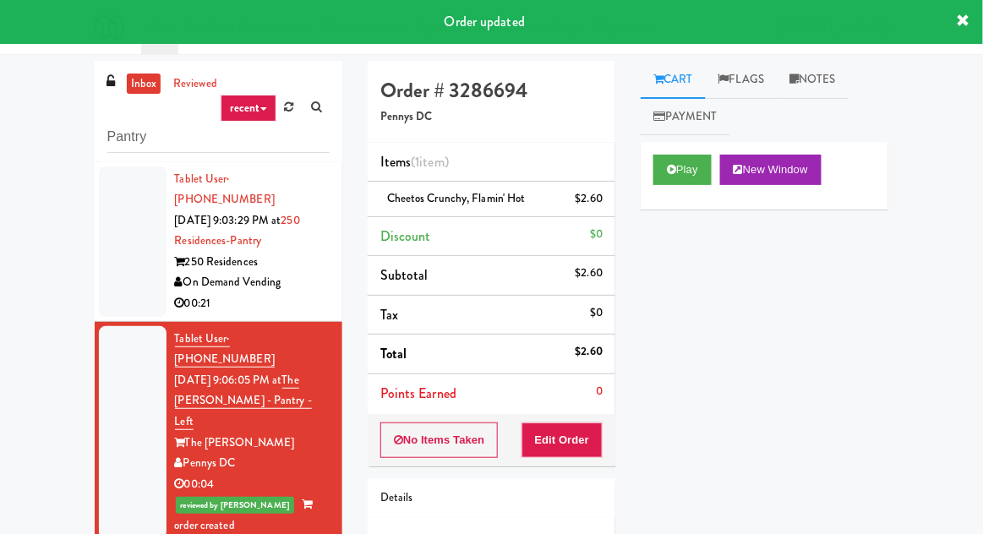
scroll to position [90, 0]
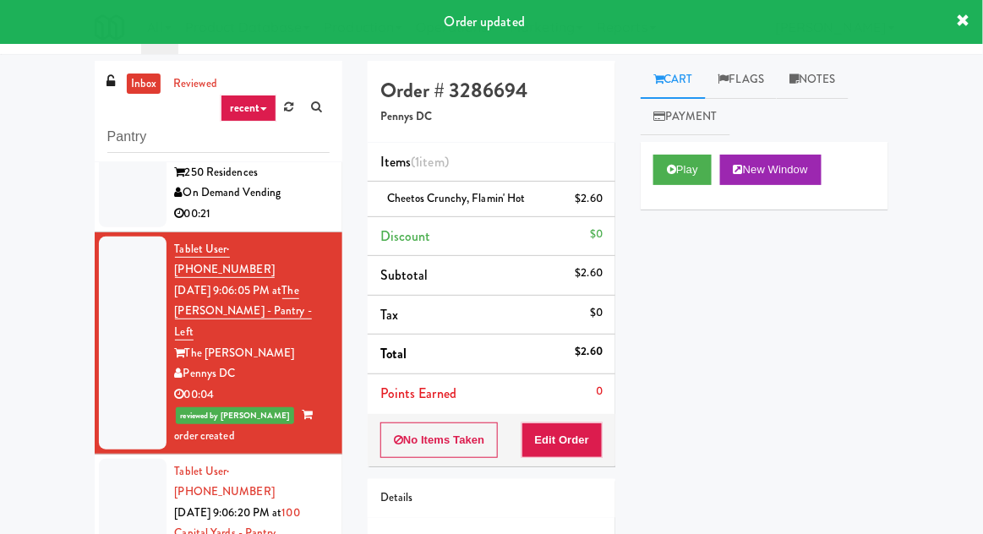
click at [114, 485] on div at bounding box center [133, 534] width 68 height 150
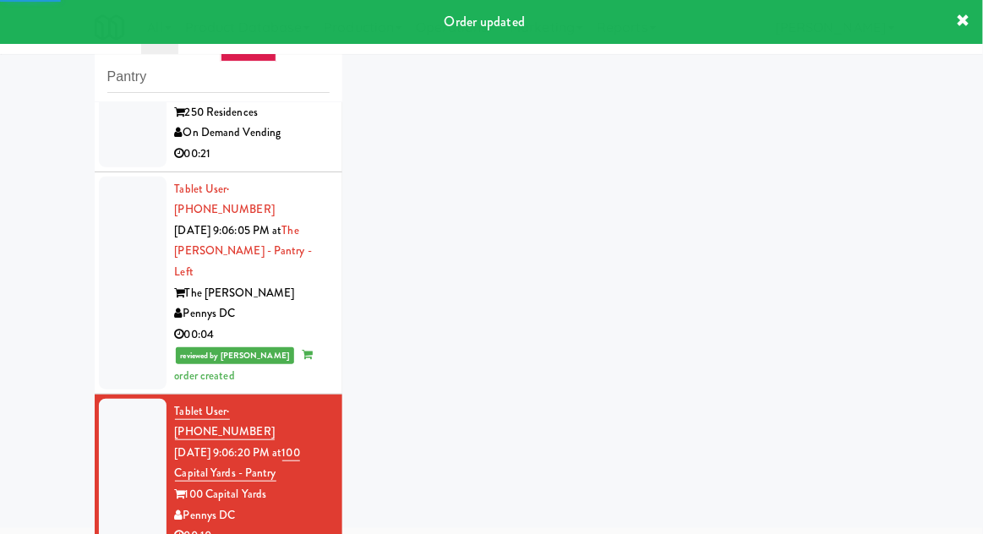
scroll to position [65, 0]
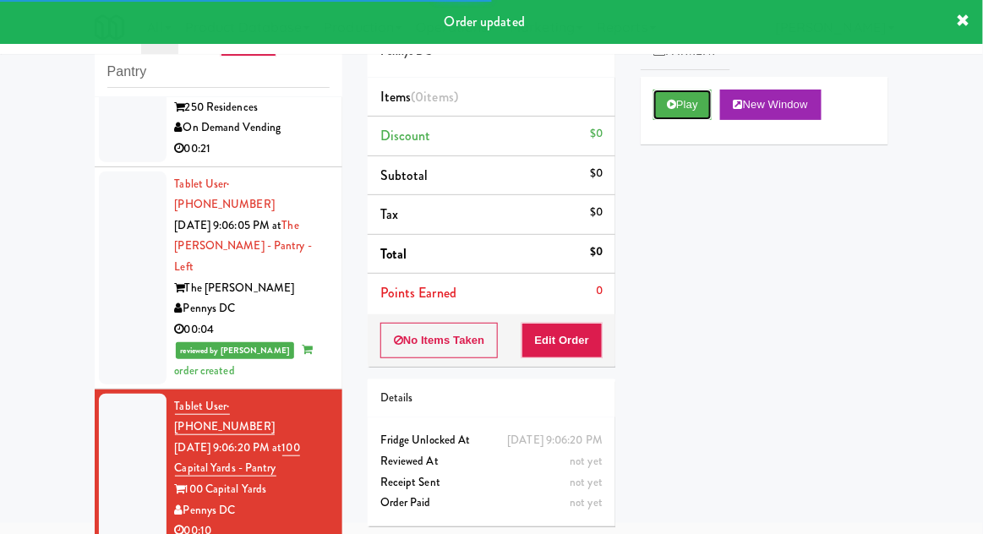
click at [668, 117] on button "Play" at bounding box center [682, 105] width 58 height 30
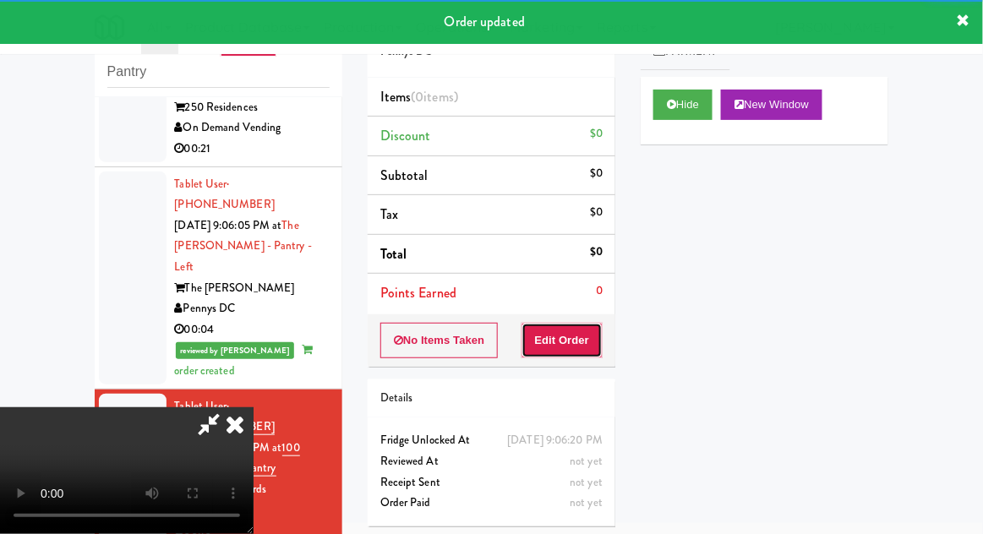
click at [556, 338] on button "Edit Order" at bounding box center [562, 340] width 82 height 35
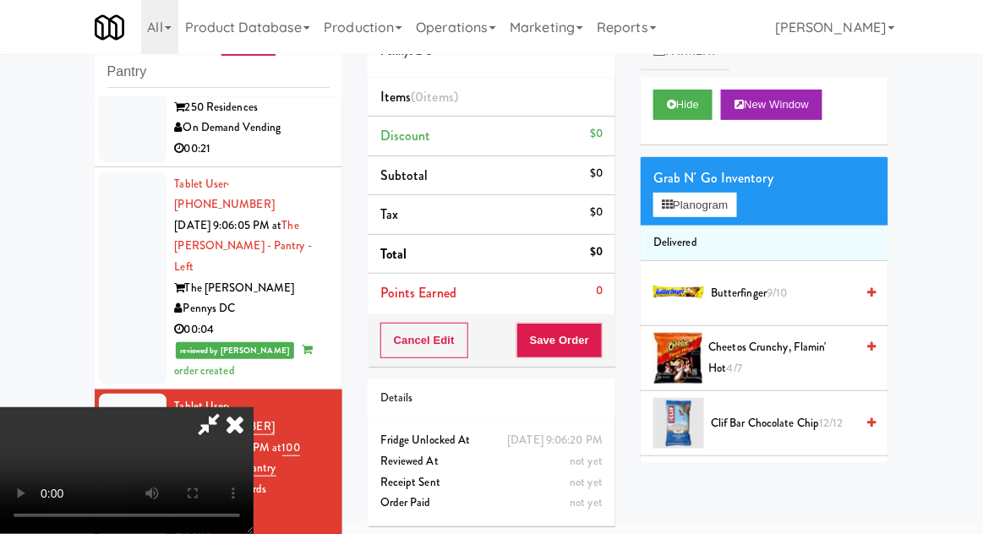
scroll to position [62, 0]
click at [666, 196] on button "Planogram" at bounding box center [694, 205] width 83 height 25
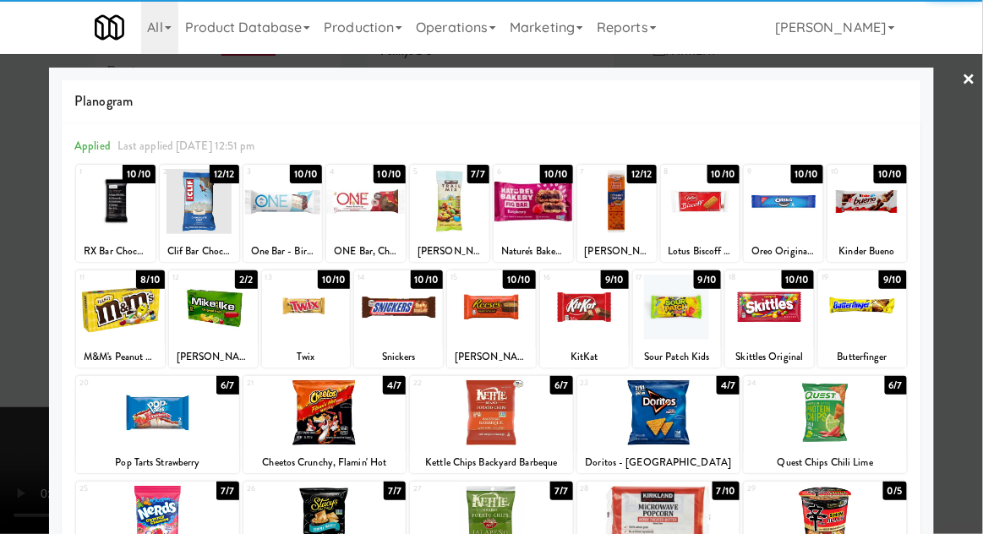
click at [400, 306] on div at bounding box center [398, 307] width 89 height 65
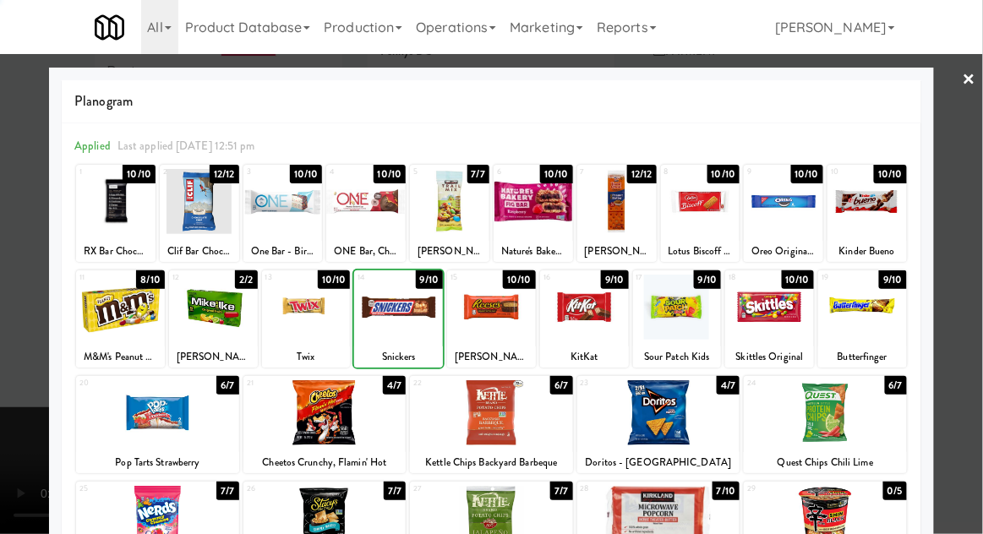
click at [968, 312] on div at bounding box center [491, 267] width 983 height 534
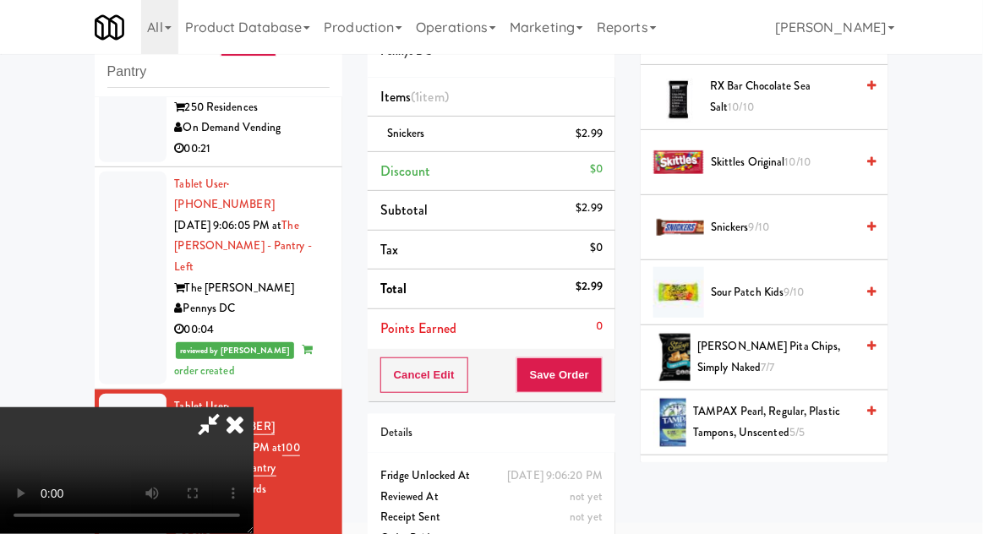
scroll to position [1759, 0]
click at [723, 217] on span "Snickers 9/10" at bounding box center [783, 226] width 144 height 21
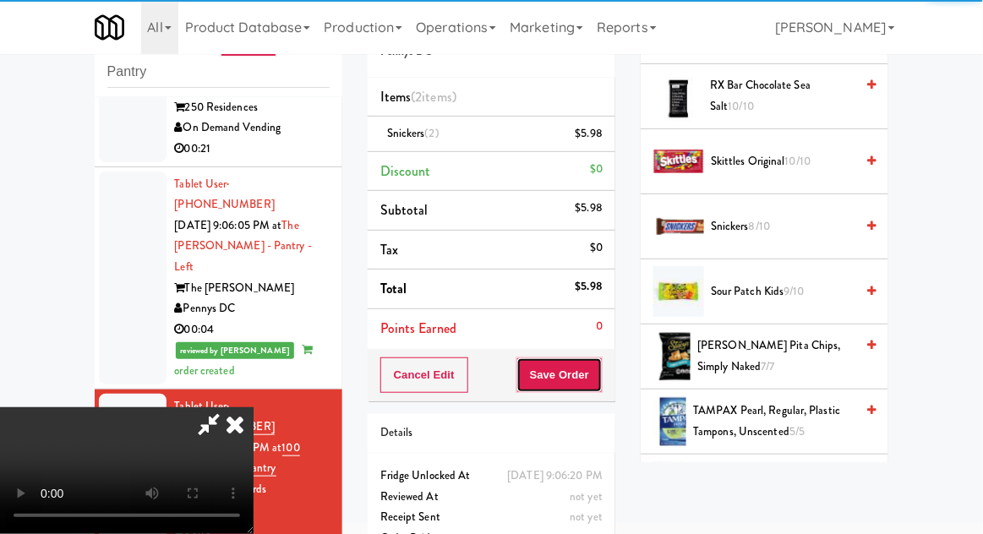
click at [597, 372] on button "Save Order" at bounding box center [559, 375] width 86 height 35
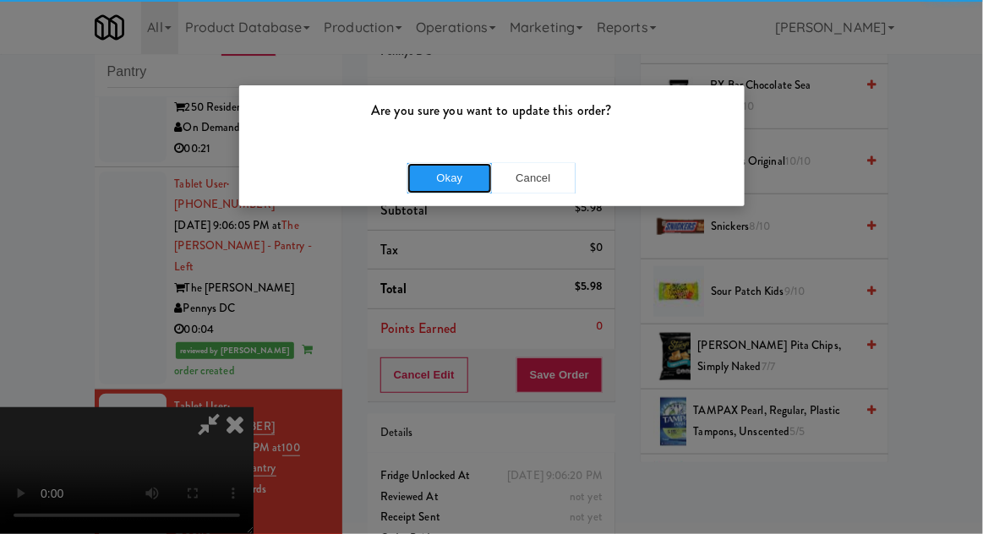
click at [458, 184] on button "Okay" at bounding box center [449, 178] width 85 height 30
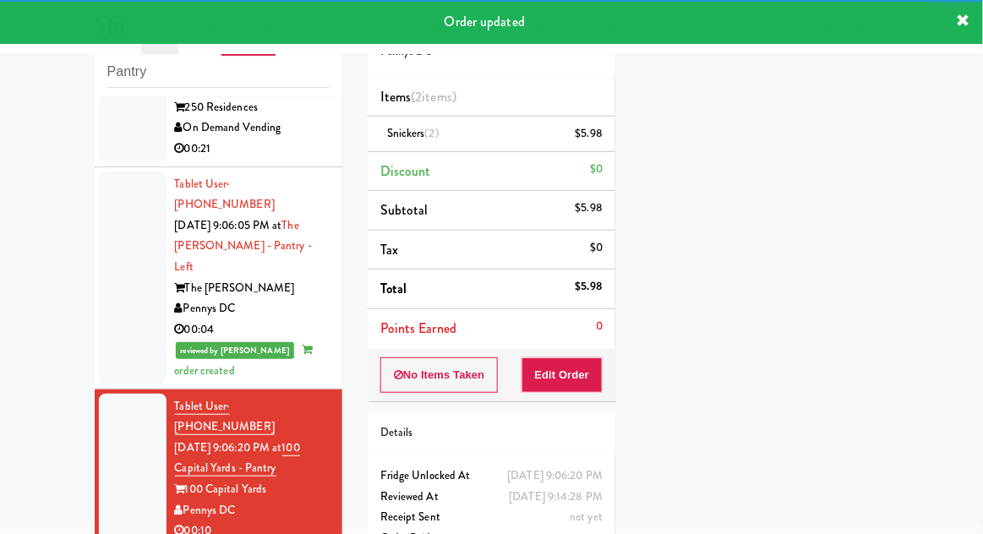
scroll to position [131, 0]
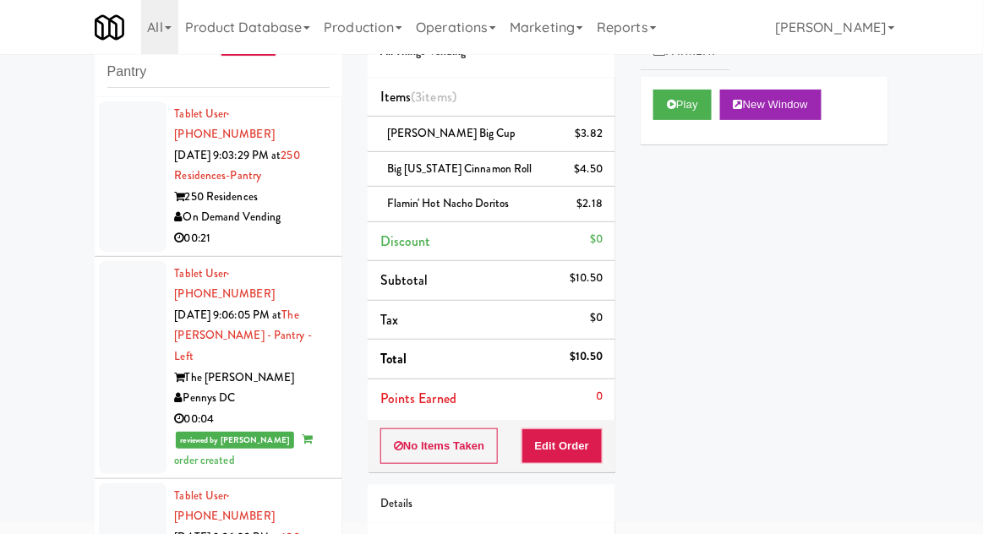
click at [106, 233] on li "Tablet User · (224) 585-1300 [DATE] 9:03:29 PM at 250 Residences-Pantry 250 Res…" at bounding box center [219, 177] width 248 height 160
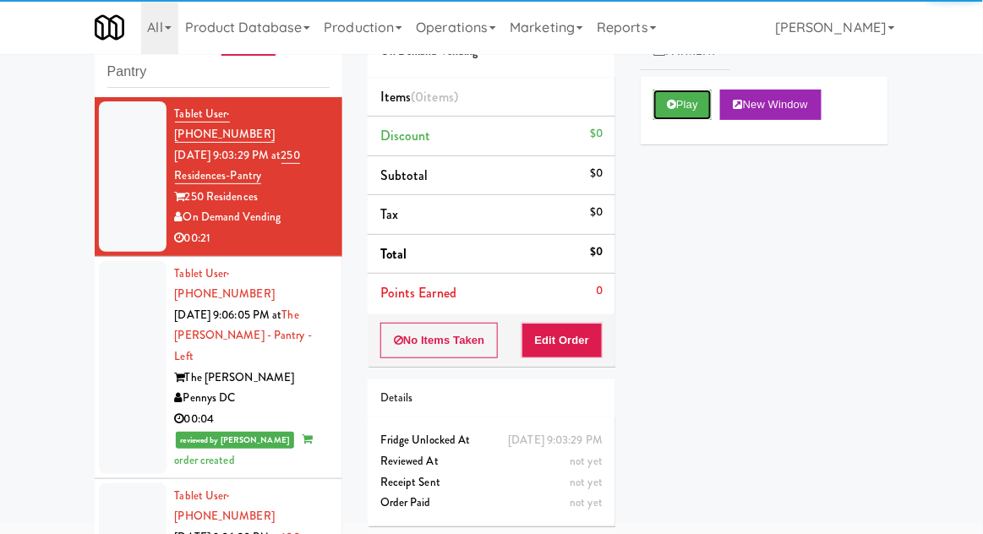
click at [683, 112] on button "Play" at bounding box center [682, 105] width 58 height 30
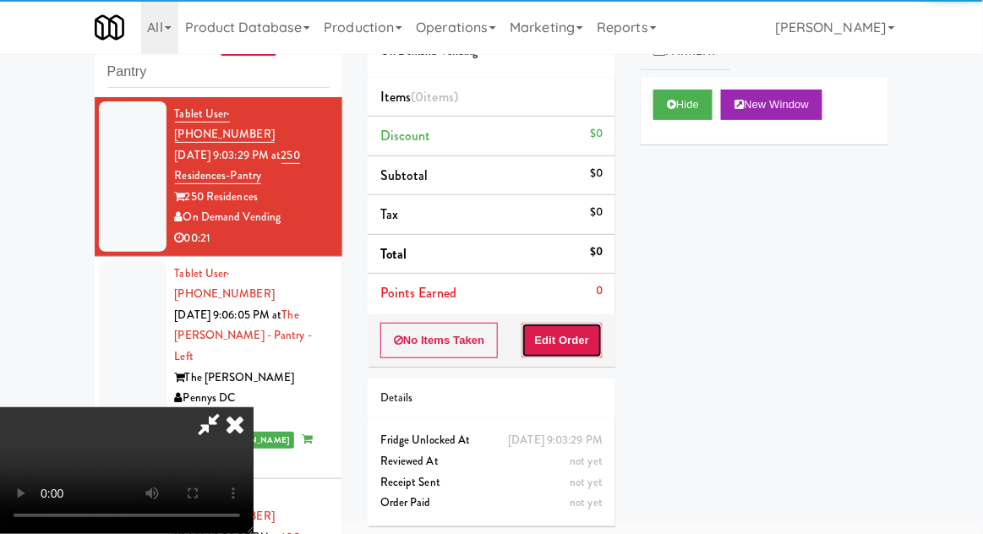
click at [568, 352] on button "Edit Order" at bounding box center [562, 340] width 82 height 35
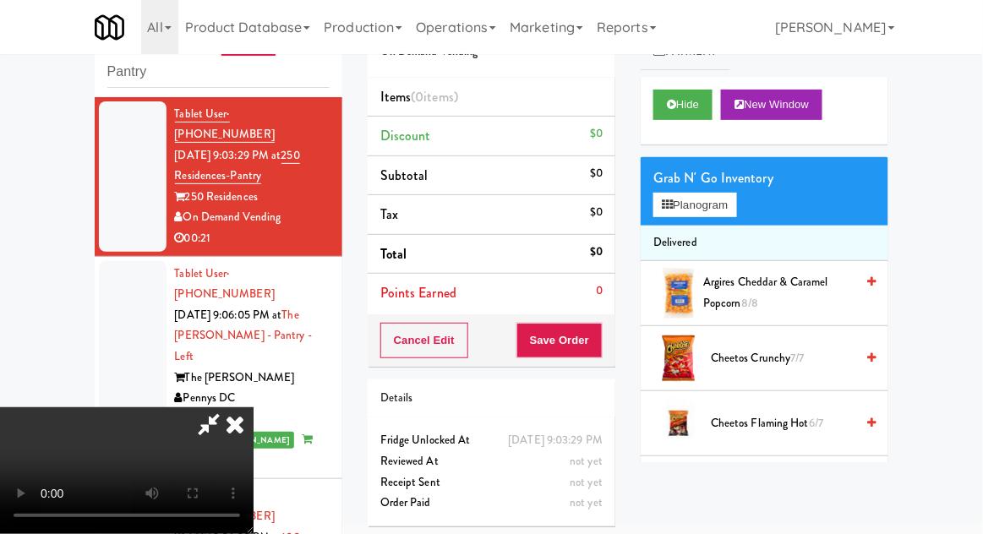
scroll to position [62, 0]
click at [684, 201] on button "Planogram" at bounding box center [694, 205] width 83 height 25
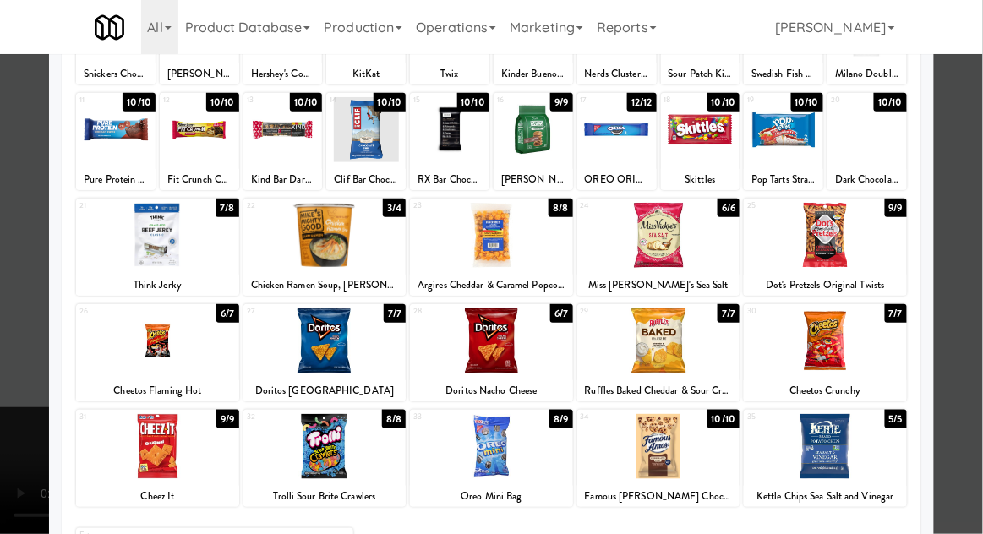
scroll to position [174, 0]
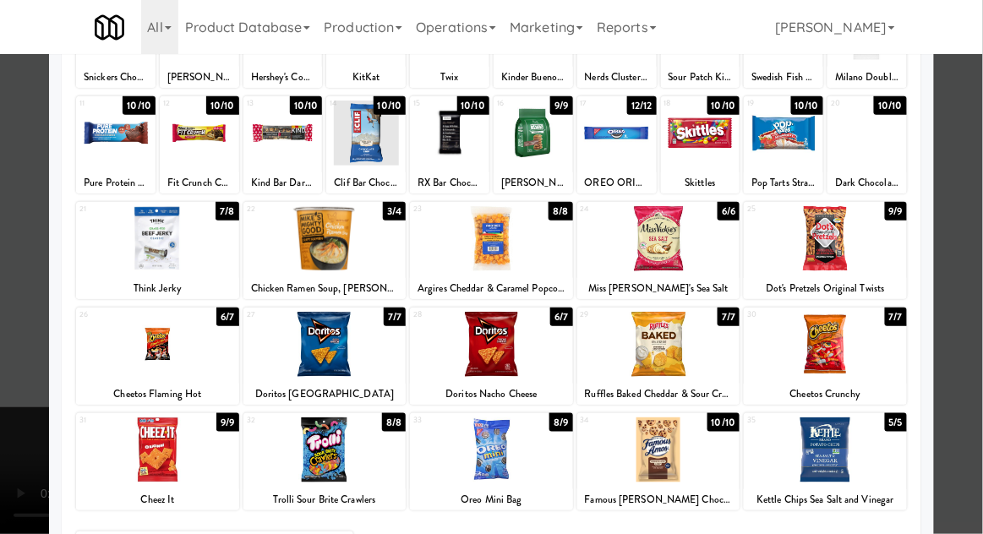
click at [832, 433] on div at bounding box center [825, 450] width 163 height 65
click at [979, 304] on div at bounding box center [491, 267] width 983 height 534
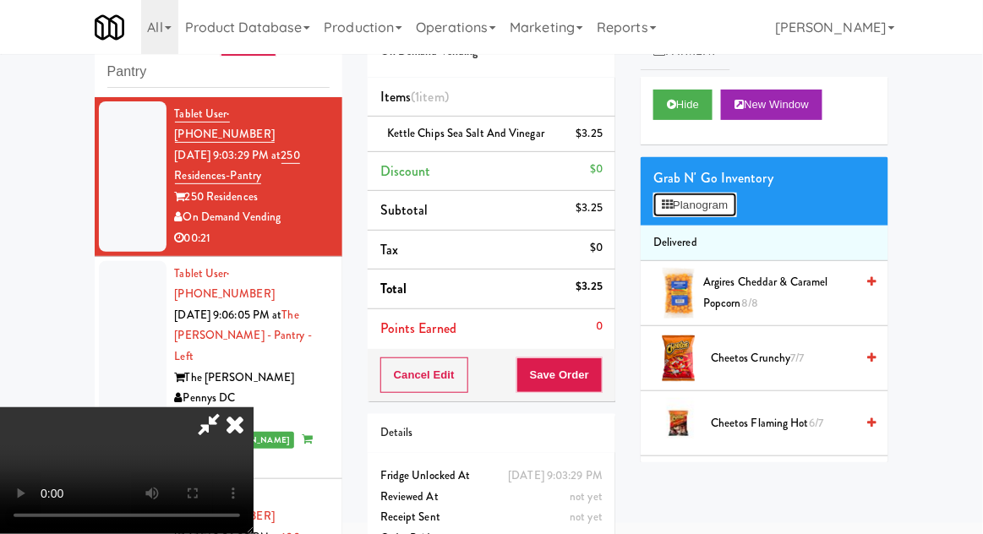
click at [695, 194] on button "Planogram" at bounding box center [694, 205] width 83 height 25
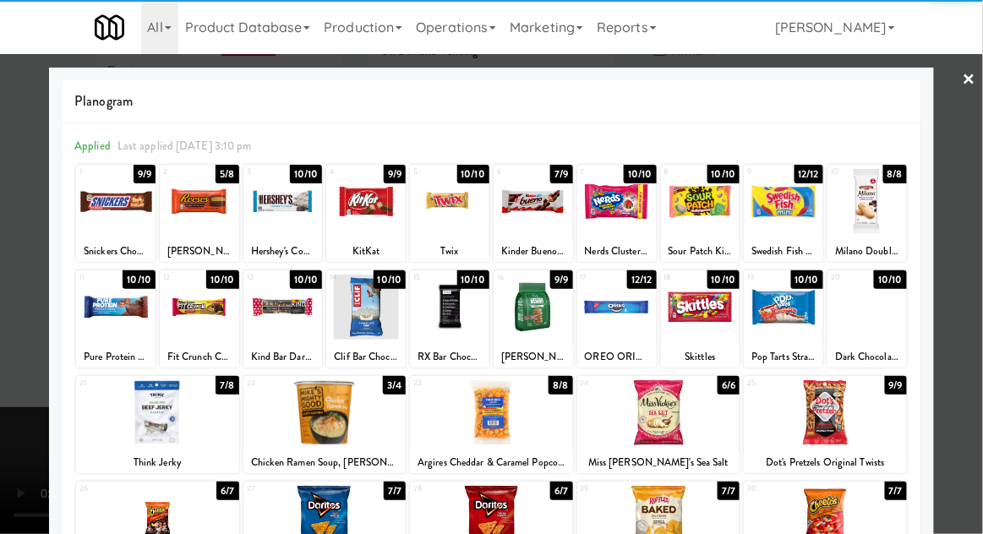
click at [699, 204] on div at bounding box center [700, 201] width 79 height 65
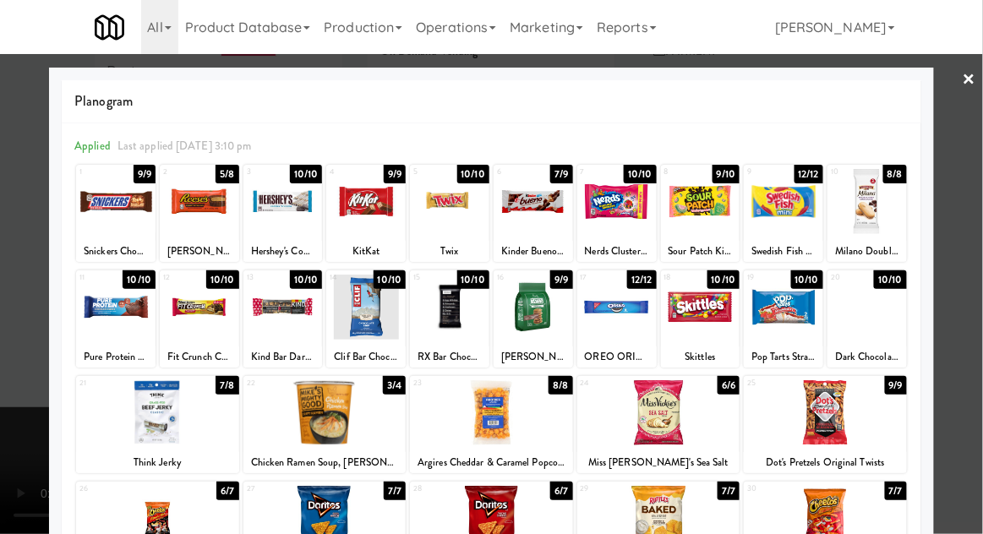
click at [978, 303] on div at bounding box center [491, 267] width 983 height 534
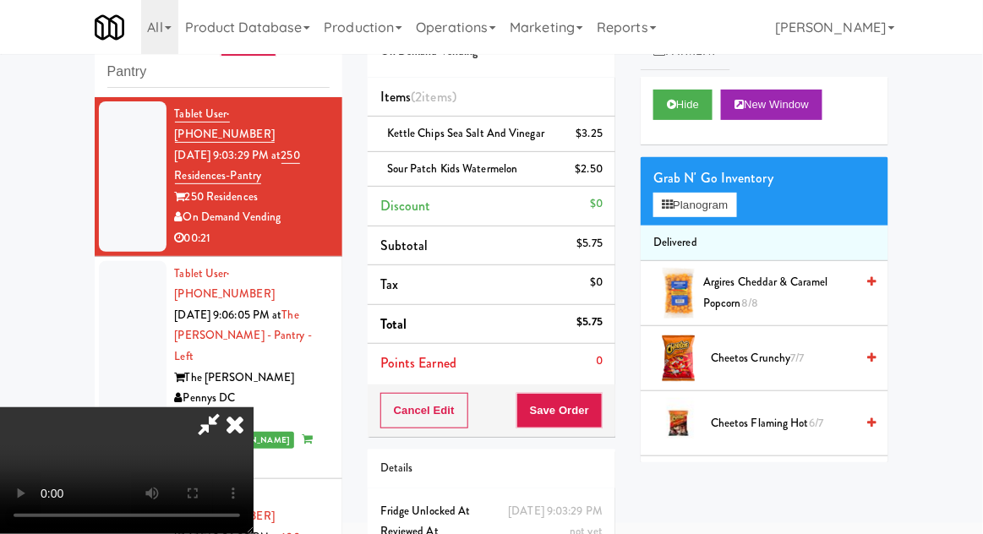
scroll to position [62, 0]
click at [600, 405] on button "Save Order" at bounding box center [559, 410] width 86 height 35
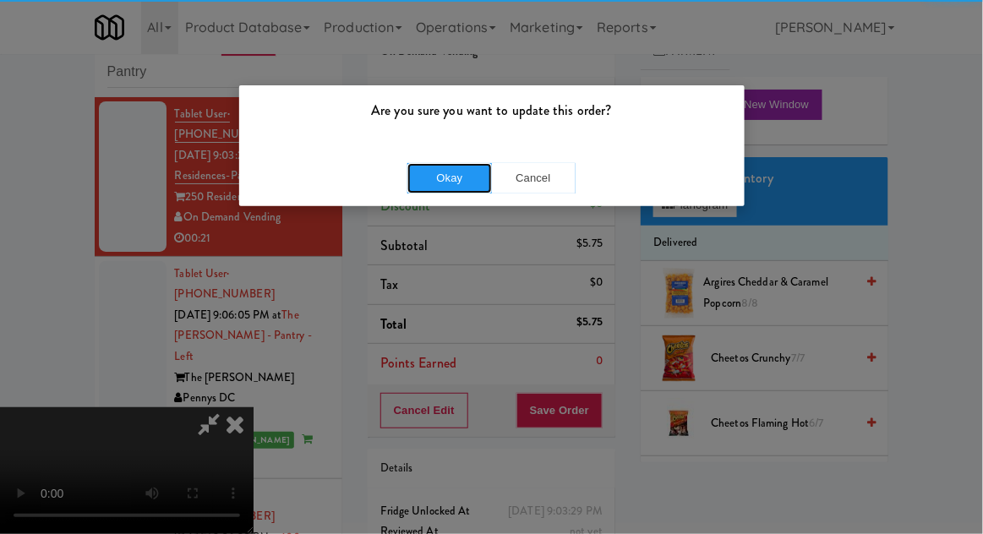
click at [447, 189] on button "Okay" at bounding box center [449, 178] width 85 height 30
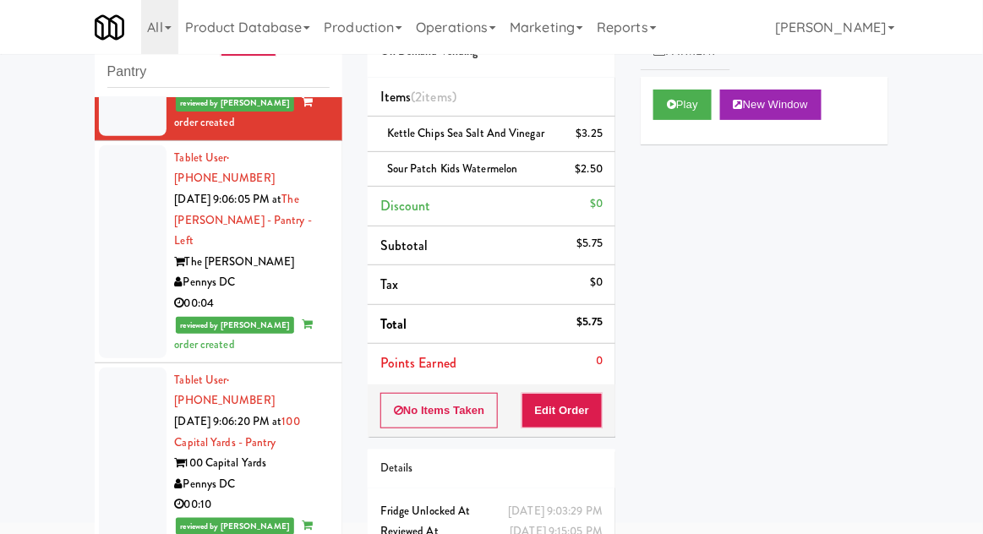
scroll to position [214, 0]
